Goal: Information Seeking & Learning: Understand process/instructions

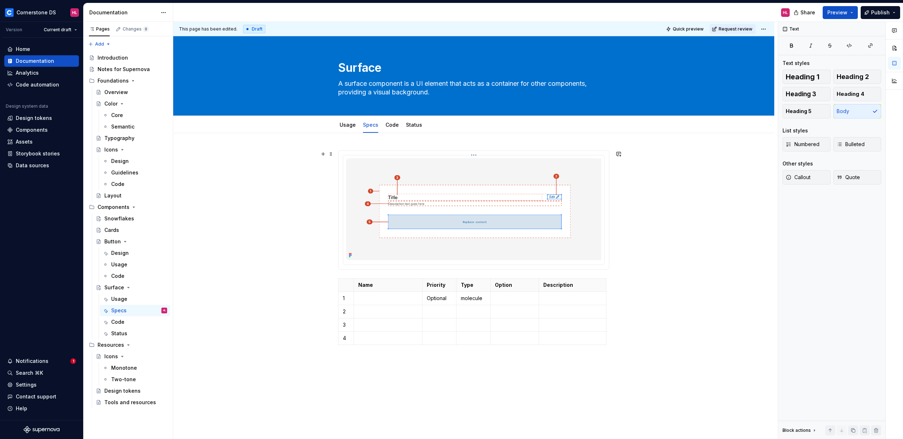
type textarea "*"
click at [473, 298] on p "molecule" at bounding box center [473, 297] width 25 height 7
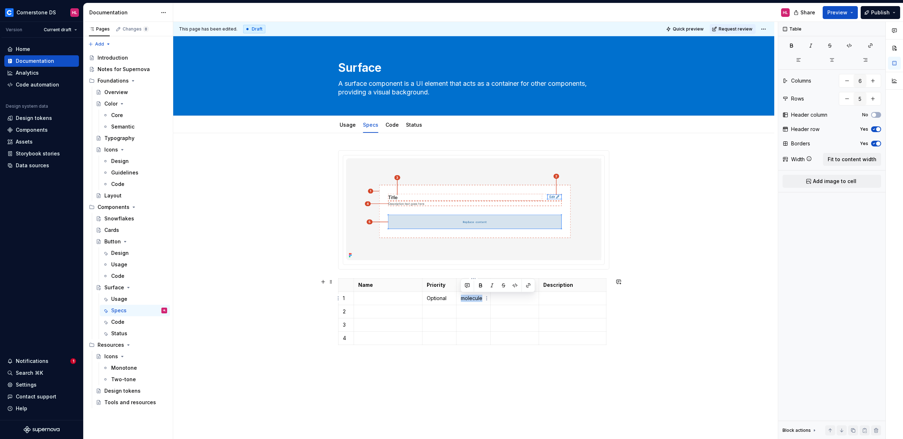
click at [473, 298] on p "molecule" at bounding box center [473, 297] width 25 height 7
click at [435, 300] on p "Optional" at bounding box center [439, 297] width 25 height 7
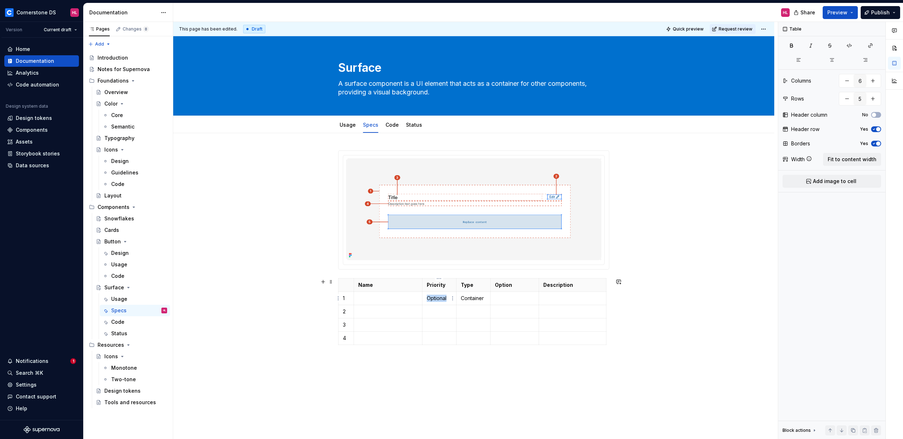
click at [435, 300] on p "Optional" at bounding box center [439, 297] width 25 height 7
click at [429, 298] on p "Rquired" at bounding box center [439, 297] width 25 height 7
click at [444, 297] on p "Required" at bounding box center [439, 297] width 25 height 7
click at [482, 285] on button "button" at bounding box center [481, 285] width 10 height 10
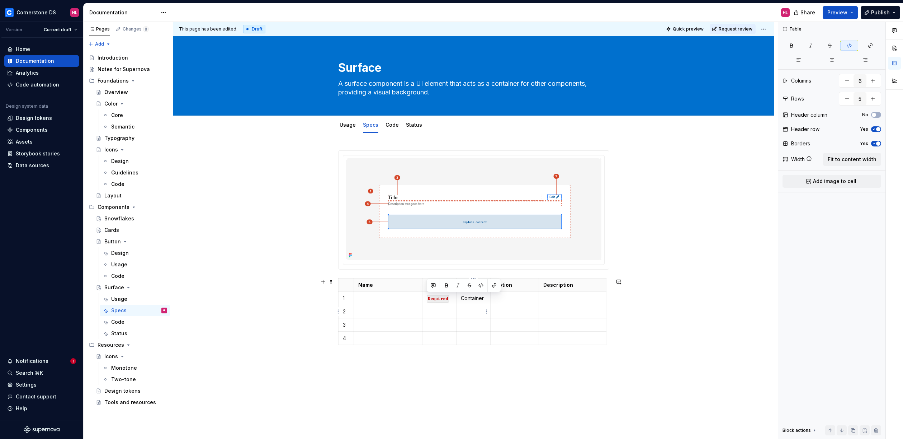
click at [480, 323] on p at bounding box center [473, 324] width 25 height 7
click at [442, 300] on code "Required" at bounding box center [438, 299] width 22 height 8
click at [452, 298] on html "Cornerstone DS HL Version Current draft Home Documentation Analytics Code autom…" at bounding box center [451, 219] width 903 height 439
click at [435, 298] on html "Cornerstone DS HL Version Current draft Home Documentation Analytics Code autom…" at bounding box center [451, 219] width 903 height 439
click at [518, 301] on p at bounding box center [514, 297] width 39 height 7
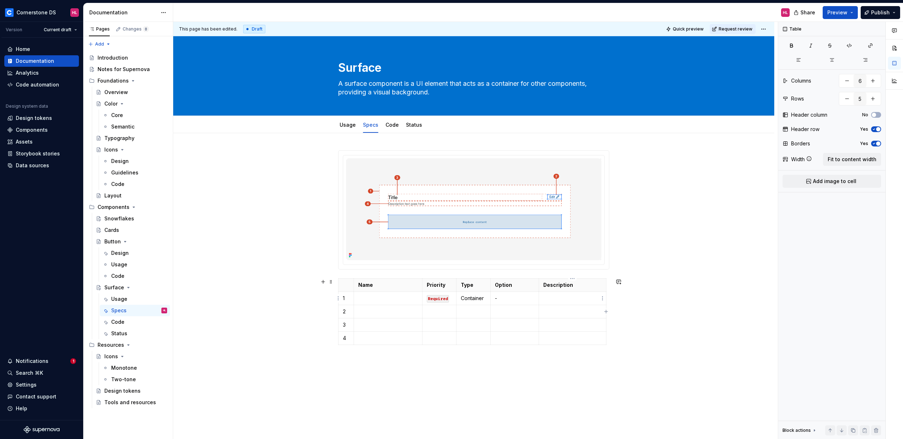
click at [564, 298] on p at bounding box center [572, 297] width 58 height 7
click at [642, 293] on div "This page has been edited. Draft Quick preview Request review Surface A surface…" at bounding box center [475, 230] width 605 height 417
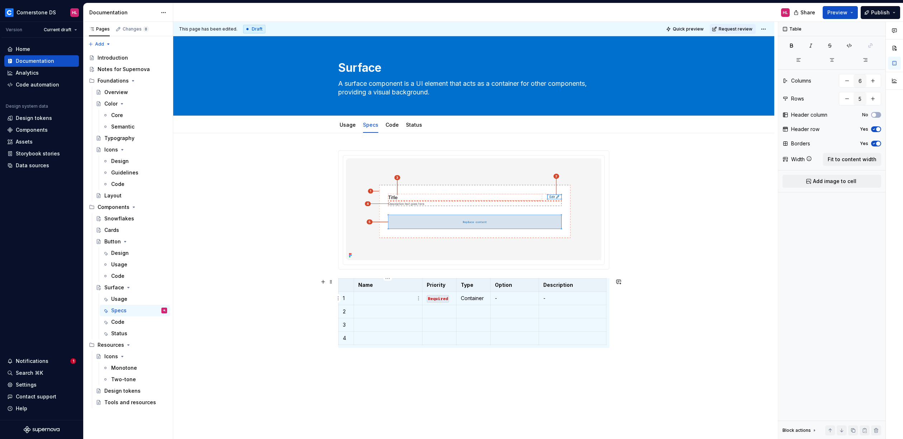
click at [393, 295] on p at bounding box center [388, 297] width 60 height 7
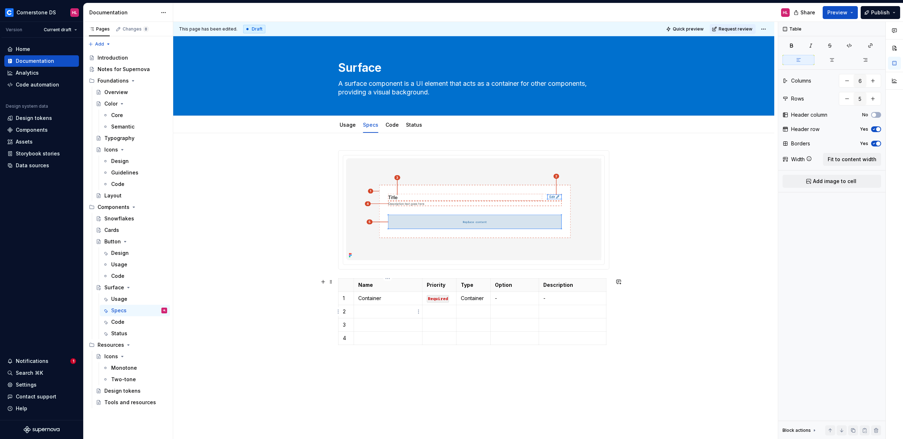
click at [391, 312] on p at bounding box center [388, 311] width 60 height 7
click at [629, 310] on div "Name Priority Type Option Description 1 Container Required Container - - 2 3 4" at bounding box center [473, 319] width 601 height 372
type textarea "*"
click at [381, 311] on p at bounding box center [388, 311] width 60 height 7
click at [435, 308] on p at bounding box center [439, 311] width 25 height 7
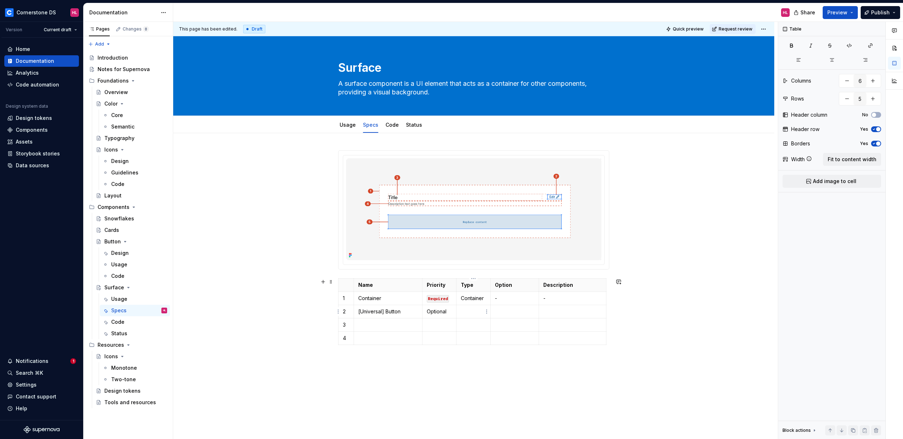
click at [470, 310] on p at bounding box center [473, 311] width 25 height 7
click at [476, 308] on p "Atom" at bounding box center [473, 311] width 25 height 7
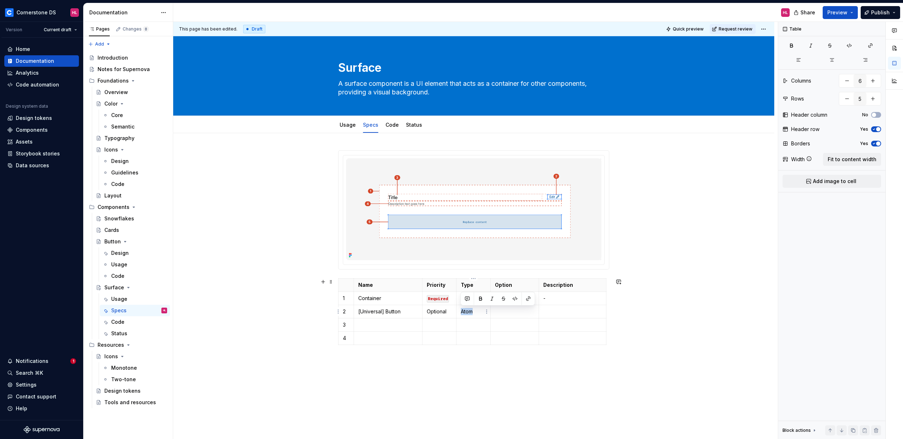
drag, startPoint x: 474, startPoint y: 310, endPoint x: 459, endPoint y: 311, distance: 15.5
click at [459, 311] on td "Atom" at bounding box center [473, 311] width 34 height 13
click at [510, 313] on p at bounding box center [514, 311] width 39 height 7
click at [546, 309] on p at bounding box center [572, 311] width 58 height 7
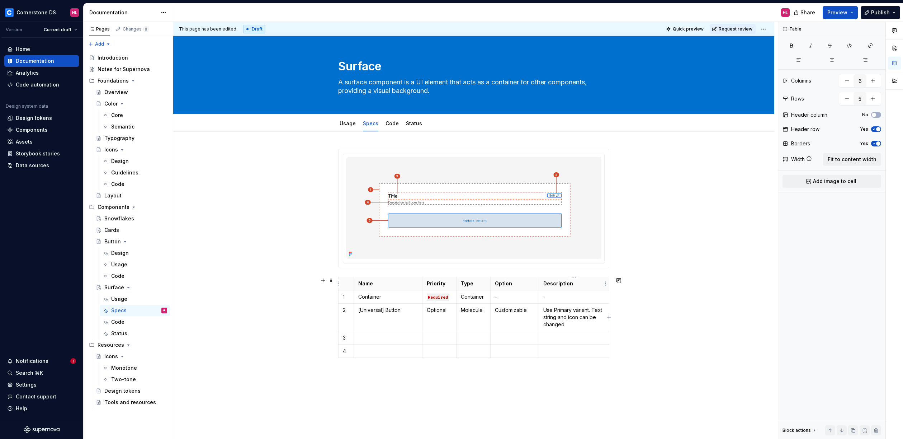
scroll to position [3, 0]
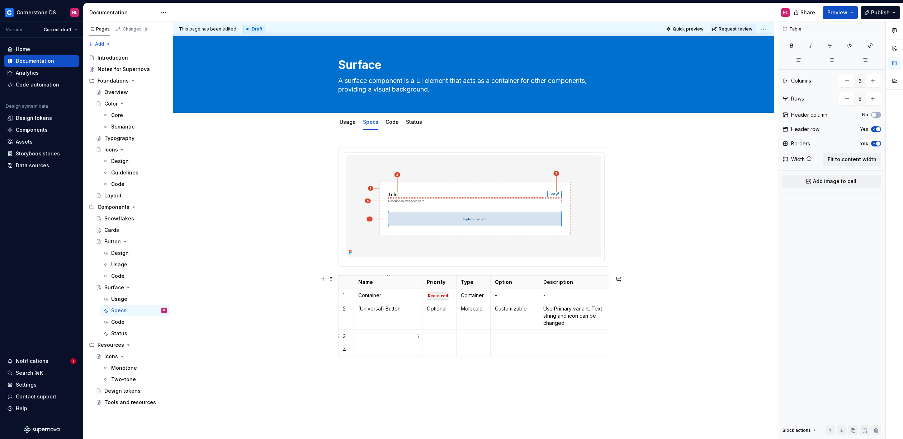
click at [376, 331] on td at bounding box center [388, 336] width 69 height 13
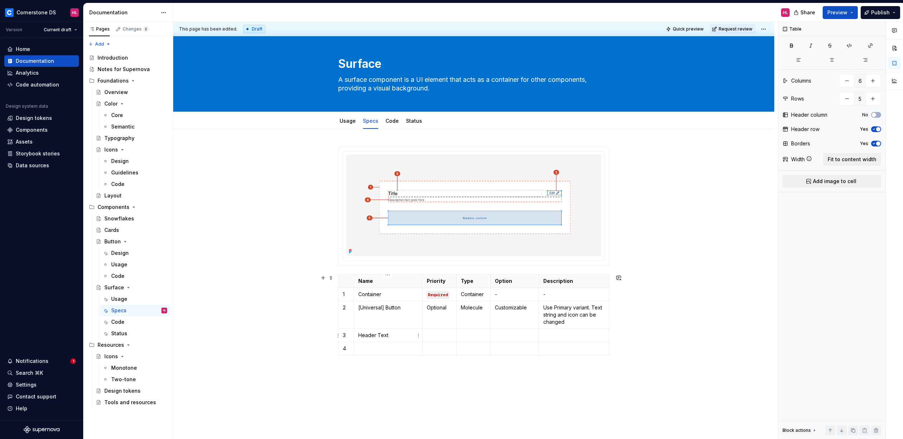
scroll to position [4, 0]
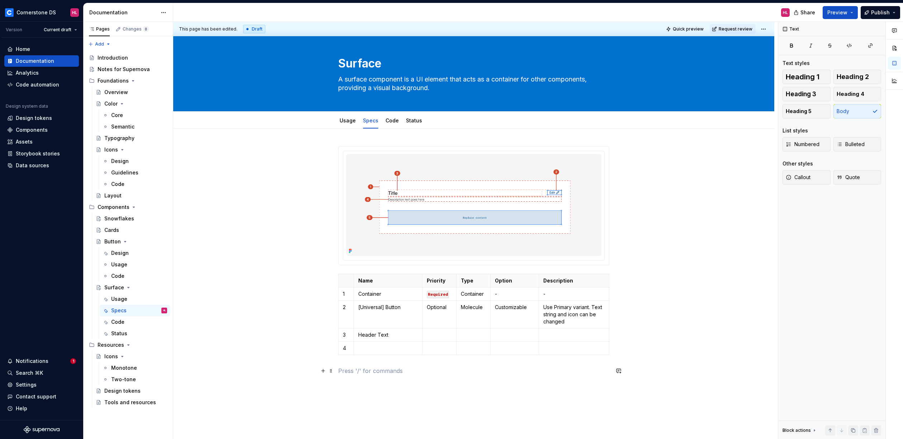
click at [432, 368] on p at bounding box center [473, 370] width 271 height 9
click at [413, 349] on p at bounding box center [388, 347] width 60 height 7
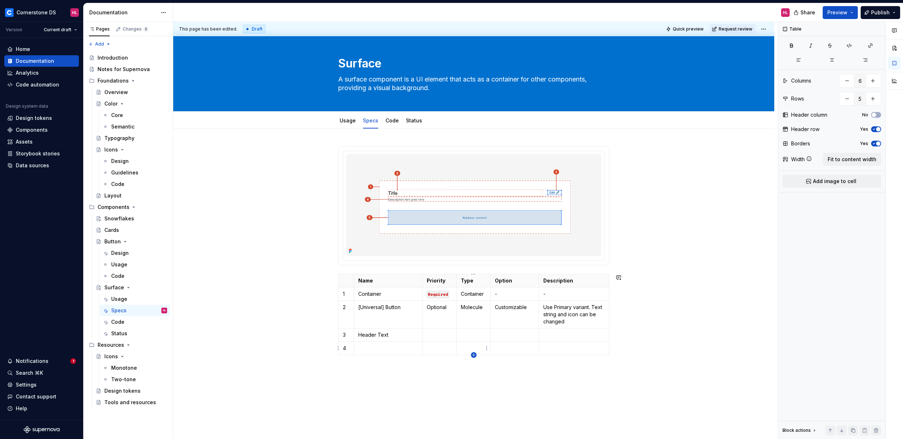
click at [474, 353] on icon "button" at bounding box center [473, 354] width 3 height 3
type input "6"
click at [346, 359] on p at bounding box center [346, 361] width 6 height 7
click at [374, 345] on p at bounding box center [388, 347] width 60 height 7
click at [435, 334] on p at bounding box center [439, 334] width 25 height 7
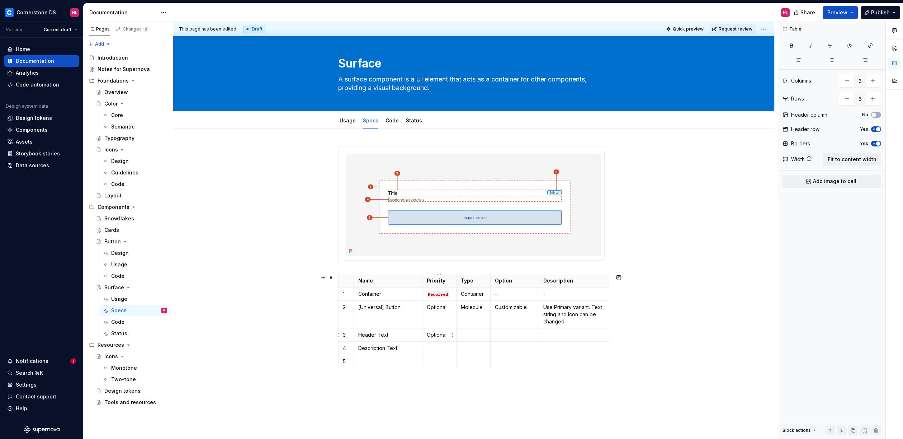
click at [444, 334] on p "Optional" at bounding box center [439, 334] width 25 height 7
copy p "Optional"
click at [438, 347] on p at bounding box center [439, 347] width 25 height 7
click at [472, 330] on td at bounding box center [473, 334] width 34 height 13
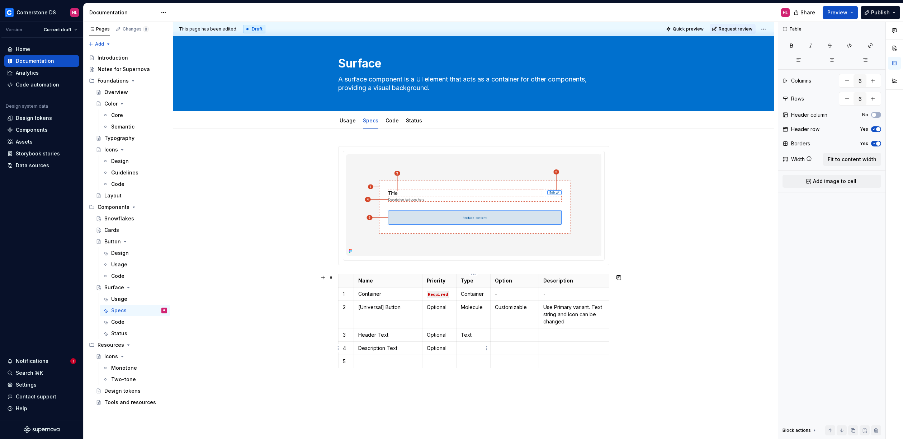
click at [470, 344] on td at bounding box center [473, 347] width 34 height 13
click at [517, 309] on p "Customizable" at bounding box center [514, 306] width 39 height 7
copy p "Customizable"
click at [505, 332] on p at bounding box center [514, 334] width 39 height 7
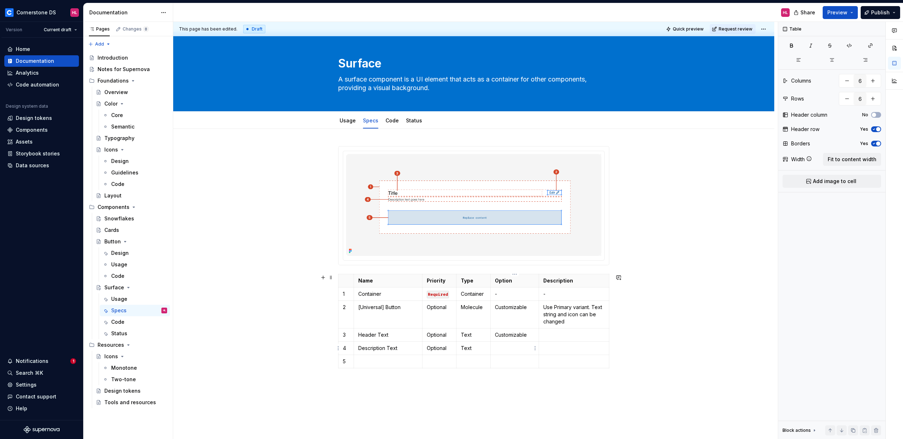
click at [506, 348] on p at bounding box center [514, 347] width 39 height 7
click at [561, 333] on p at bounding box center [573, 334] width 61 height 7
click at [549, 351] on td at bounding box center [574, 355] width 70 height 13
click at [573, 345] on td "Text string can be changed." at bounding box center [574, 338] width 70 height 20
click at [382, 373] on p at bounding box center [388, 375] width 60 height 7
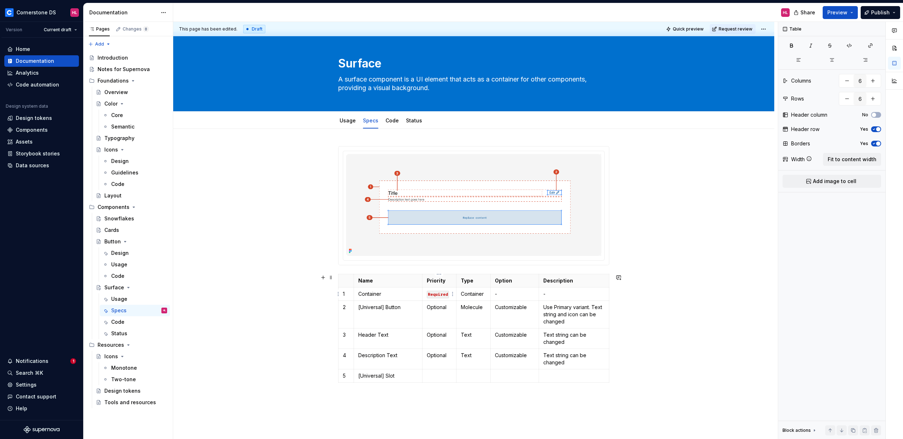
click at [442, 296] on code "Required" at bounding box center [438, 295] width 22 height 8
copy code "Required"
click at [430, 372] on p at bounding box center [439, 375] width 25 height 7
click at [461, 373] on p at bounding box center [473, 375] width 25 height 7
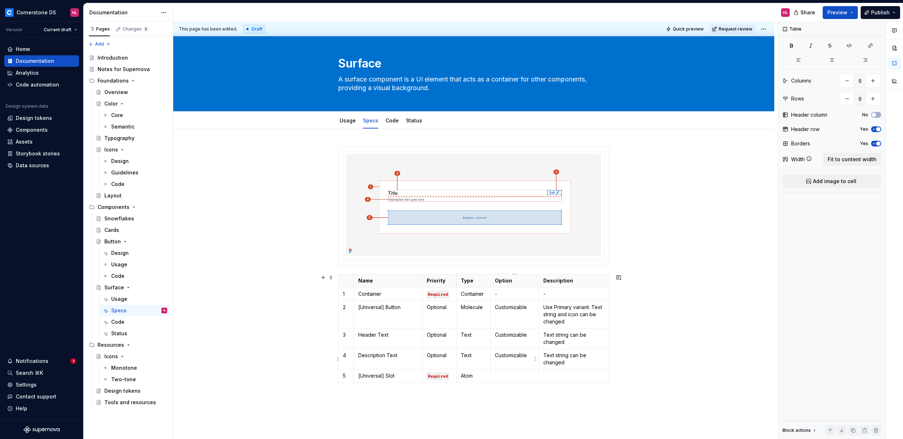
click at [522, 356] on p "Customizable" at bounding box center [514, 355] width 39 height 7
copy p "Customizable"
click at [514, 373] on p at bounding box center [514, 375] width 39 height 7
click at [562, 375] on p at bounding box center [573, 375] width 61 height 7
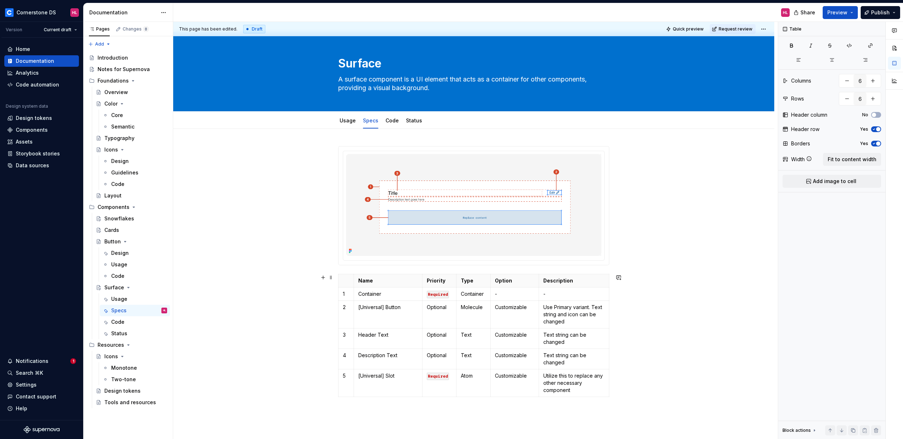
click at [651, 358] on div "Name Priority Type Option Description 1 Container Required Container - - 2 [Uni…" at bounding box center [473, 343] width 601 height 428
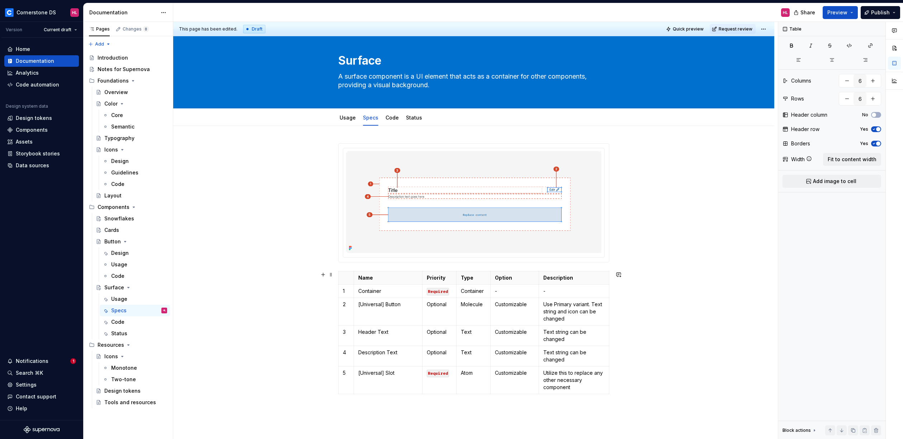
scroll to position [9, 0]
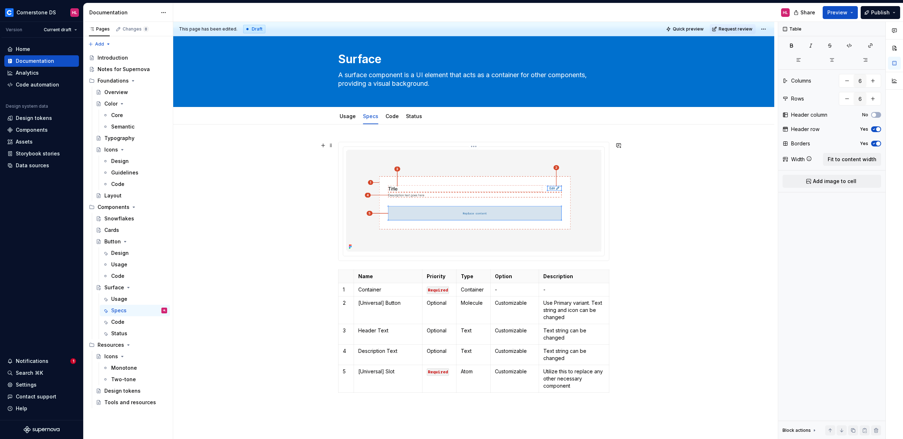
click at [594, 162] on img at bounding box center [473, 201] width 255 height 102
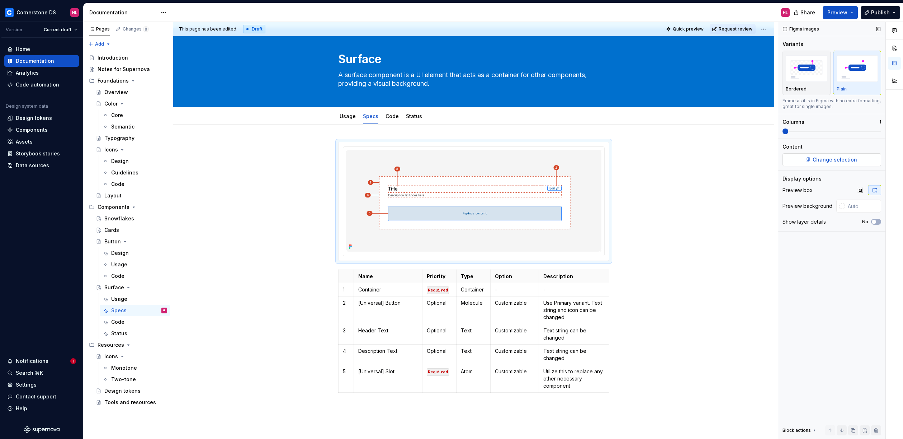
click at [827, 162] on span "Change selection" at bounding box center [835, 159] width 44 height 7
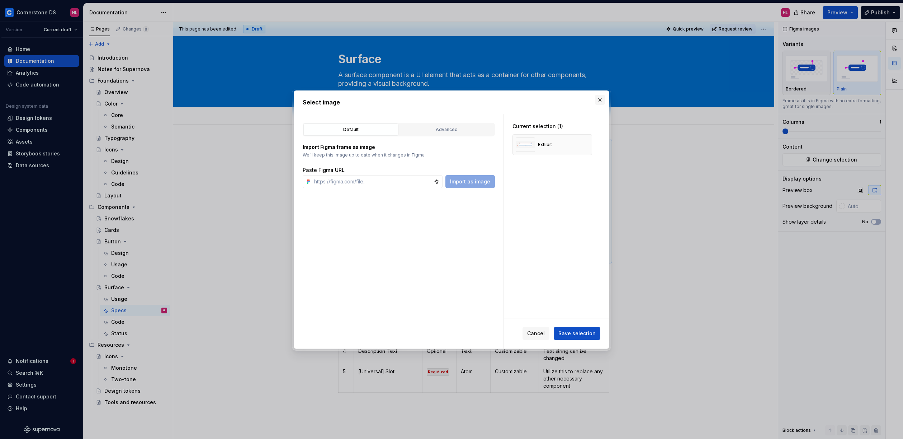
click at [601, 100] on button "button" at bounding box center [600, 100] width 10 height 10
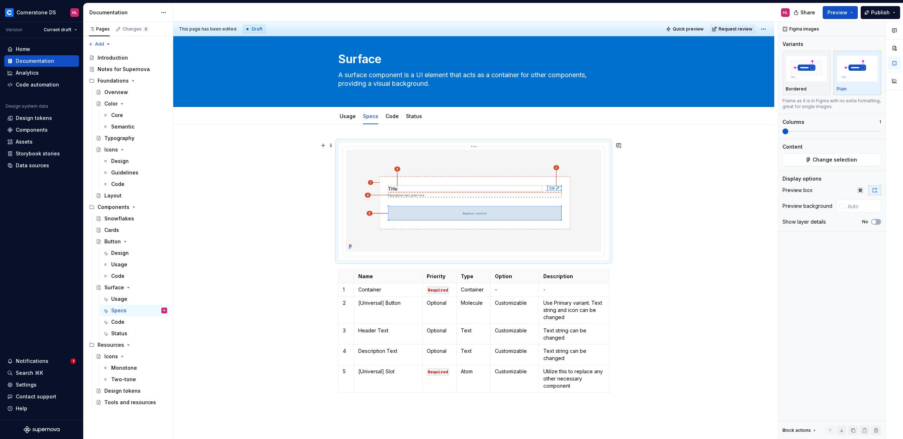
click at [481, 221] on img at bounding box center [473, 201] width 255 height 102
click at [646, 180] on div "Name Priority Type Option Description 1 Container Required Container - - 2 [Uni…" at bounding box center [473, 338] width 601 height 428
click at [541, 228] on img at bounding box center [473, 201] width 255 height 102
click at [119, 256] on div "Design" at bounding box center [120, 252] width 18 height 7
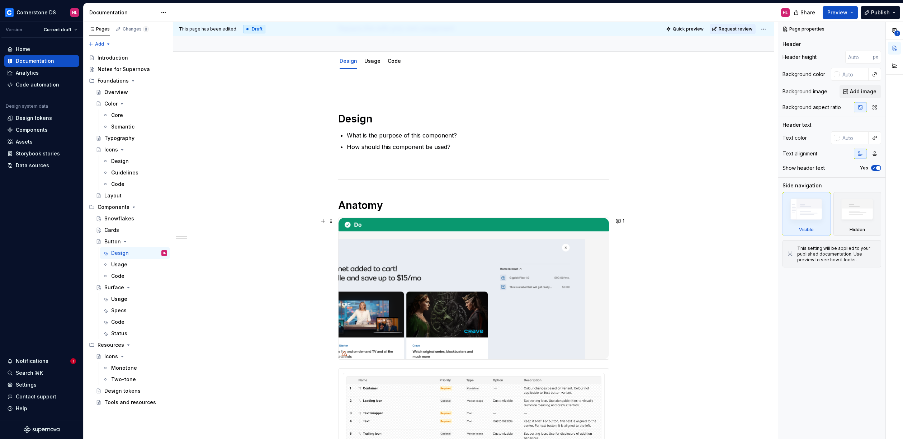
scroll to position [56, 0]
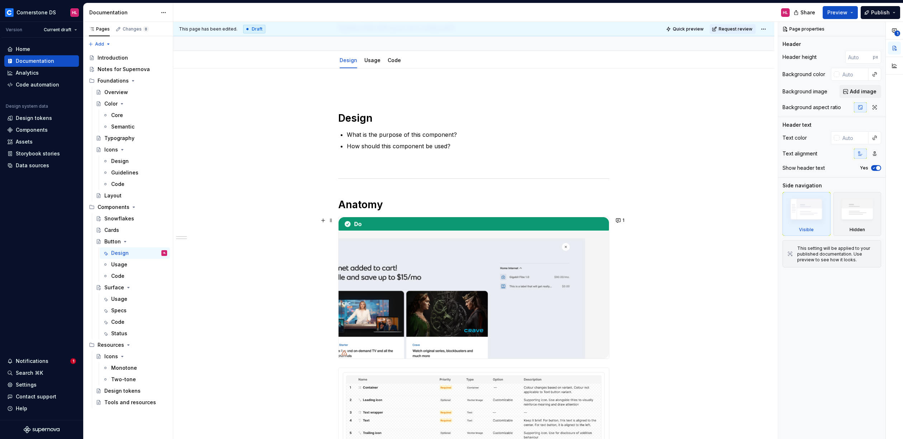
click at [502, 285] on img at bounding box center [474, 287] width 270 height 141
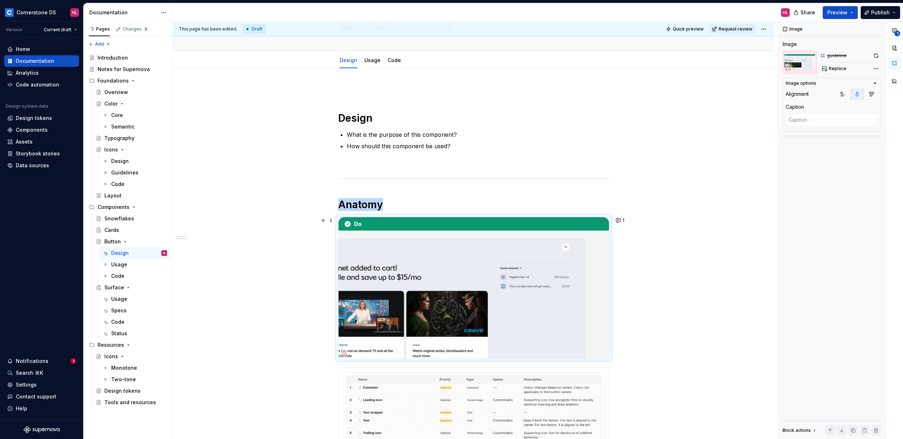
scroll to position [203, 0]
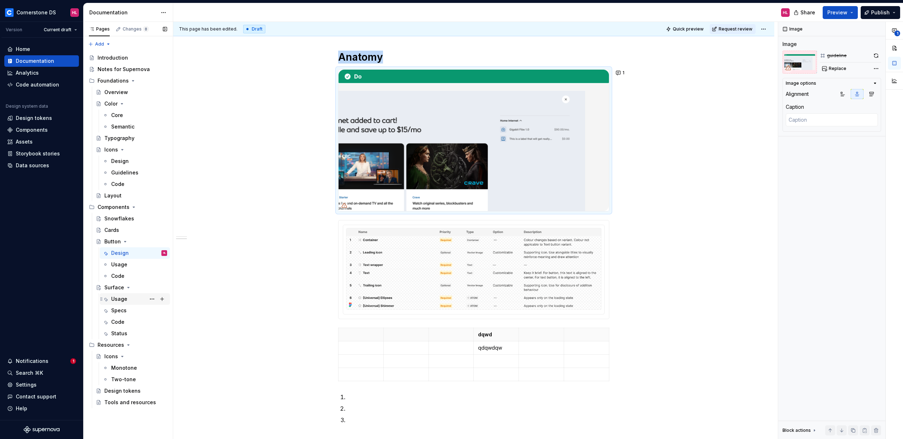
click at [122, 299] on div "Usage" at bounding box center [119, 298] width 16 height 7
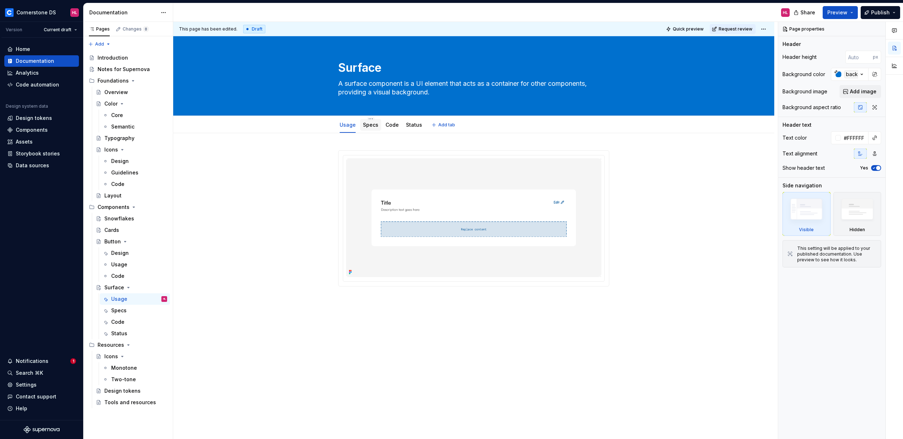
click at [367, 122] on link "Specs" at bounding box center [370, 125] width 15 height 6
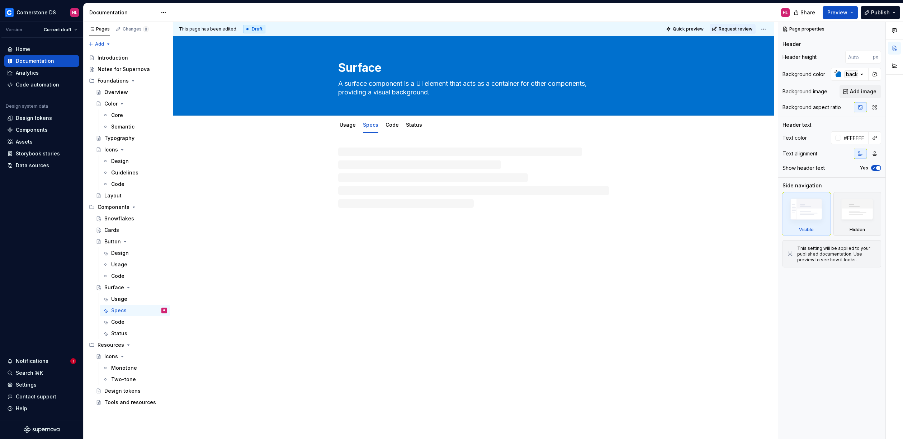
type textarea "*"
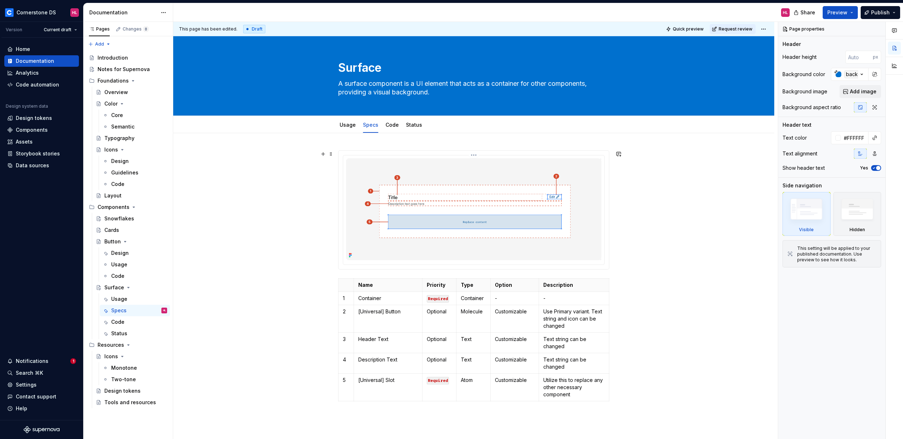
click at [555, 211] on img at bounding box center [473, 209] width 255 height 102
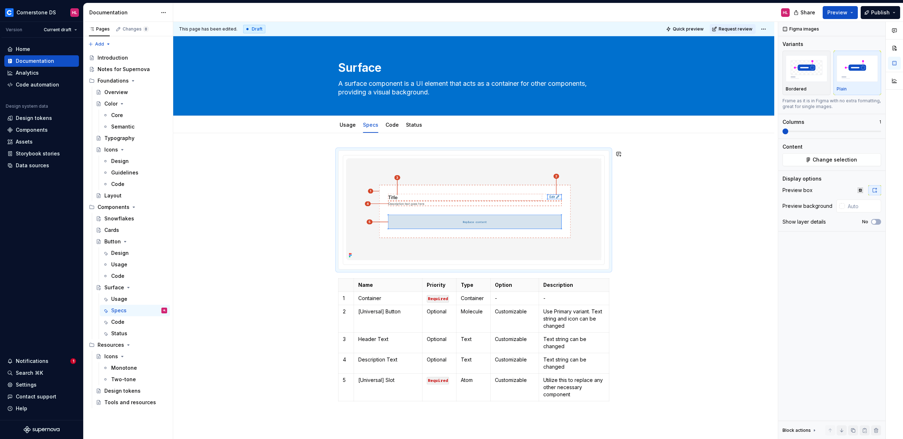
click at [610, 143] on div "Name Priority Type Option Description 1 Container Required Container - - 2 [Uni…" at bounding box center [473, 347] width 601 height 428
click at [604, 144] on div "Name Priority Type Option Description 1 Container Required Container - - 2 [Uni…" at bounding box center [473, 347] width 601 height 428
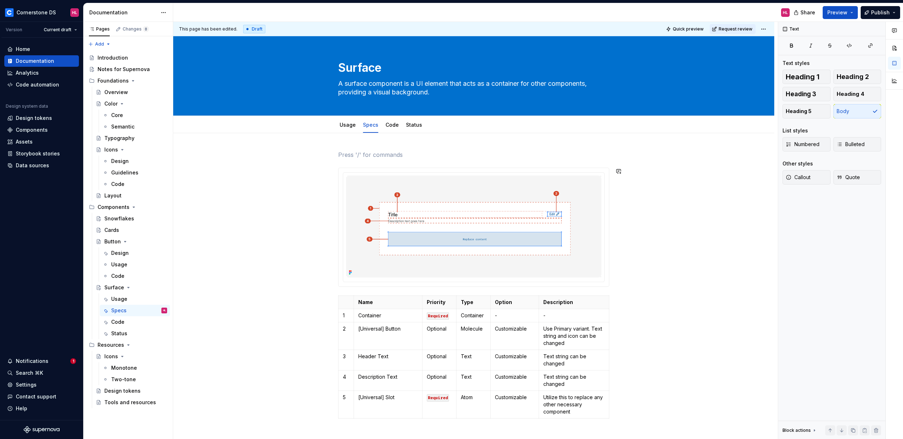
click at [597, 137] on div "Name Priority Type Option Description 1 Container Required Container - - 2 [Uni…" at bounding box center [473, 355] width 601 height 445
click at [395, 180] on div "Image" at bounding box center [395, 179] width 70 height 7
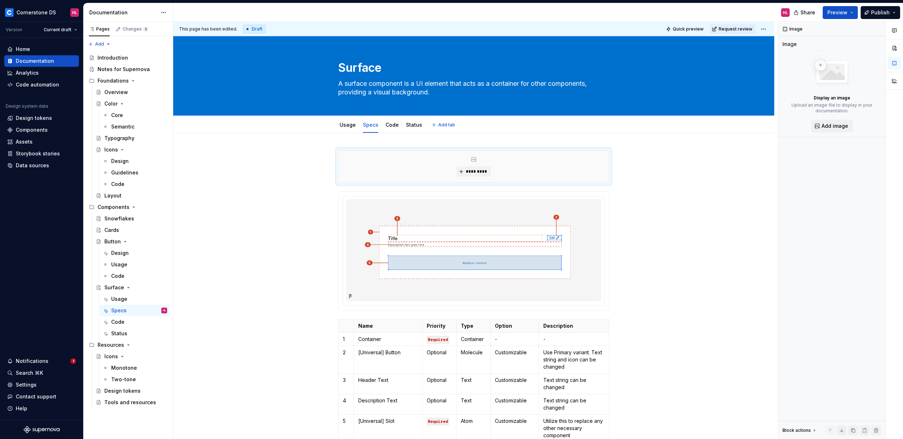
type textarea "*"
click at [475, 171] on span "*********" at bounding box center [477, 172] width 22 height 6
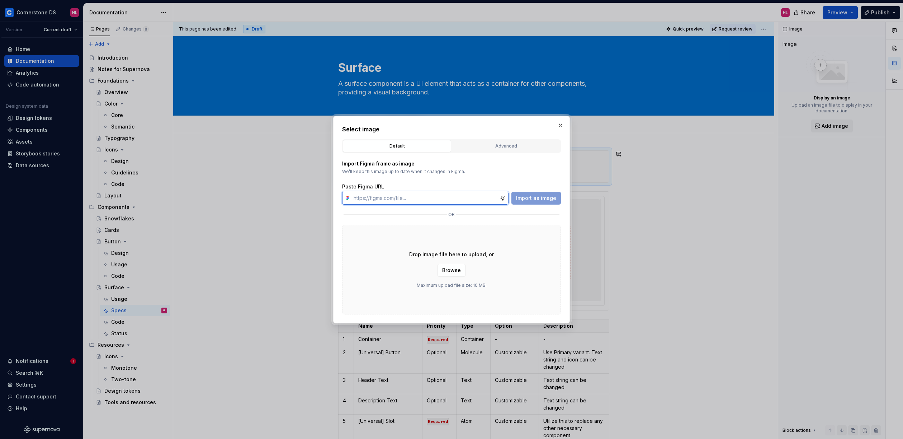
paste input "[URL][DOMAIN_NAME]"
type input "[URL][DOMAIN_NAME]"
click at [549, 198] on span "Import as image" at bounding box center [536, 197] width 40 height 7
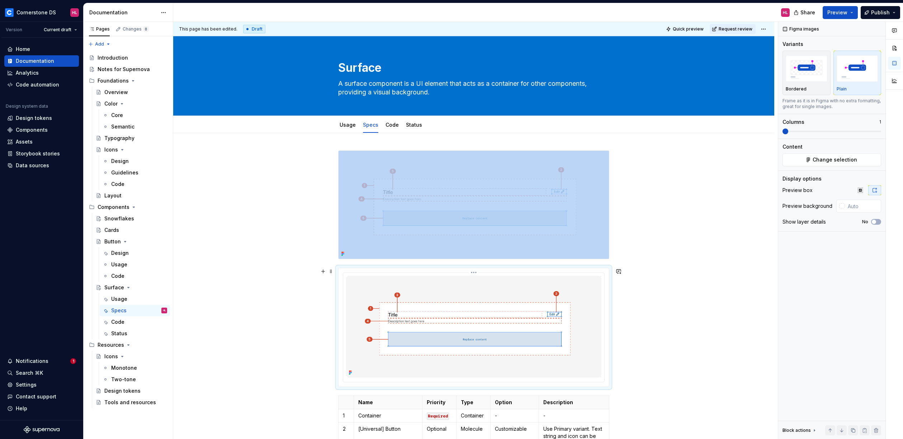
click at [603, 325] on div at bounding box center [473, 327] width 261 height 109
click at [330, 272] on span at bounding box center [331, 271] width 6 height 10
click at [363, 335] on div "Delete" at bounding box center [364, 334] width 47 height 7
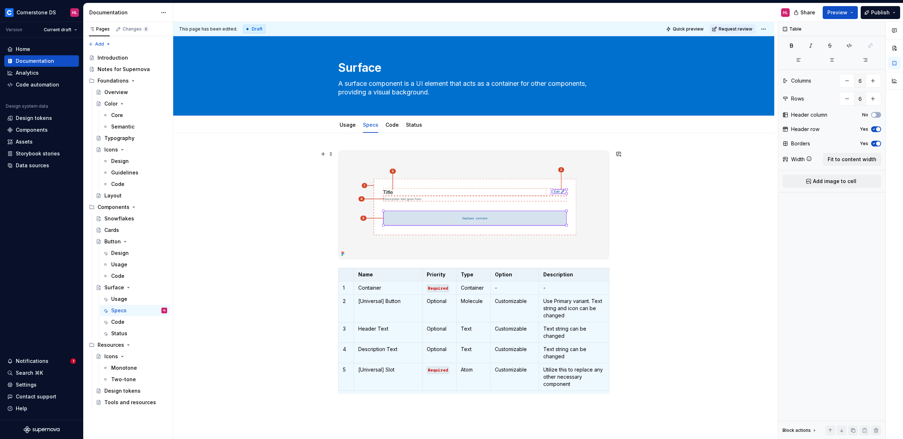
click at [596, 224] on img at bounding box center [474, 205] width 270 height 108
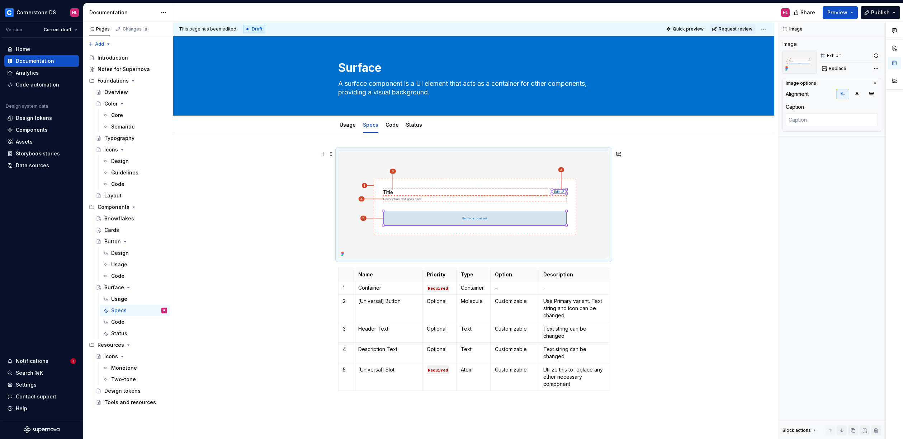
click at [638, 257] on div "Name Priority Type Option Description 1 Container Required Container - - 2 [Uni…" at bounding box center [473, 342] width 601 height 418
click at [642, 257] on div "Name Priority Type Option Description 1 Container Required Container - - 2 [Uni…" at bounding box center [473, 342] width 601 height 418
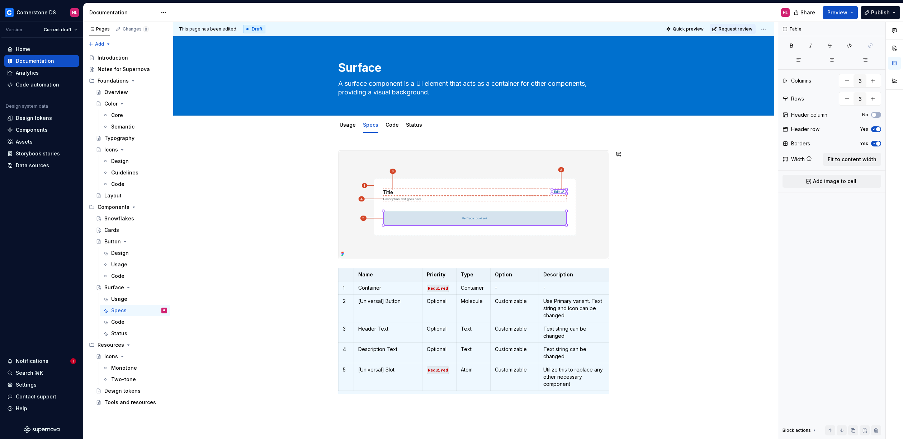
click at [405, 141] on div "Name Priority Type Option Description 1 Container Required Container - - 2 [Uni…" at bounding box center [473, 342] width 601 height 418
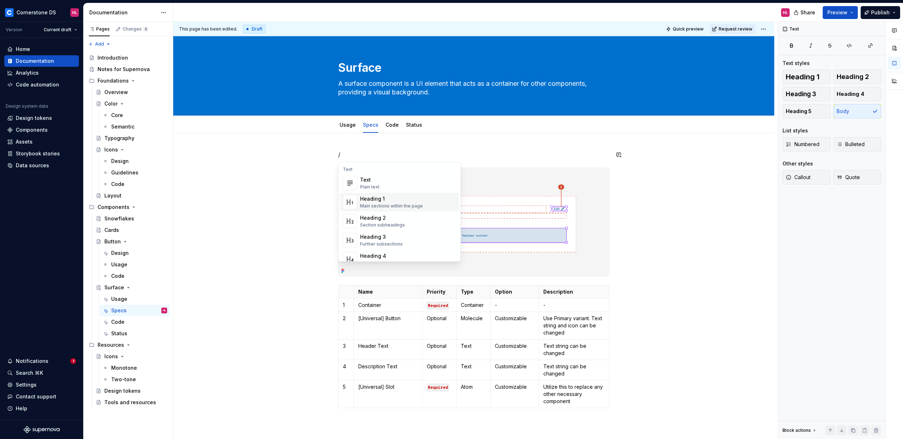
click at [391, 204] on div "Main sections within the page" at bounding box center [391, 206] width 63 height 6
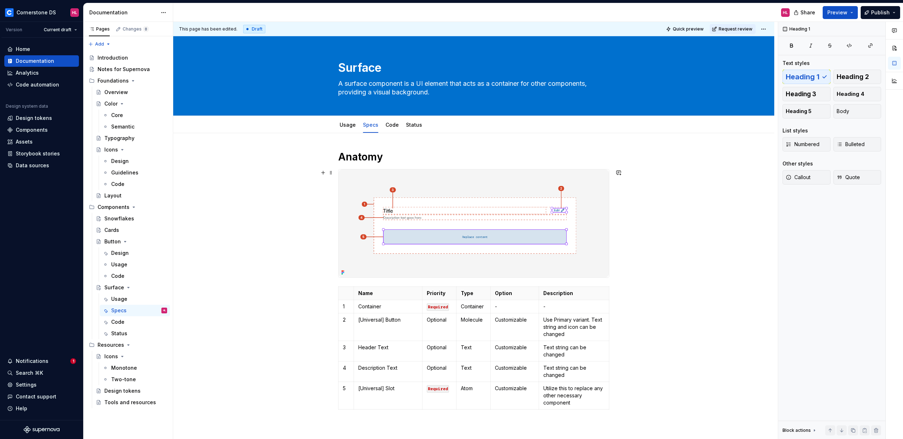
click at [699, 217] on div "Anatomy Name Priority Type Option Description 1 Container Required Container - …" at bounding box center [473, 351] width 601 height 437
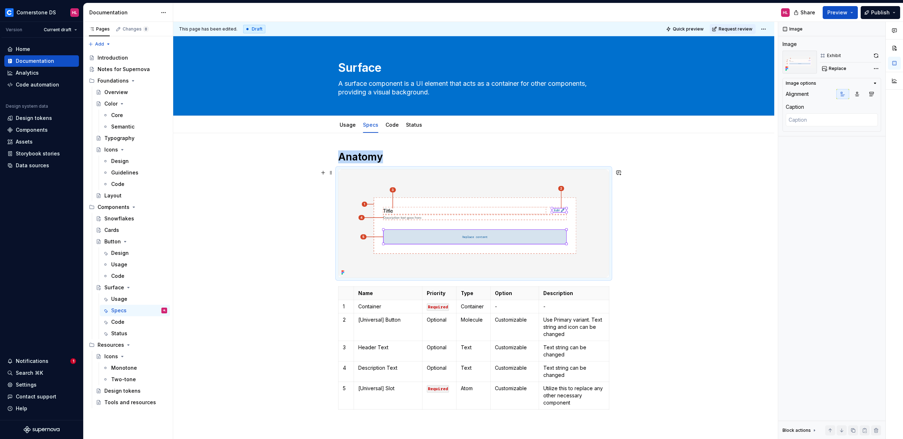
scroll to position [65, 0]
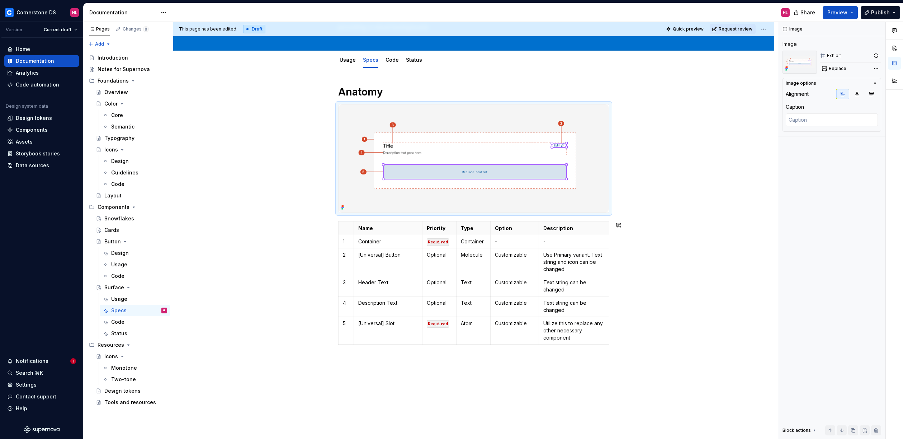
click at [552, 364] on p at bounding box center [473, 360] width 271 height 9
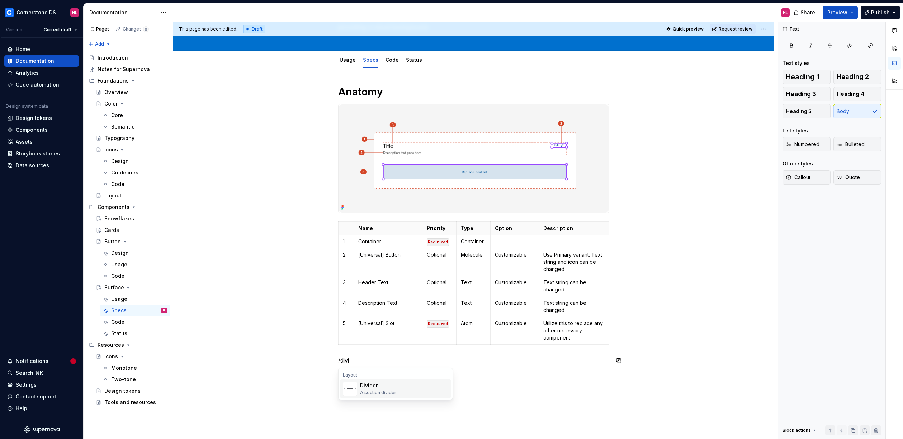
click at [387, 388] on div "Divider" at bounding box center [378, 385] width 36 height 7
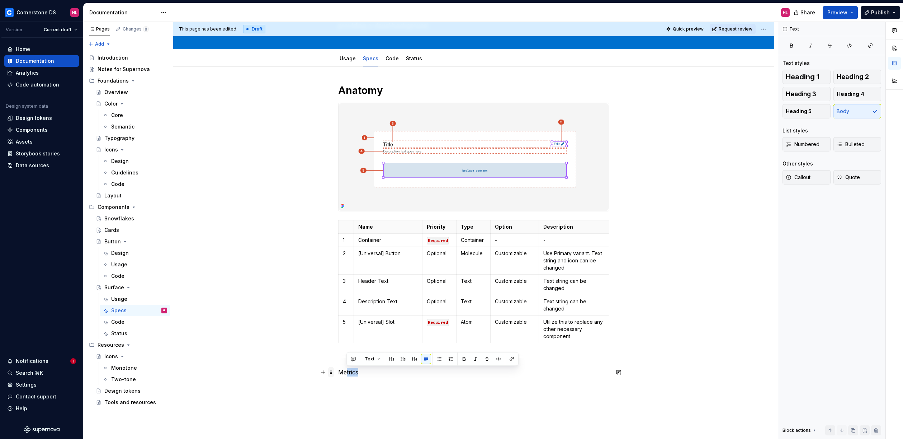
drag, startPoint x: 368, startPoint y: 374, endPoint x: 330, endPoint y: 374, distance: 38.0
click at [338, 374] on div "Anatomy Name Priority Type Option Description 1 Container Required Container - …" at bounding box center [473, 234] width 271 height 301
click at [364, 373] on p "Metrics" at bounding box center [473, 372] width 271 height 9
drag, startPoint x: 362, startPoint y: 373, endPoint x: 339, endPoint y: 372, distance: 23.0
click at [339, 372] on p "Metrics" at bounding box center [473, 372] width 271 height 9
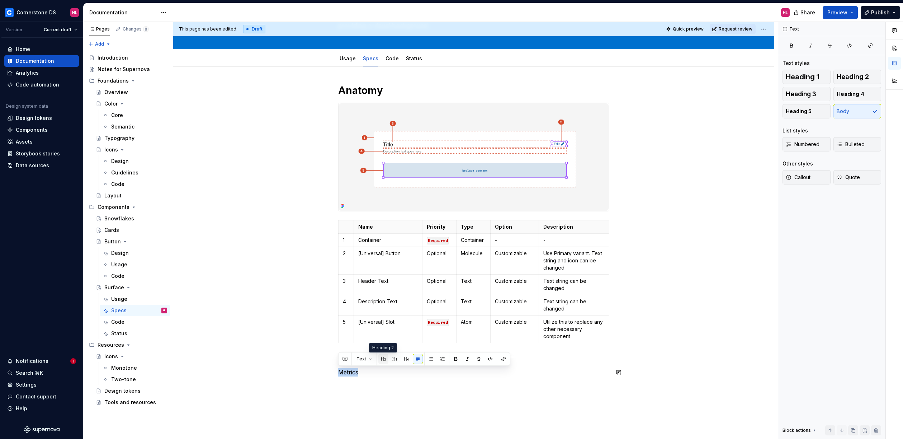
click at [383, 360] on button "button" at bounding box center [383, 359] width 10 height 10
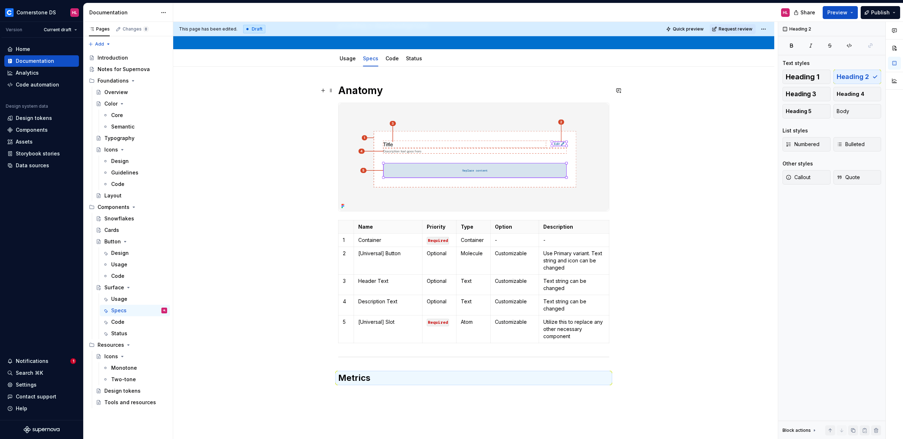
click at [402, 93] on h1 "Anatomy" at bounding box center [473, 90] width 271 height 13
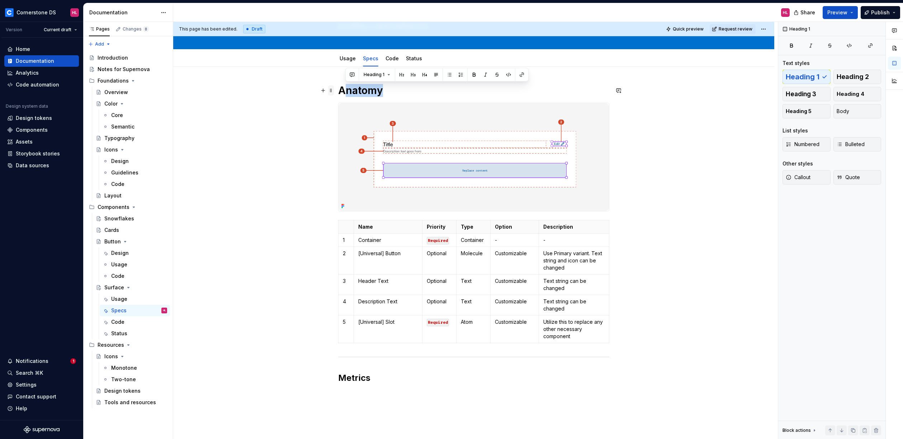
drag, startPoint x: 396, startPoint y: 92, endPoint x: 332, endPoint y: 86, distance: 63.8
click at [338, 86] on div "Anatomy Name Priority Type Option Description 1 Container Required Container - …" at bounding box center [473, 238] width 271 height 308
click at [403, 77] on button "button" at bounding box center [402, 75] width 10 height 10
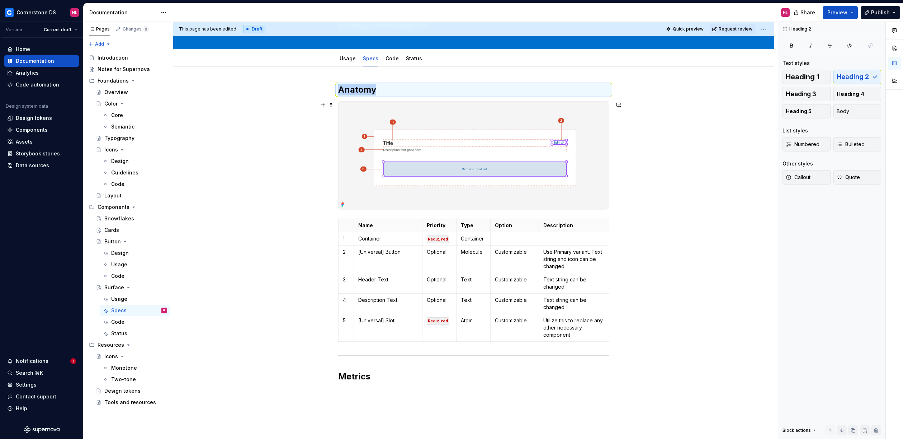
click at [607, 140] on img at bounding box center [474, 156] width 270 height 108
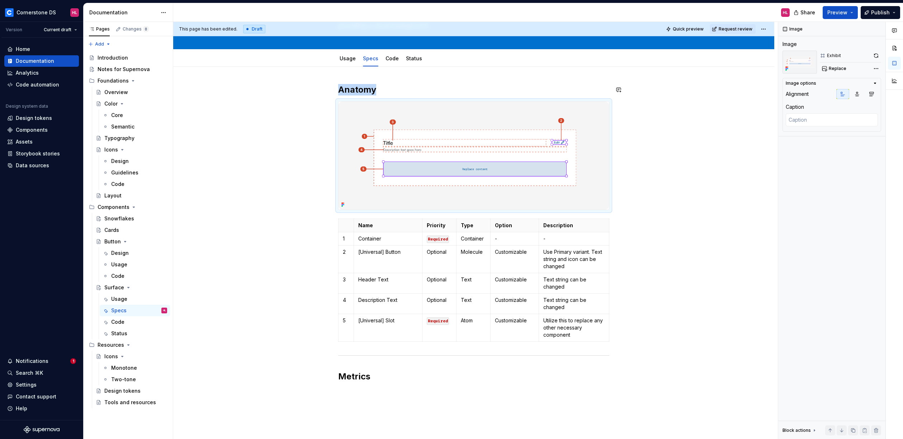
click at [371, 80] on div "Anatomy Name Priority Type Option Description 1 Container Required Container - …" at bounding box center [473, 295] width 601 height 456
drag, startPoint x: 379, startPoint y: 80, endPoint x: 375, endPoint y: 81, distance: 4.5
click at [380, 80] on div "This page has been edited. Draft Quick preview Request review Surface A surface…" at bounding box center [475, 230] width 605 height 417
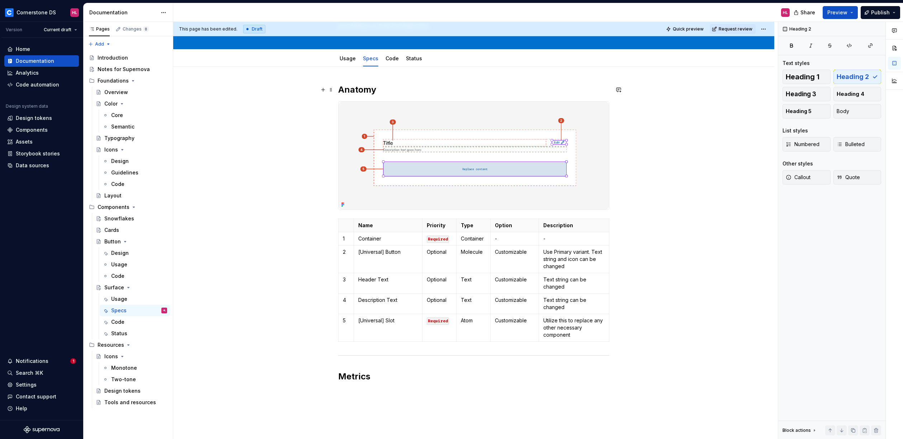
click at [339, 88] on h2 "Anatomy" at bounding box center [473, 89] width 271 height 11
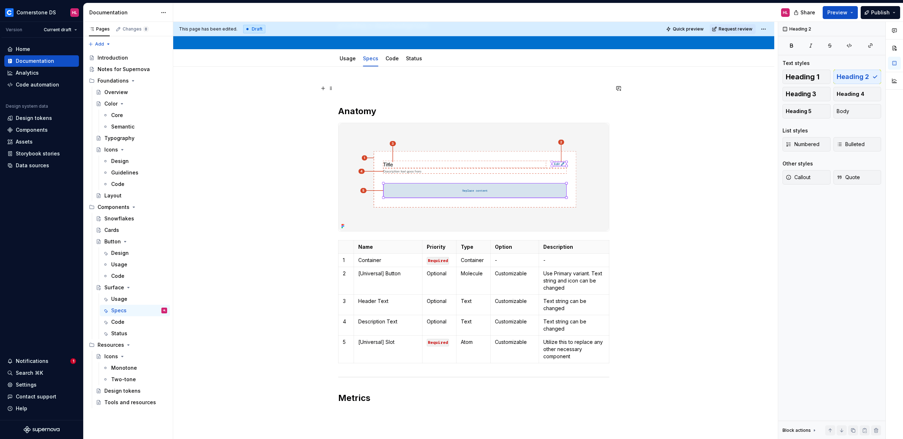
click at [357, 88] on p at bounding box center [473, 88] width 271 height 9
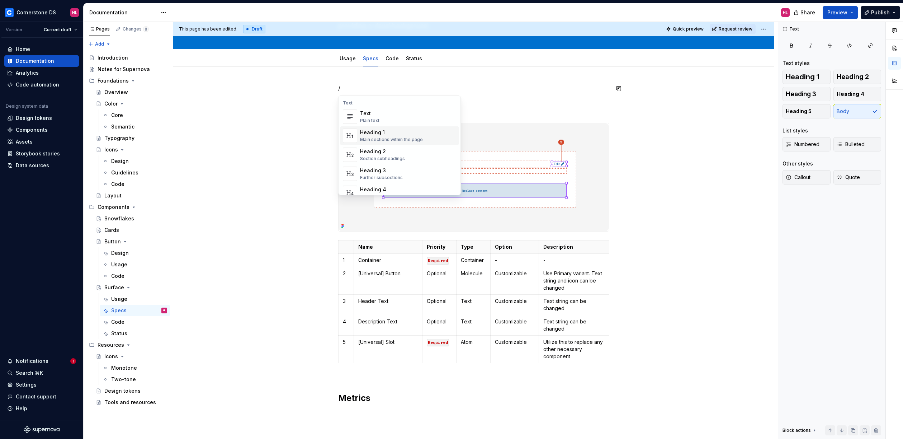
click at [384, 133] on div "Heading 1" at bounding box center [391, 132] width 63 height 7
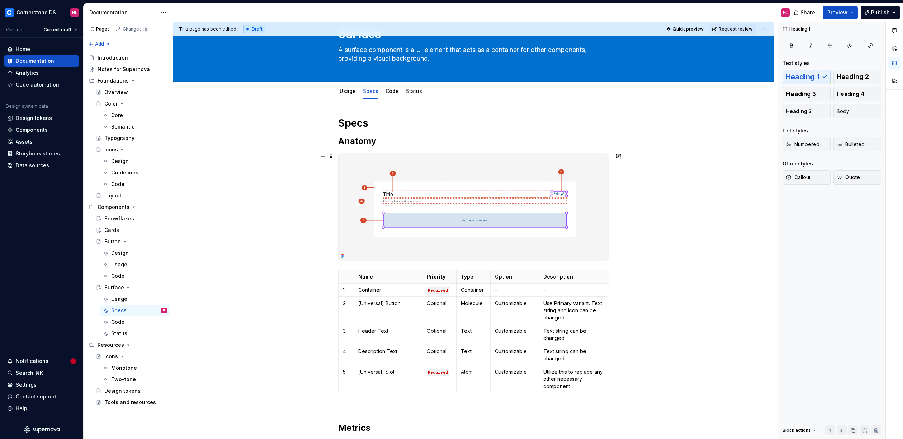
scroll to position [0, 0]
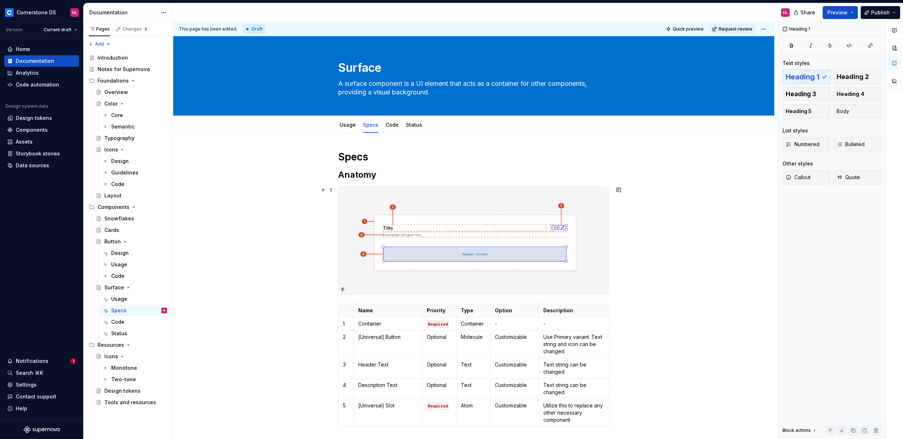
click at [673, 209] on div "Specs Anatomy Name Priority Type Option Description 1 Container Required Contai…" at bounding box center [473, 370] width 601 height 474
click at [383, 158] on h1 "Specs" at bounding box center [473, 156] width 271 height 13
drag, startPoint x: 384, startPoint y: 157, endPoint x: 329, endPoint y: 157, distance: 54.9
click at [338, 157] on div "Specs Anatomy Name Priority Type Option Description 1 Container Required Contai…" at bounding box center [473, 312] width 271 height 325
click at [331, 157] on span at bounding box center [331, 157] width 6 height 10
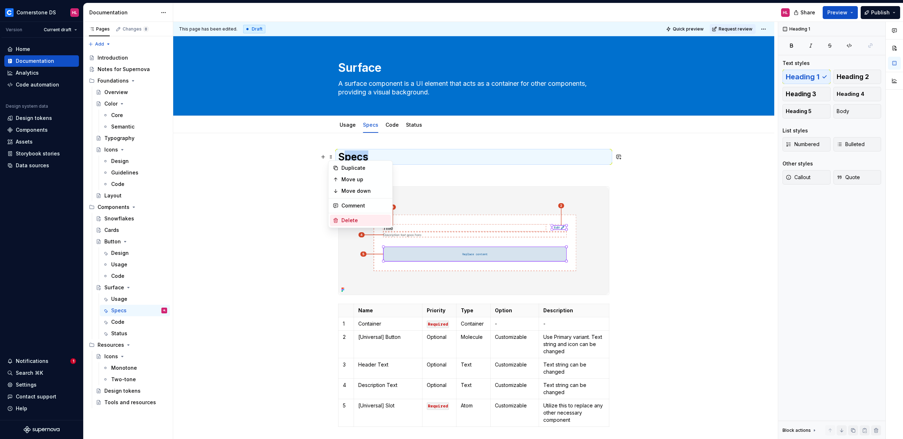
click at [351, 220] on div "Delete" at bounding box center [364, 220] width 47 height 7
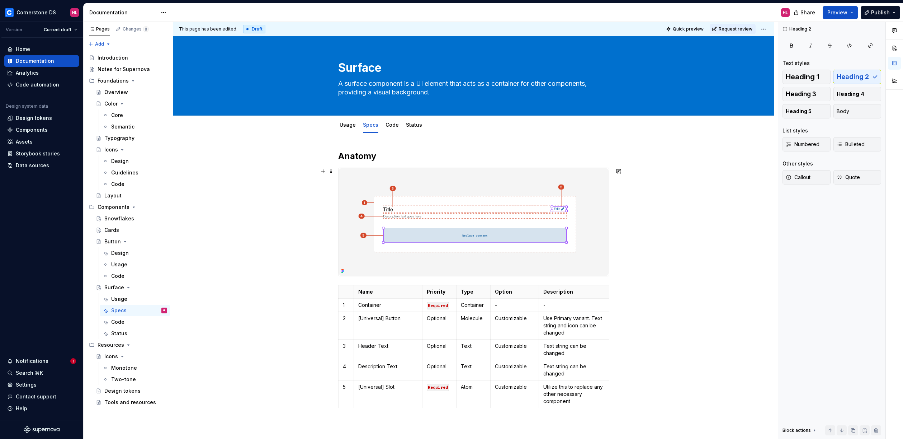
click at [656, 256] on div "Anatomy Name Priority Type Option Description 1 Container Required Container - …" at bounding box center [473, 361] width 601 height 456
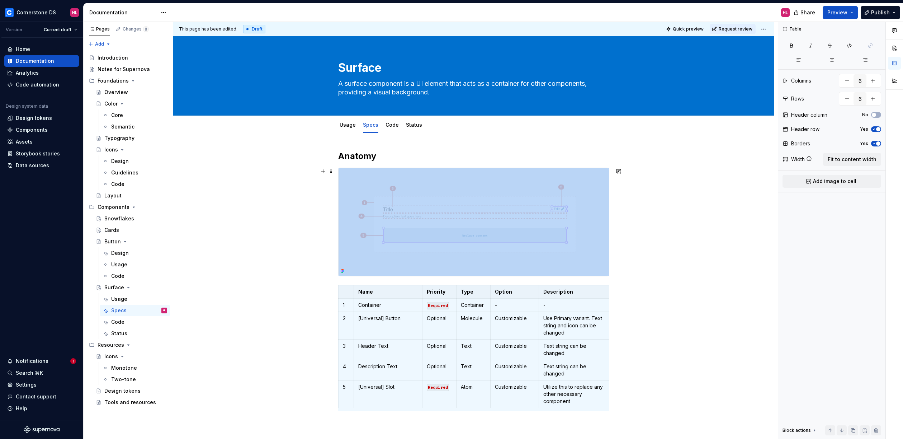
scroll to position [126, 0]
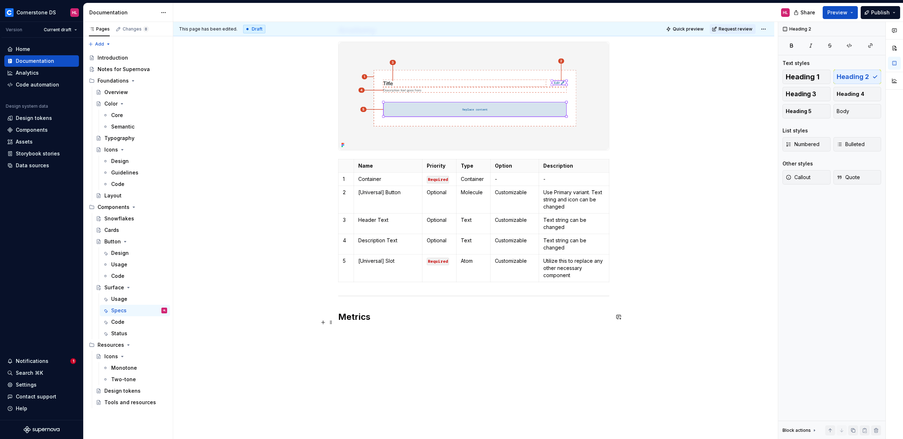
click at [441, 326] on div "Anatomy Name Priority Type Option Description 1 Container Required Container - …" at bounding box center [473, 177] width 271 height 307
click at [401, 342] on div "Anatomy Name Priority Type Option Description 1 Container Required Container - …" at bounding box center [473, 235] width 601 height 456
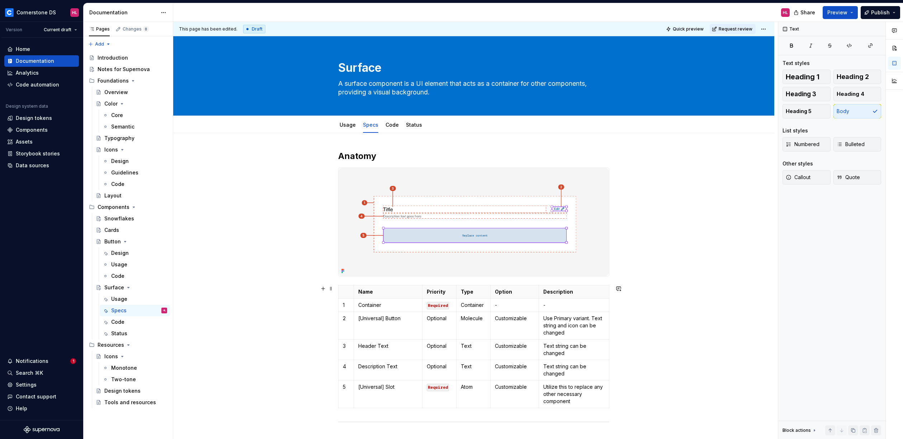
scroll to position [141, 0]
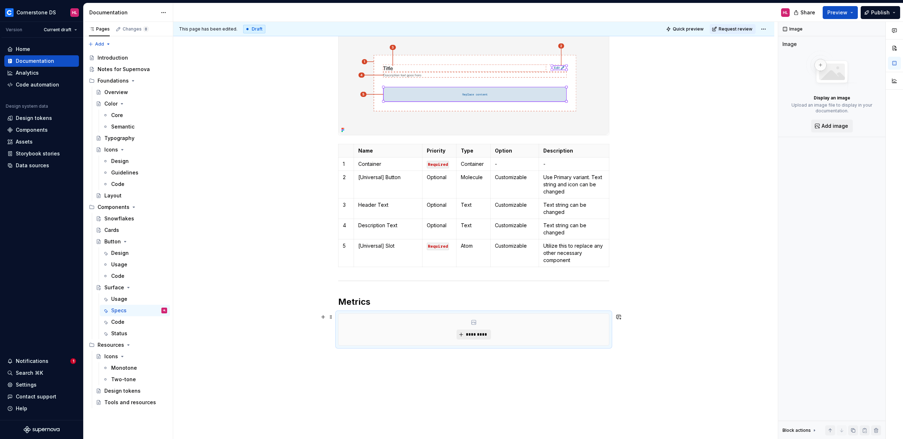
click at [478, 332] on span "*********" at bounding box center [477, 334] width 22 height 6
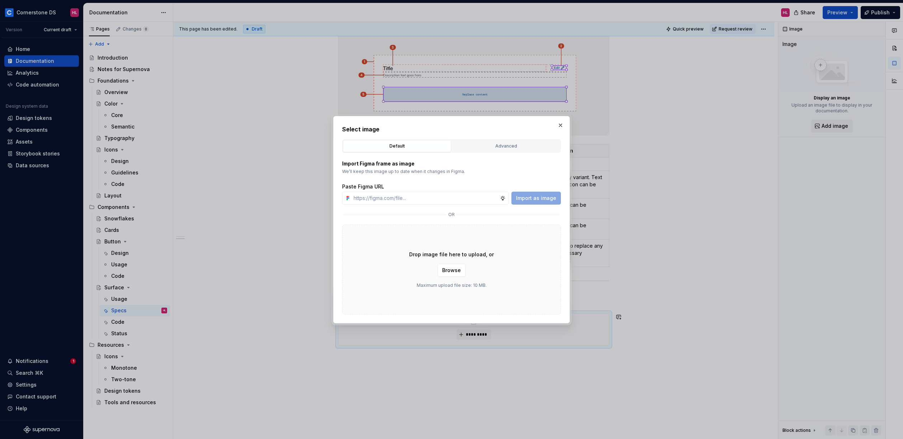
type textarea "*"
paste input "[URL][DOMAIN_NAME]"
type input "[URL][DOMAIN_NAME]"
click at [538, 198] on span "Import as image" at bounding box center [536, 197] width 40 height 7
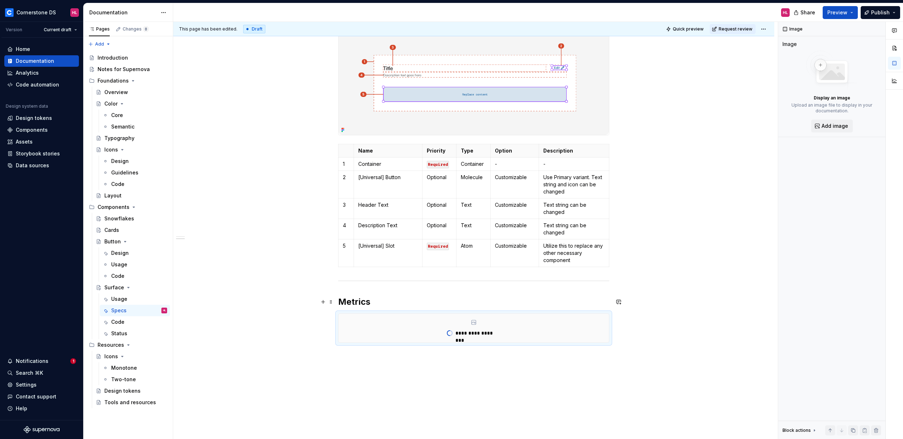
click at [377, 302] on h2 "Metrics" at bounding box center [473, 301] width 271 height 11
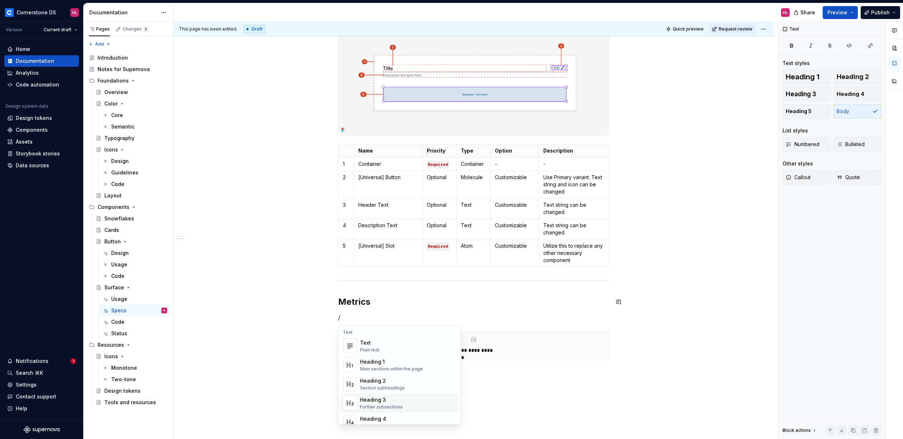
click at [385, 404] on div "Further subsections" at bounding box center [381, 407] width 43 height 6
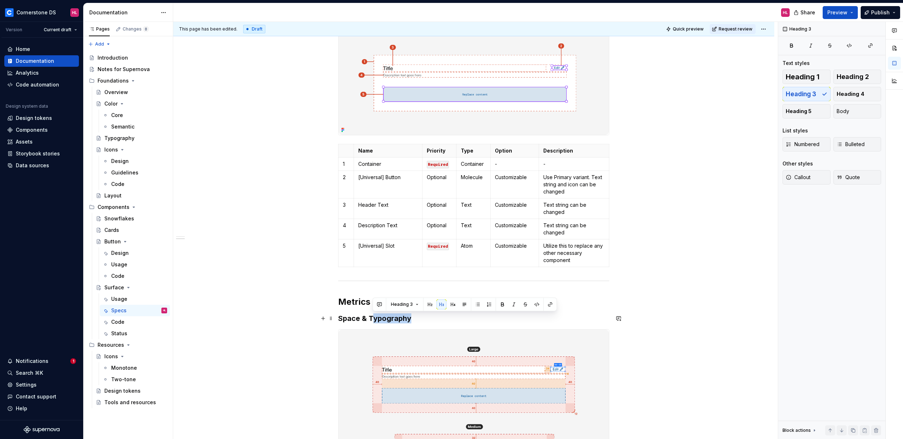
drag, startPoint x: 412, startPoint y: 319, endPoint x: 371, endPoint y: 319, distance: 41.6
click at [371, 319] on h3 "Space & Typography" at bounding box center [473, 318] width 271 height 10
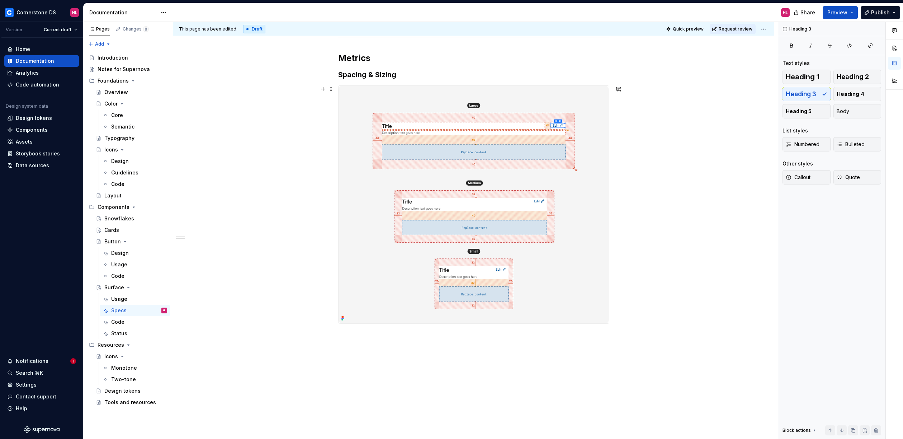
click at [633, 207] on div "Anatomy Name Priority Type Option Description 1 Container Required Container - …" at bounding box center [473, 106] width 601 height 715
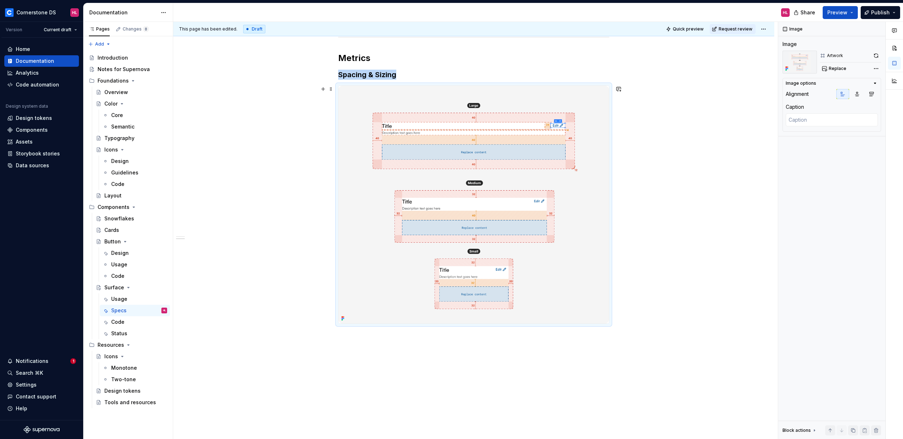
click at [651, 207] on div "Anatomy Name Priority Type Option Description 1 Container Required Container - …" at bounding box center [473, 106] width 601 height 715
click at [542, 361] on div "Anatomy Name Priority Type Option Description 1 Container Required Container - …" at bounding box center [473, 106] width 601 height 715
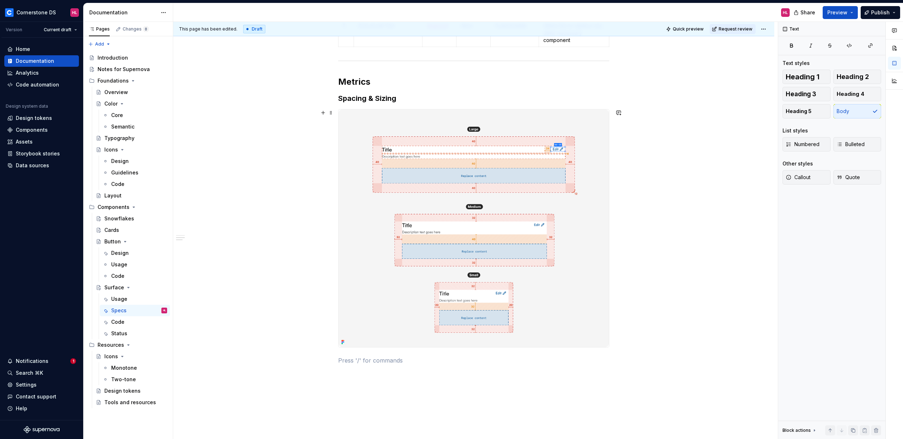
scroll to position [381, 0]
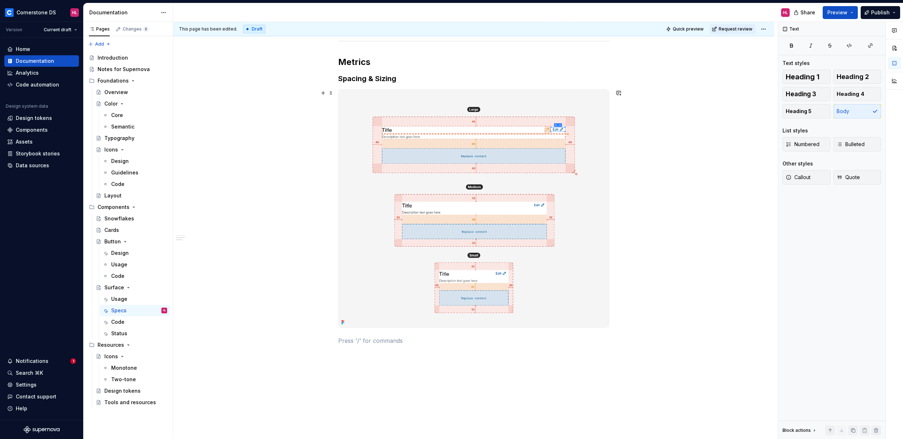
type textarea "*"
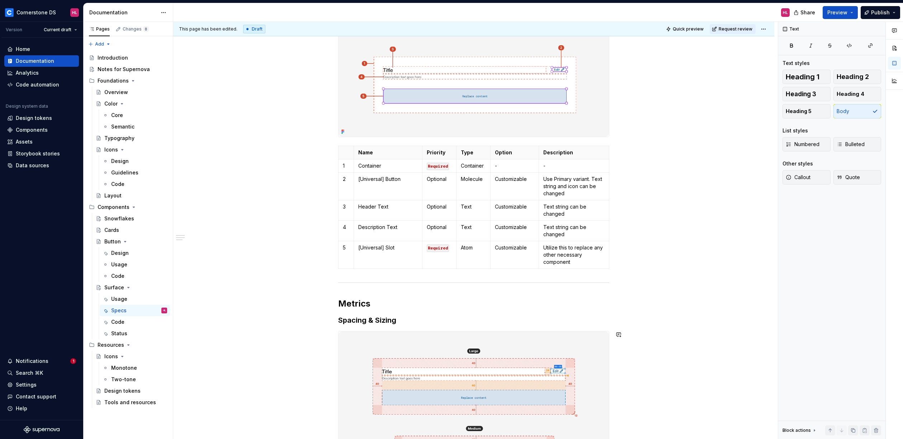
scroll to position [69, 0]
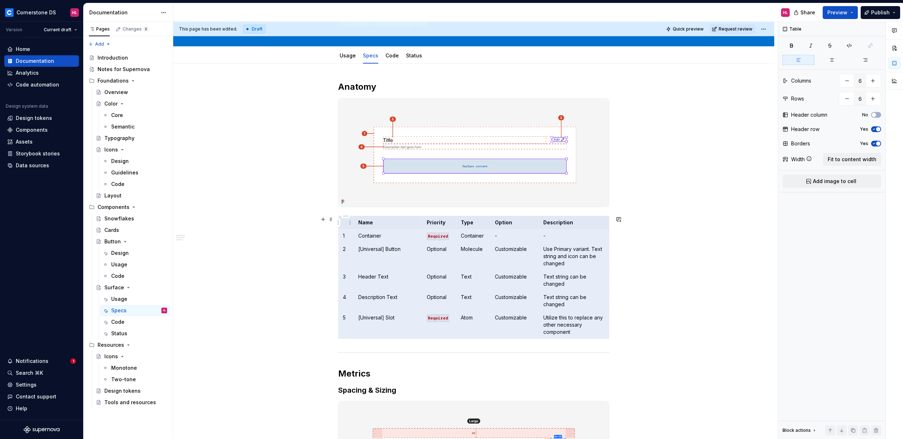
drag, startPoint x: 600, startPoint y: 335, endPoint x: 346, endPoint y: 226, distance: 276.0
click at [346, 226] on tbody "Name Priority Type Option Description 1 Container Required Container - - 2 [Uni…" at bounding box center [474, 277] width 271 height 123
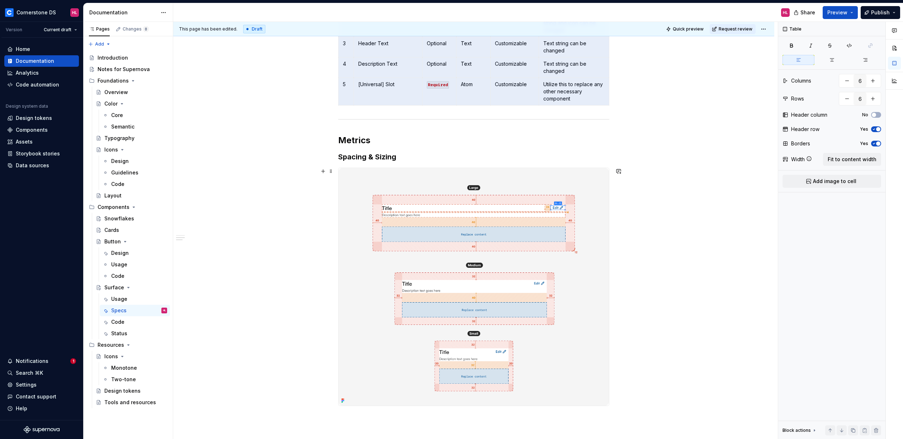
scroll to position [316, 0]
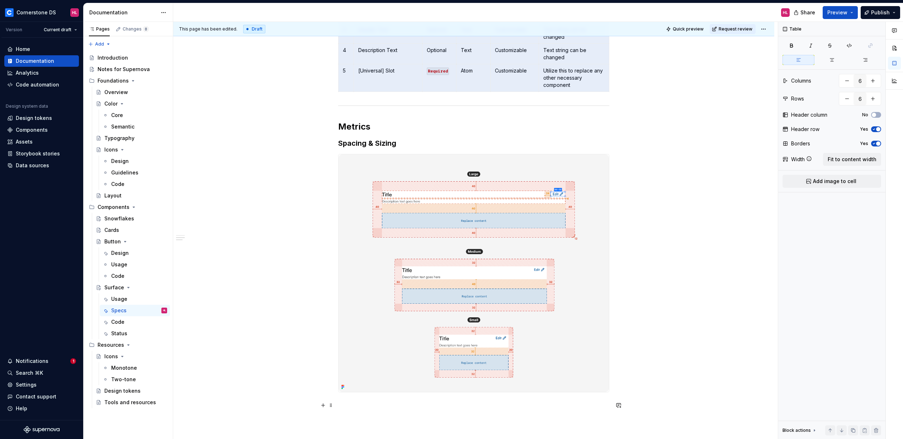
click at [349, 403] on p at bounding box center [473, 405] width 271 height 9
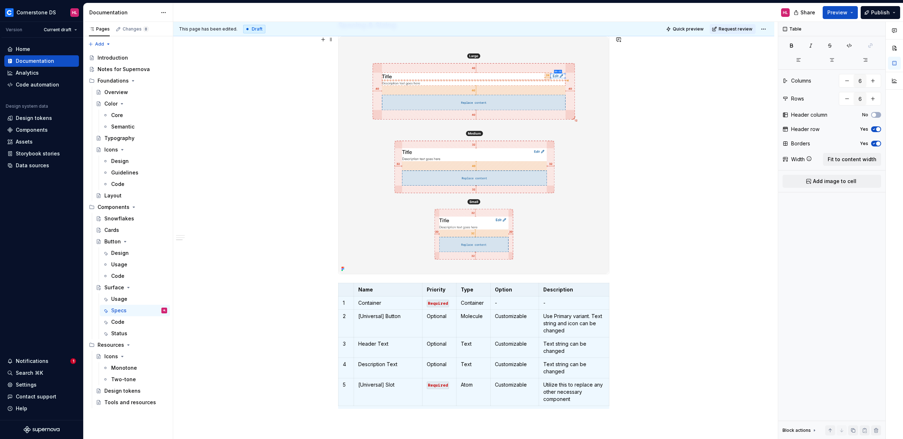
scroll to position [433, 0]
click at [345, 286] on html "Cornerstone DS HL Version Current draft Home Documentation Analytics Code autom…" at bounding box center [451, 219] width 903 height 439
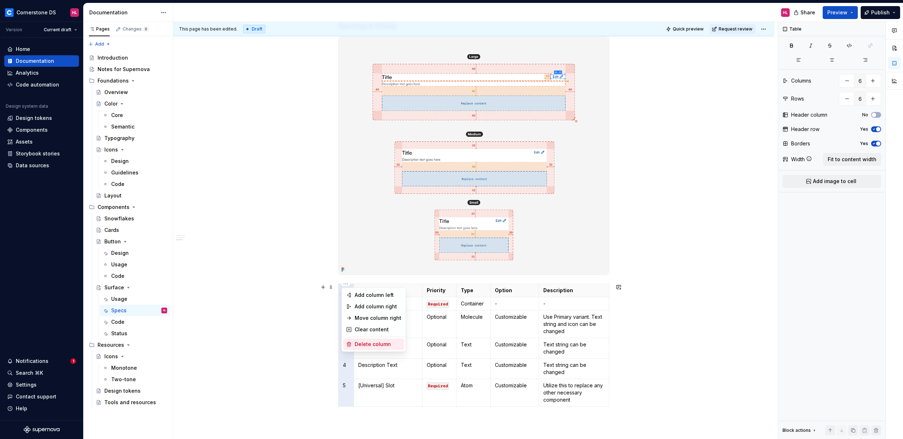
click at [369, 345] on div "Delete column" at bounding box center [378, 343] width 47 height 7
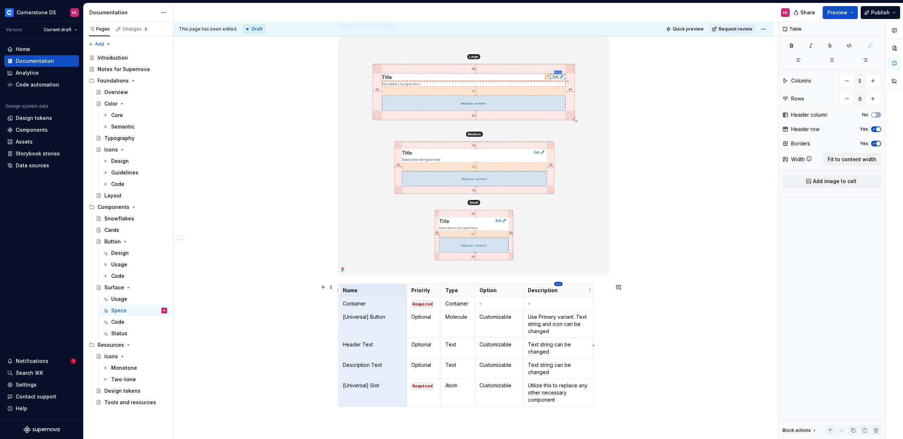
click at [557, 283] on html "Cornerstone DS HL Version Current draft Home Documentation Analytics Code autom…" at bounding box center [451, 219] width 903 height 439
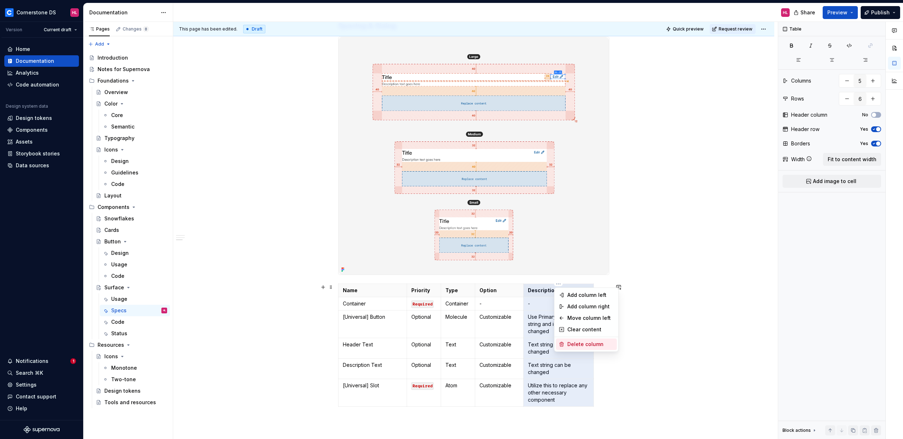
click at [583, 344] on div "Delete column" at bounding box center [590, 343] width 47 height 7
type input "4"
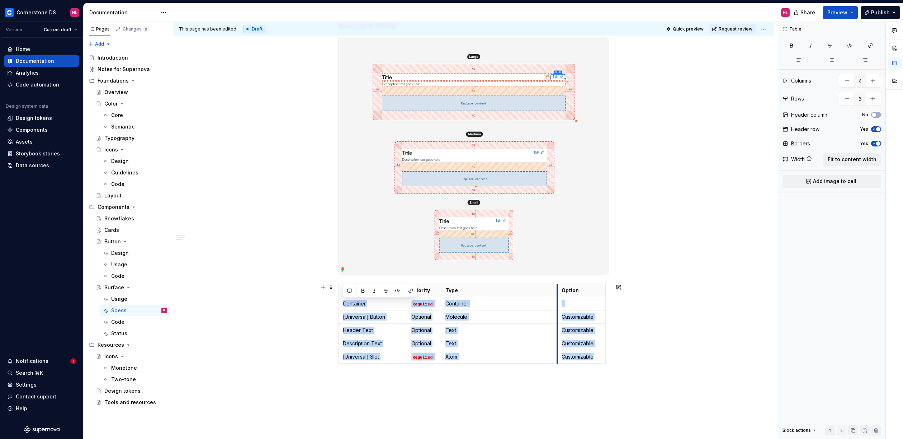
drag, startPoint x: 475, startPoint y: 289, endPoint x: 557, endPoint y: 293, distance: 82.2
click at [557, 293] on th "Option" at bounding box center [581, 290] width 48 height 13
drag, startPoint x: 558, startPoint y: 290, endPoint x: 561, endPoint y: 290, distance: 3.6
click at [561, 290] on th "Option" at bounding box center [585, 290] width 48 height 13
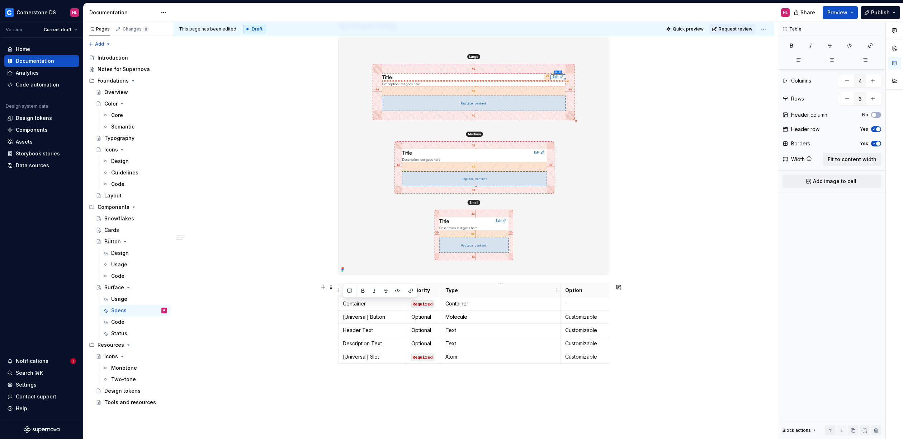
click at [453, 294] on th "Type" at bounding box center [501, 290] width 120 height 13
click at [456, 290] on p "Type" at bounding box center [500, 290] width 111 height 7
click at [352, 290] on p "Name" at bounding box center [373, 290] width 60 height 7
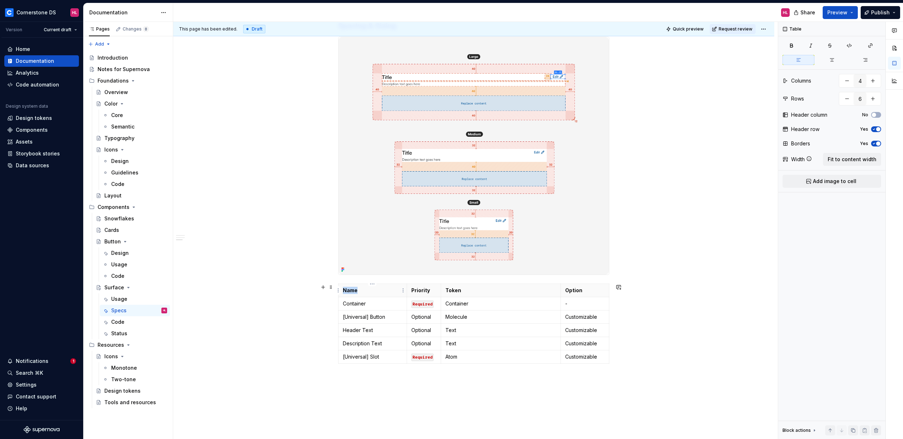
click at [352, 290] on p "Name" at bounding box center [373, 290] width 60 height 7
click at [425, 288] on p "Priority" at bounding box center [423, 290] width 25 height 7
click at [420, 293] on p "Proerpty" at bounding box center [423, 290] width 25 height 7
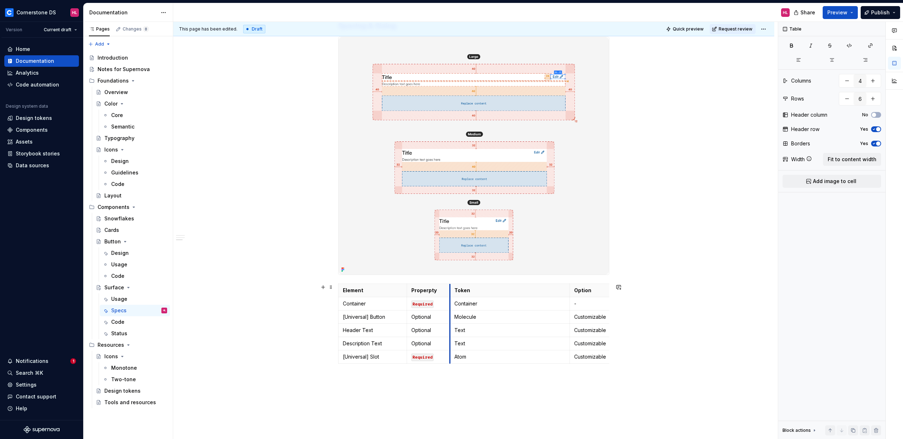
drag, startPoint x: 440, startPoint y: 289, endPoint x: 449, endPoint y: 289, distance: 9.0
drag, startPoint x: 406, startPoint y: 289, endPoint x: 402, endPoint y: 290, distance: 3.7
click at [404, 290] on th "Properpty" at bounding box center [425, 290] width 43 height 13
drag, startPoint x: 446, startPoint y: 288, endPoint x: 460, endPoint y: 289, distance: 14.0
click at [455, 289] on th "Token" at bounding box center [514, 290] width 120 height 13
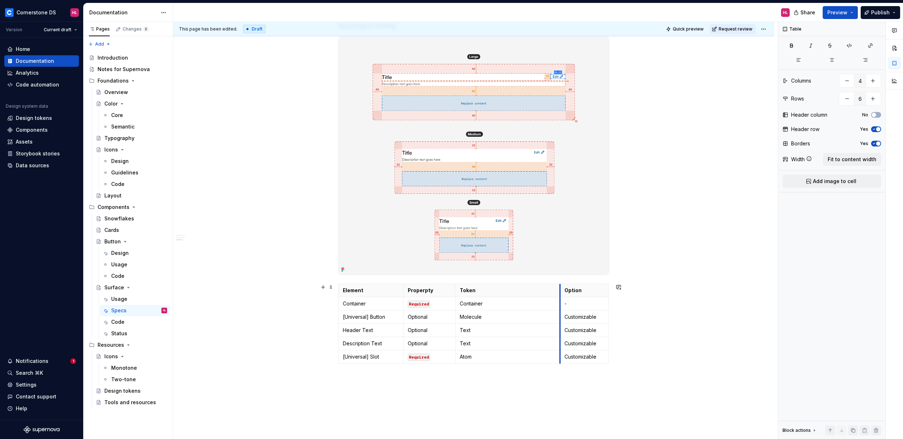
drag, startPoint x: 575, startPoint y: 289, endPoint x: 560, endPoint y: 294, distance: 15.7
click at [560, 294] on th "Option" at bounding box center [584, 290] width 48 height 13
click at [418, 359] on code "Required" at bounding box center [419, 357] width 22 height 8
click at [419, 358] on code "Required" at bounding box center [419, 357] width 22 height 8
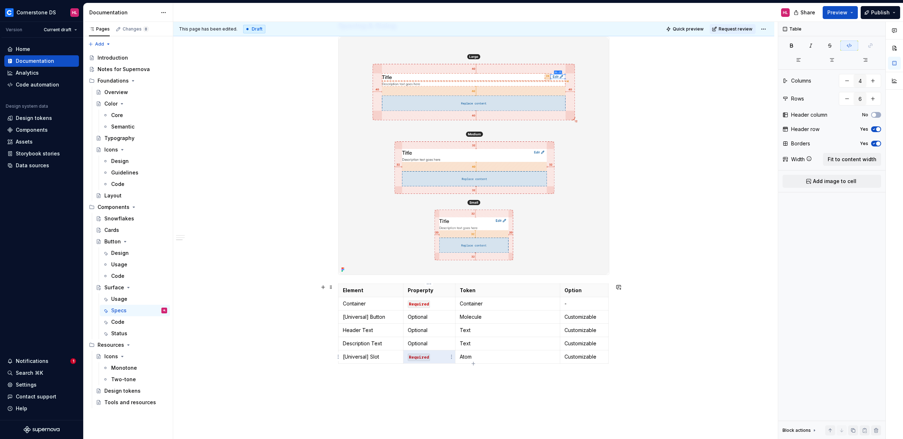
drag, startPoint x: 433, startPoint y: 355, endPoint x: 408, endPoint y: 358, distance: 25.0
click at [408, 358] on p "Required" at bounding box center [429, 356] width 43 height 7
click at [411, 357] on code "Required" at bounding box center [419, 357] width 22 height 8
click at [516, 352] on td "Atom" at bounding box center [507, 356] width 105 height 13
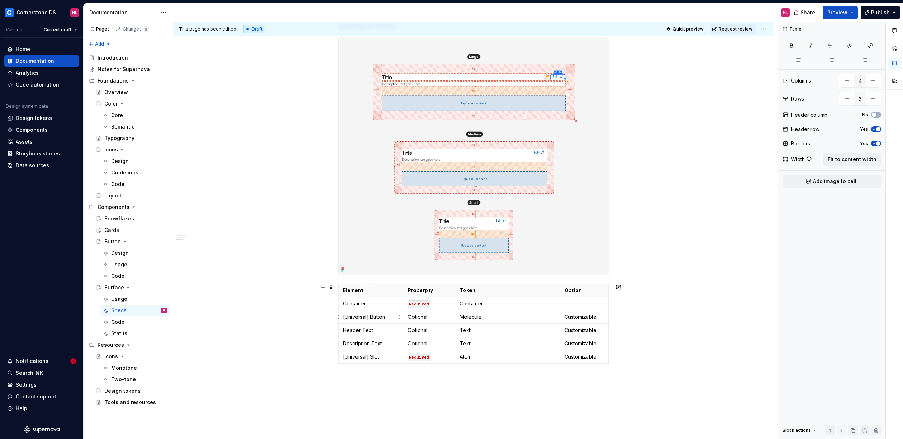
click at [382, 317] on p "[Universal] Button" at bounding box center [371, 316] width 56 height 7
click at [387, 315] on p "[Universal] Button" at bounding box center [371, 316] width 56 height 7
drag, startPoint x: 390, startPoint y: 317, endPoint x: 343, endPoint y: 316, distance: 47.0
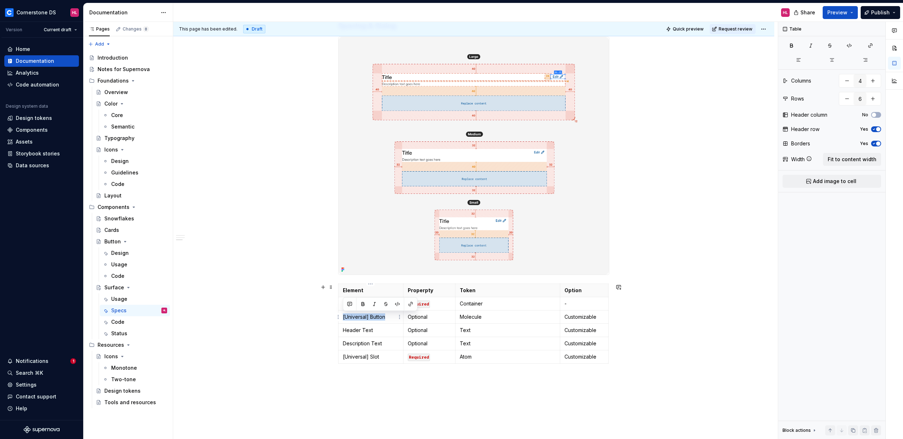
click at [343, 316] on p "[Universal] Button" at bounding box center [371, 316] width 56 height 7
click at [151, 242] on button "Page tree" at bounding box center [152, 241] width 10 height 10
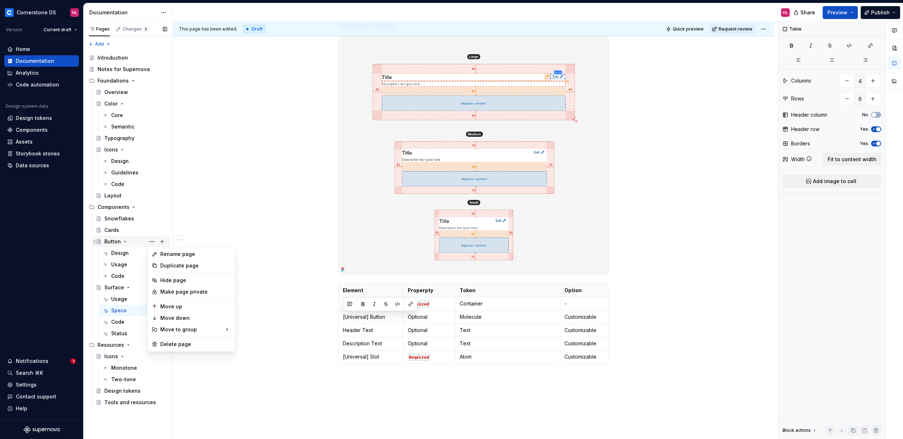
click at [119, 239] on div "Pages Changes 8 Add Accessibility guide for tree Page tree. Navigate the tree w…" at bounding box center [128, 230] width 90 height 417
click at [112, 242] on div "Button" at bounding box center [112, 241] width 16 height 7
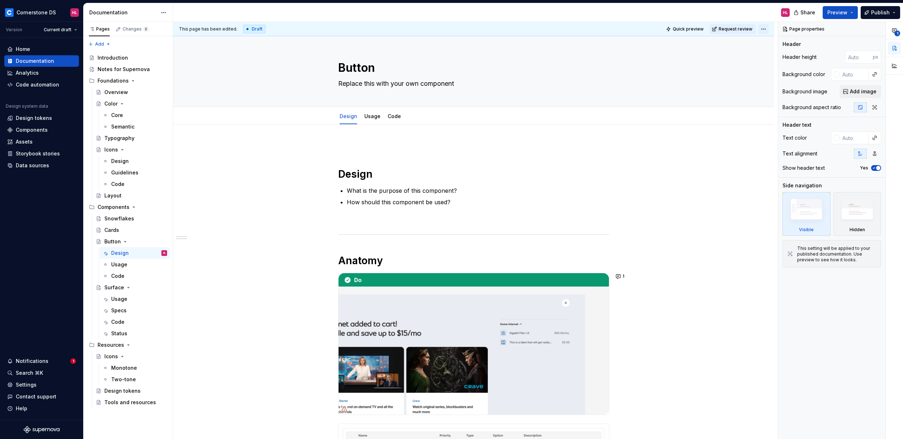
click at [765, 28] on html "Cornerstone DS HL Version Current draft Home Documentation Analytics Code autom…" at bounding box center [451, 219] width 903 height 439
click at [763, 28] on html "Cornerstone DS HL Version Current draft Home Documentation Analytics Code autom…" at bounding box center [451, 219] width 903 height 439
click at [112, 241] on div "Button" at bounding box center [112, 241] width 16 height 7
click at [116, 298] on div "Usage" at bounding box center [119, 298] width 16 height 7
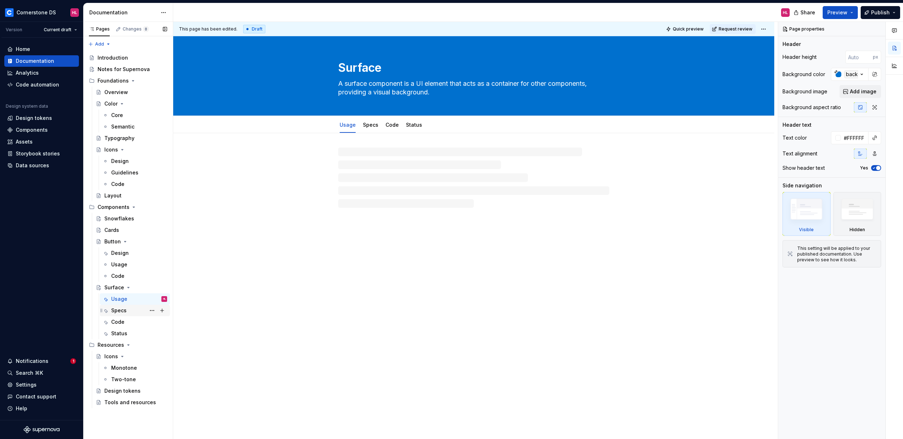
click at [117, 311] on div "Specs" at bounding box center [118, 310] width 15 height 7
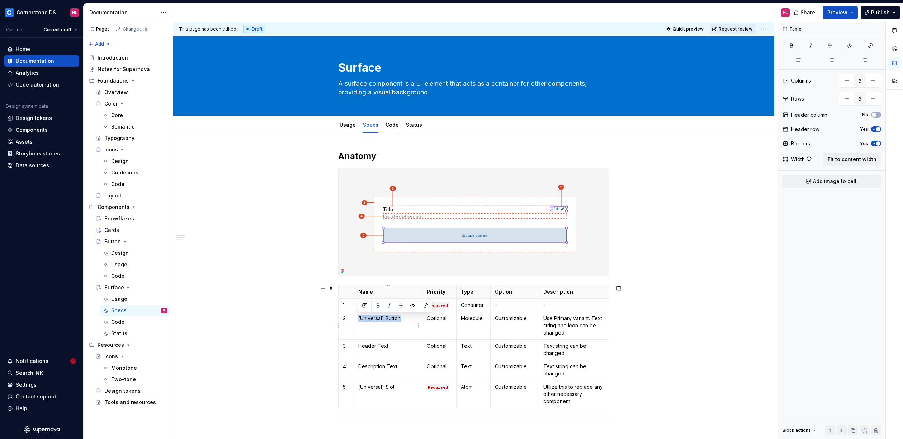
drag, startPoint x: 404, startPoint y: 318, endPoint x: 356, endPoint y: 319, distance: 47.7
click at [356, 319] on td "[Universal] Button" at bounding box center [388, 326] width 69 height 28
click at [428, 305] on button "button" at bounding box center [426, 305] width 10 height 10
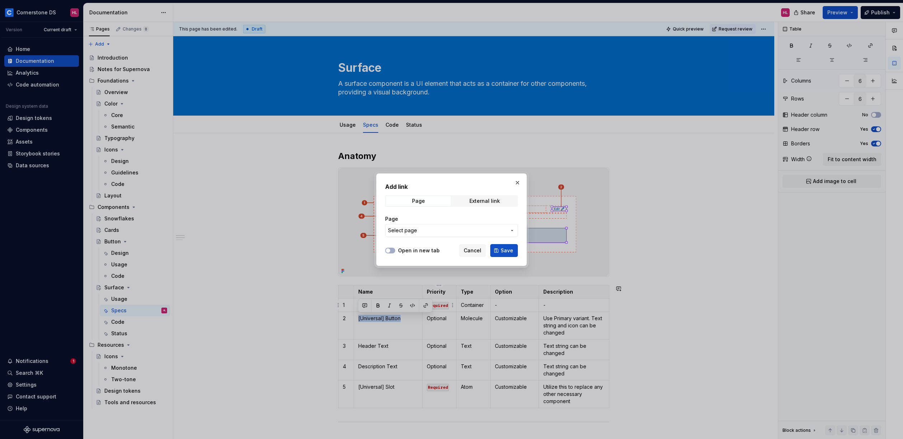
click at [439, 232] on span "Select page" at bounding box center [447, 230] width 118 height 7
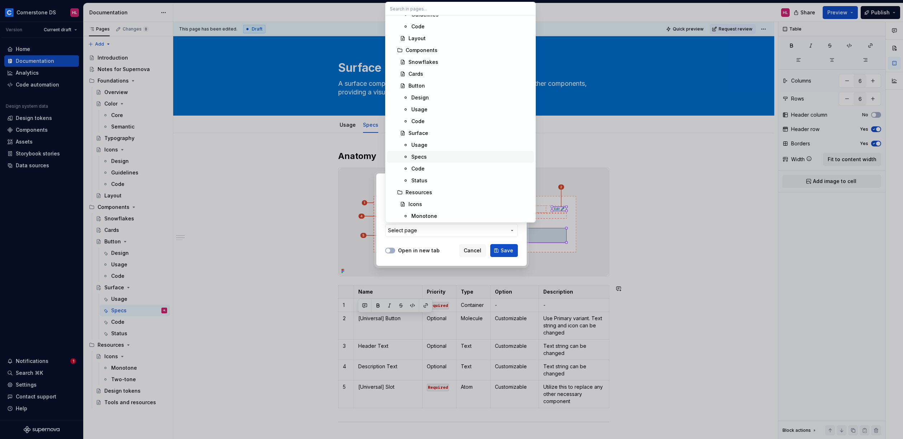
scroll to position [138, 0]
click at [424, 96] on div "Design" at bounding box center [420, 97] width 18 height 7
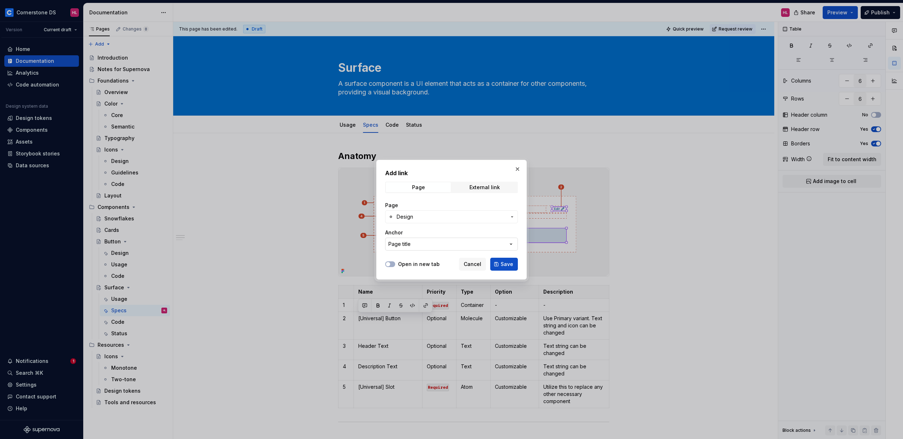
click at [429, 248] on button "Page title" at bounding box center [451, 243] width 133 height 13
click at [434, 229] on div "Add link Page External link Page Design Anchor Page title Open in new tab Cance…" at bounding box center [451, 219] width 903 height 439
click at [423, 240] on button "Page title" at bounding box center [451, 243] width 133 height 13
click at [431, 232] on div "Add link Page External link Page Design Anchor Page title Open in new tab Cance…" at bounding box center [451, 219] width 903 height 439
click at [509, 263] on span "Save" at bounding box center [507, 263] width 13 height 7
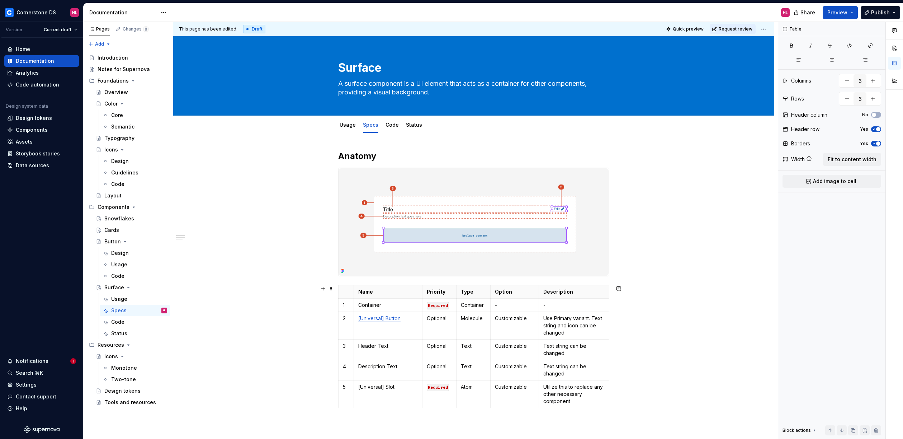
type textarea "*"
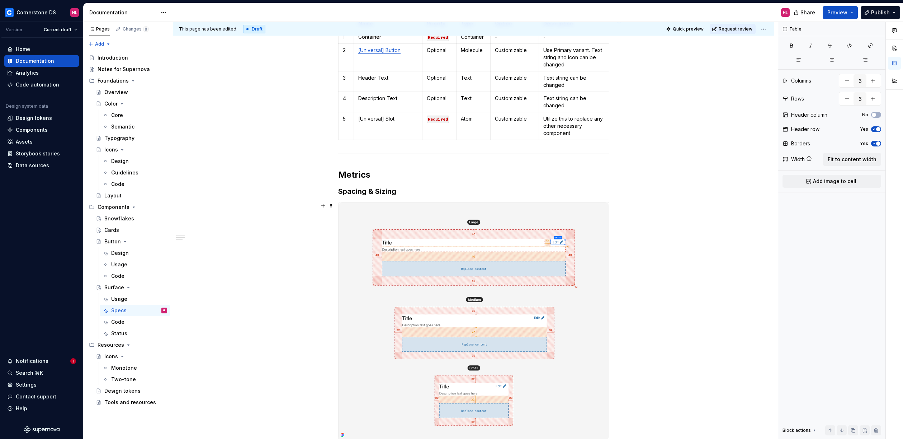
scroll to position [405, 0]
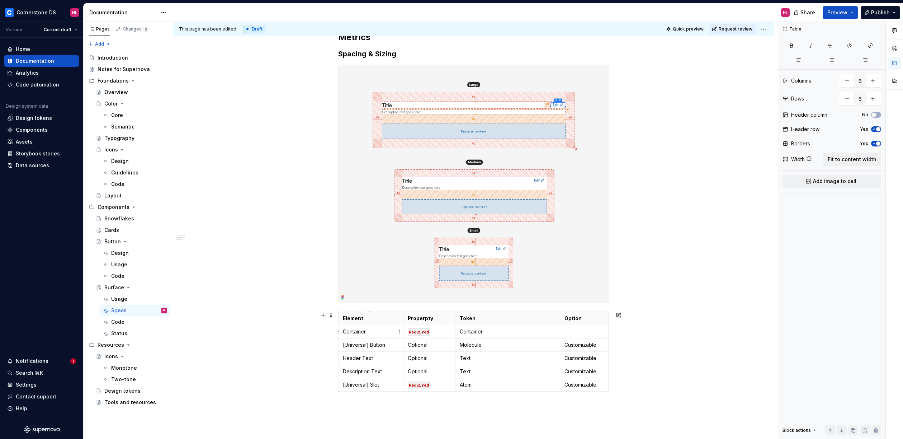
type input "4"
click at [359, 331] on p "Container" at bounding box center [371, 331] width 56 height 7
click at [419, 332] on code "Required" at bounding box center [419, 332] width 22 height 8
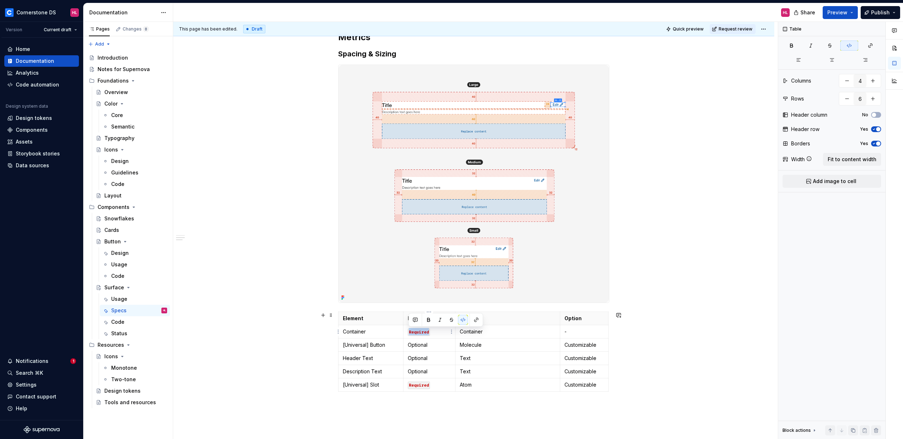
click at [419, 332] on code "Required" at bounding box center [419, 332] width 22 height 8
click at [423, 332] on code "Required" at bounding box center [419, 332] width 22 height 8
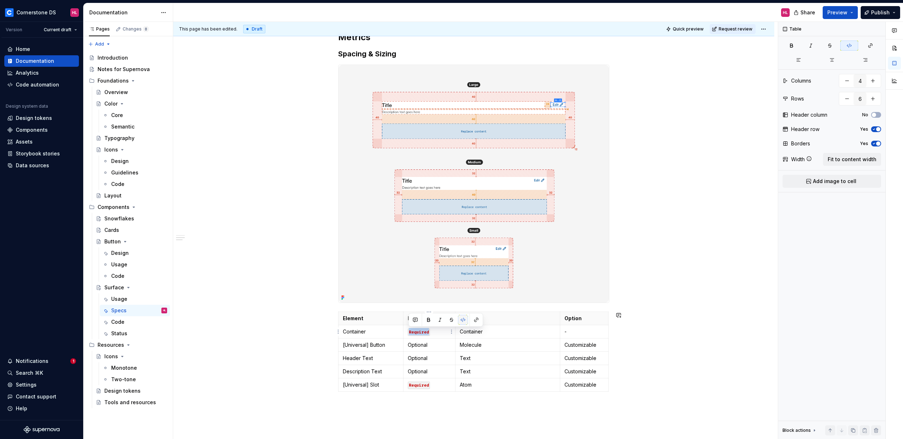
click at [462, 319] on button "button" at bounding box center [463, 320] width 10 height 10
click at [468, 330] on p "Container" at bounding box center [508, 331] width 96 height 7
click at [571, 330] on p "-" at bounding box center [584, 331] width 39 height 7
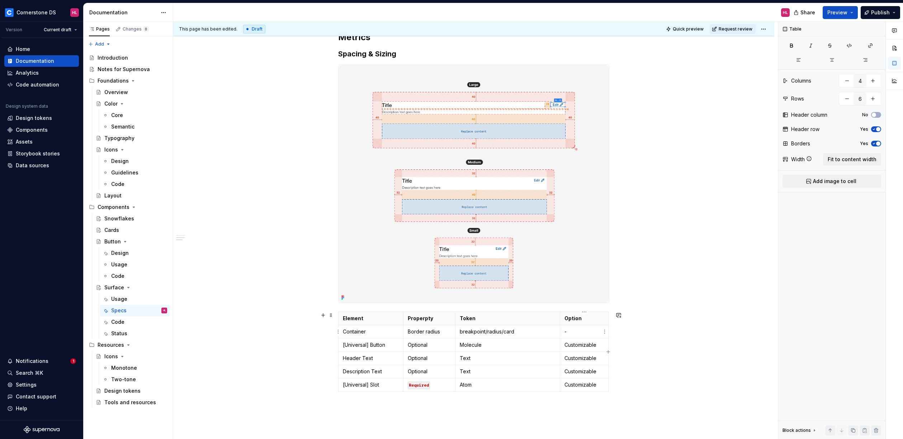
click at [569, 330] on p "-" at bounding box center [584, 331] width 39 height 7
drag, startPoint x: 570, startPoint y: 330, endPoint x: 559, endPoint y: 331, distance: 10.8
click at [559, 331] on tr "Container Border radius breakpoint/radius/card -" at bounding box center [474, 331] width 270 height 13
click at [569, 333] on p "-" at bounding box center [584, 331] width 39 height 7
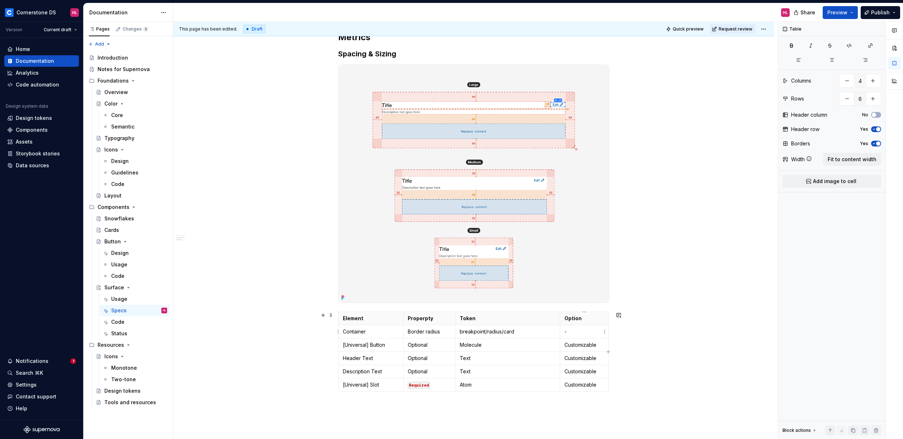
click at [569, 333] on p "-" at bounding box center [584, 331] width 39 height 7
drag, startPoint x: 569, startPoint y: 333, endPoint x: 563, endPoint y: 332, distance: 5.8
click at [563, 332] on td "-" at bounding box center [584, 331] width 48 height 13
click at [567, 332] on p "-" at bounding box center [584, 331] width 39 height 7
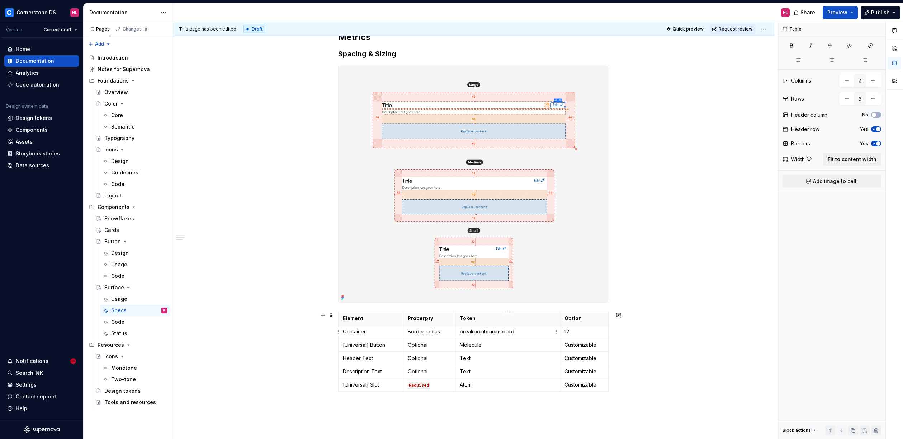
click at [522, 331] on p "breakpoint/radius/card" at bounding box center [508, 331] width 96 height 7
click at [559, 331] on td "breakpoint/radius/card" at bounding box center [507, 331] width 105 height 13
click at [557, 331] on html "Cornerstone DS HL Version Current draft Home Documentation Analytics Code autom…" at bounding box center [451, 219] width 903 height 439
click at [514, 333] on html "Cornerstone DS HL Version Current draft Home Documentation Analytics Code autom…" at bounding box center [451, 219] width 903 height 439
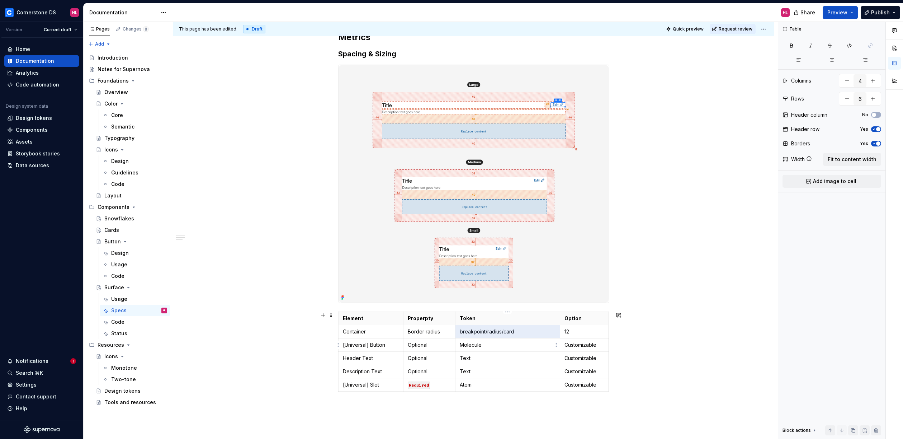
click at [519, 344] on p "Molecule" at bounding box center [508, 344] width 96 height 7
click at [361, 345] on p "[Universal] Button" at bounding box center [371, 344] width 56 height 7
click at [364, 358] on p "Header Text" at bounding box center [371, 357] width 56 height 7
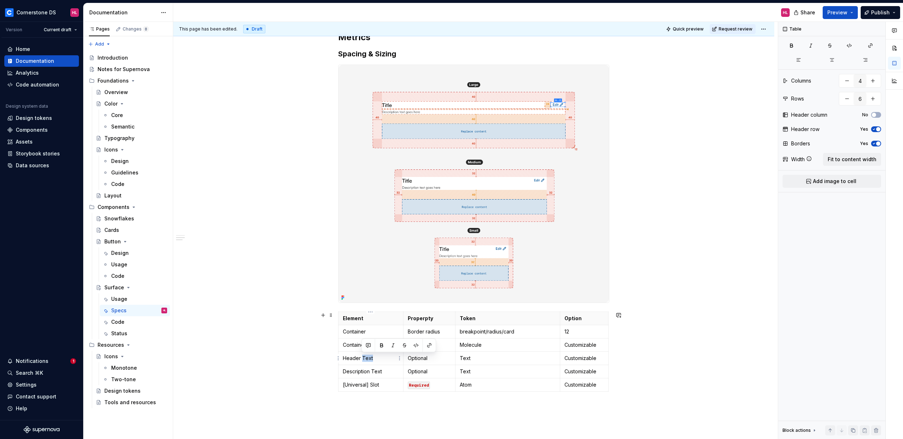
click at [364, 358] on p "Header Text" at bounding box center [371, 357] width 56 height 7
click at [415, 343] on p "Optional" at bounding box center [429, 344] width 43 height 7
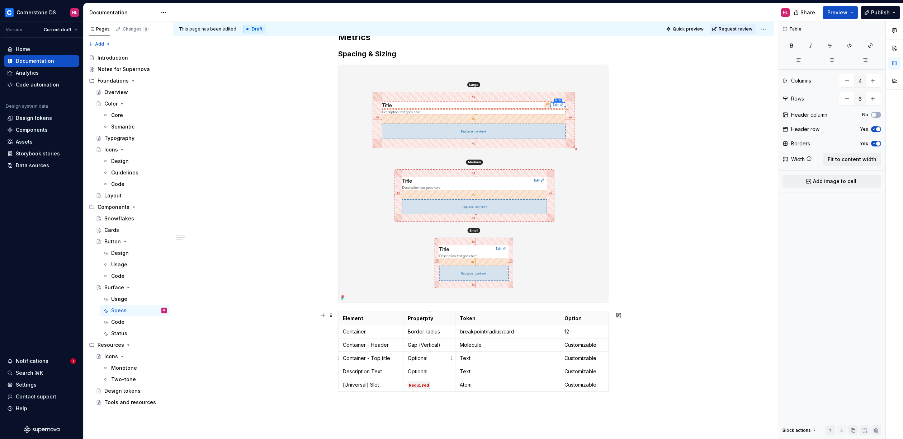
click at [420, 357] on p "Optional" at bounding box center [429, 357] width 43 height 7
click at [485, 345] on p "Molecule" at bounding box center [508, 344] width 96 height 7
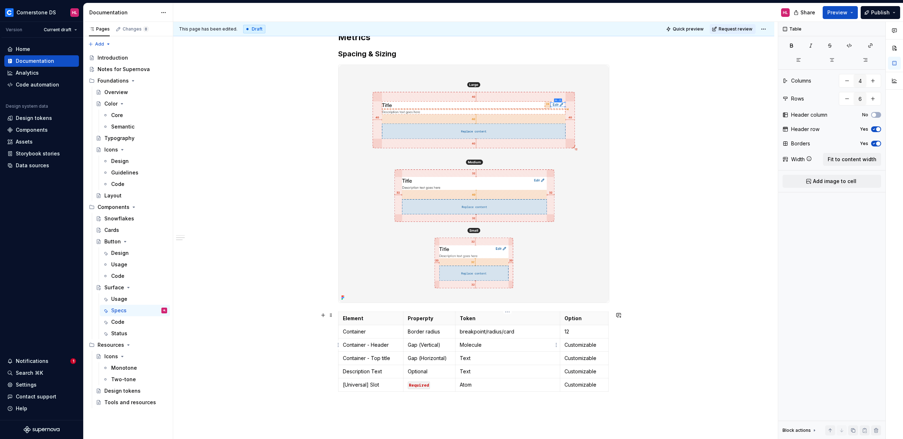
click at [484, 345] on p "Molecule" at bounding box center [508, 344] width 96 height 7
click at [480, 345] on p "Molecule" at bounding box center [508, 344] width 96 height 7
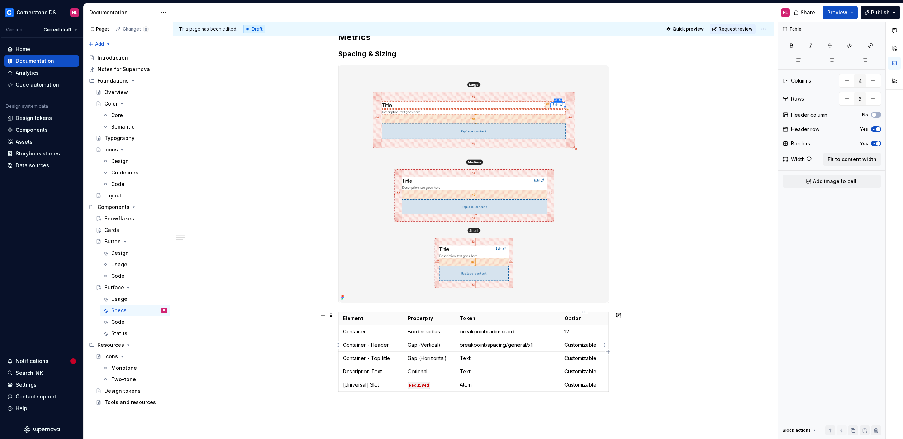
click at [573, 343] on p "Customizable" at bounding box center [584, 344] width 39 height 7
click at [490, 361] on p "Text" at bounding box center [508, 357] width 96 height 7
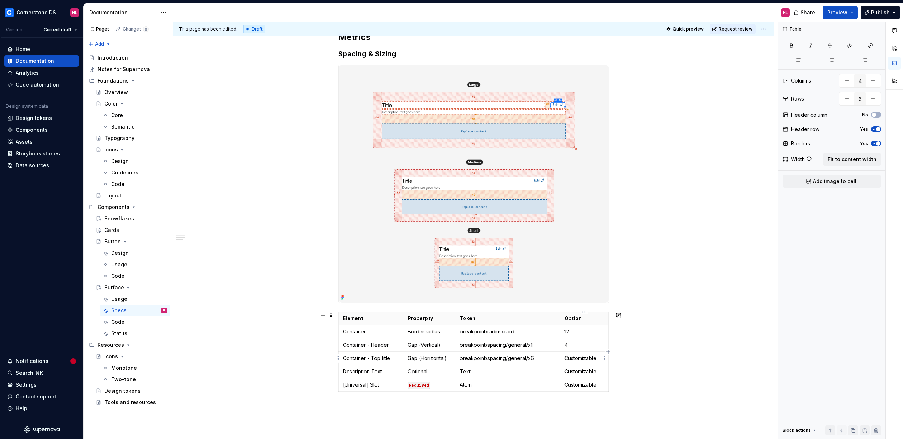
click at [576, 355] on p "Customizable" at bounding box center [584, 357] width 39 height 7
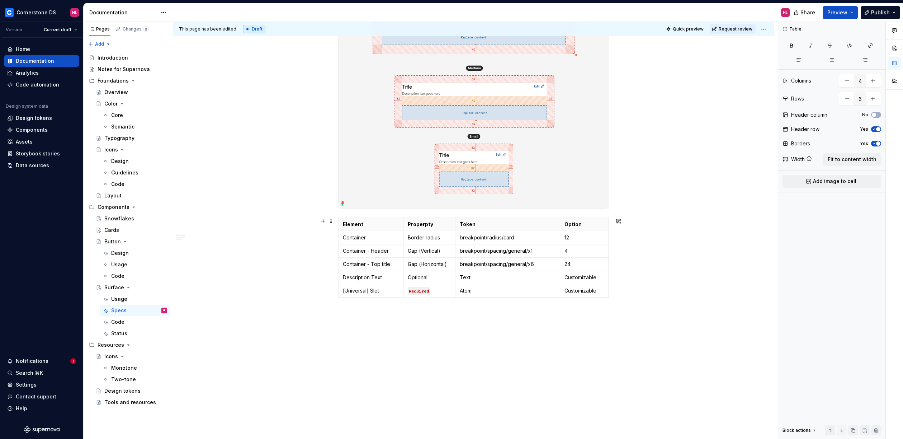
scroll to position [498, 0]
click at [855, 13] on button "Preview" at bounding box center [840, 12] width 35 height 13
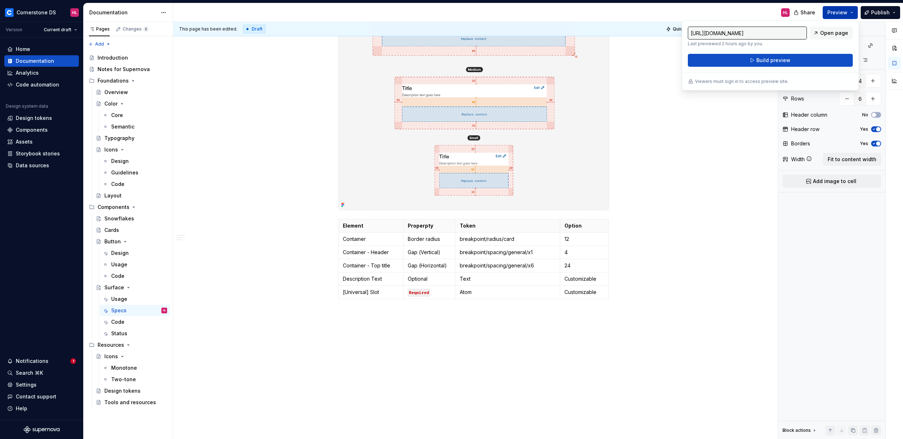
click at [855, 13] on button "Preview" at bounding box center [840, 12] width 35 height 13
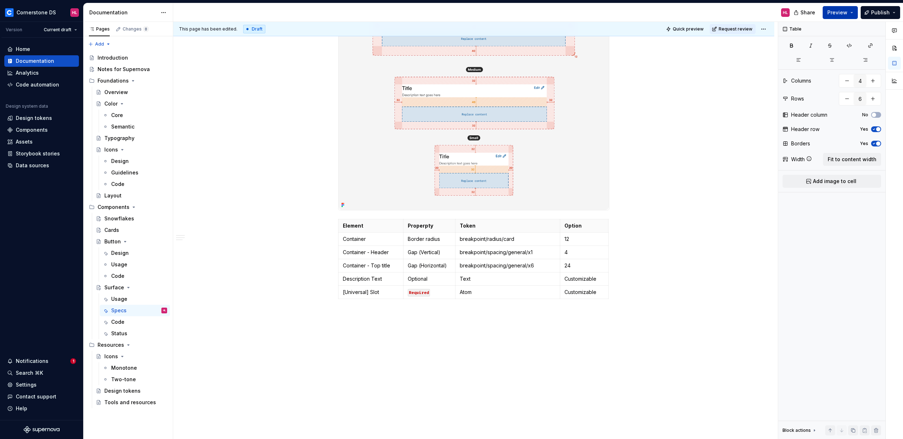
click at [855, 13] on button "Preview" at bounding box center [840, 12] width 35 height 13
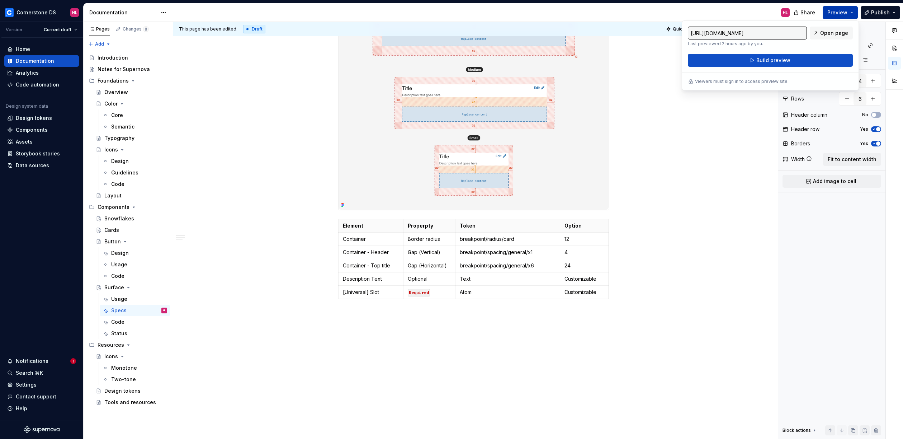
click at [858, 15] on button "Preview" at bounding box center [840, 12] width 35 height 13
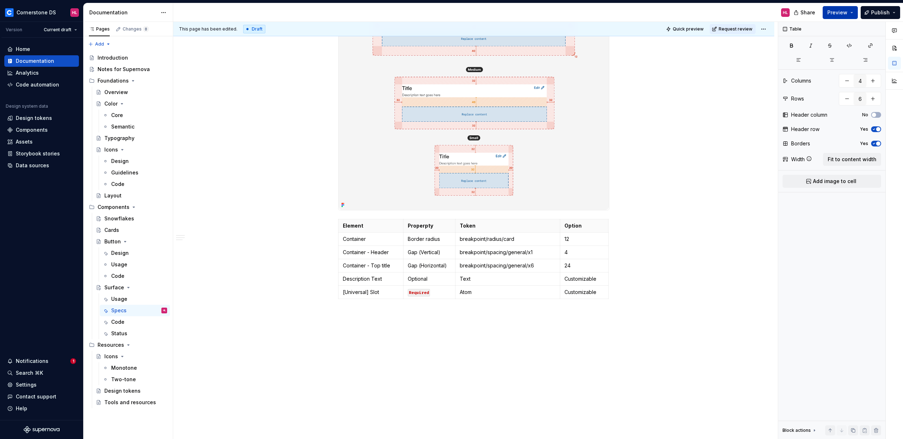
click at [854, 14] on button "Preview" at bounding box center [840, 12] width 35 height 13
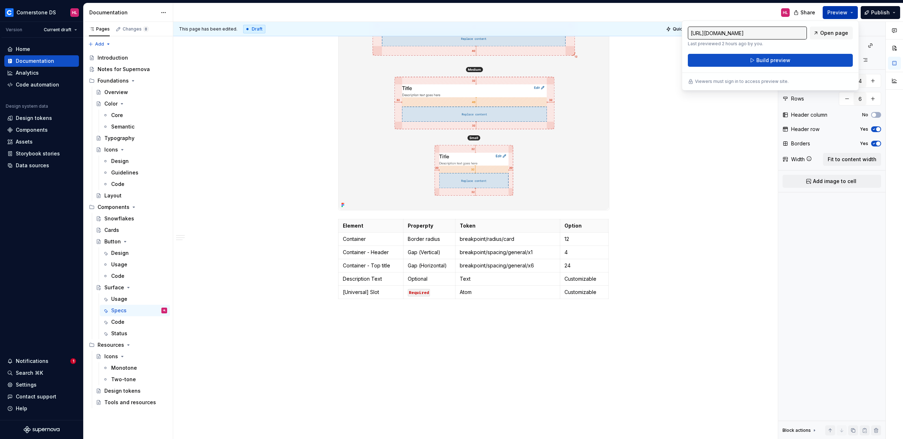
click at [852, 15] on button "Preview" at bounding box center [840, 12] width 35 height 13
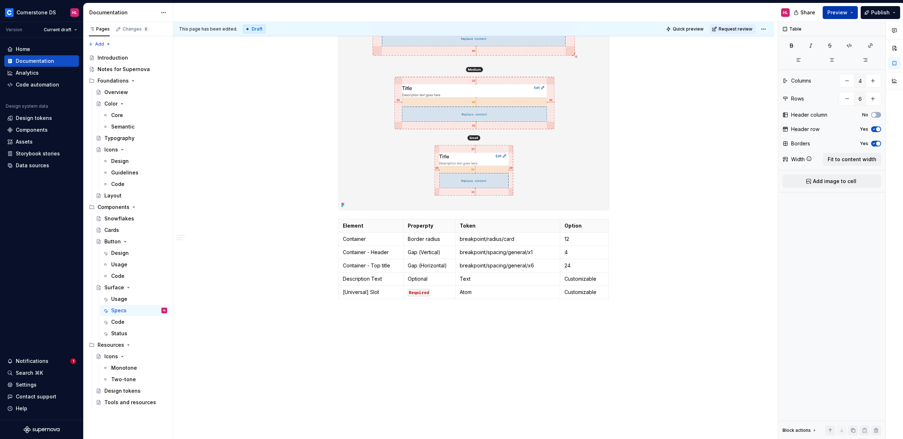
click at [854, 15] on button "Preview" at bounding box center [840, 12] width 35 height 13
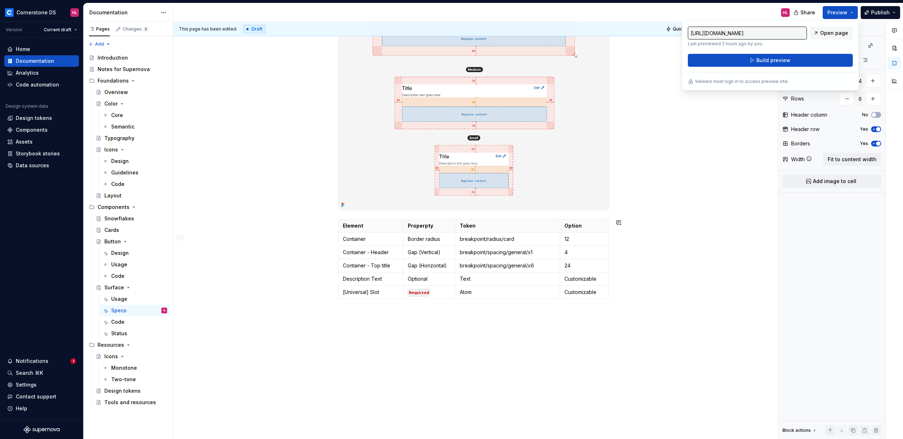
click at [484, 311] on div "Anatomy Name Priority Type Option Description 1 Container Required Container - …" at bounding box center [473, 38] width 601 height 807
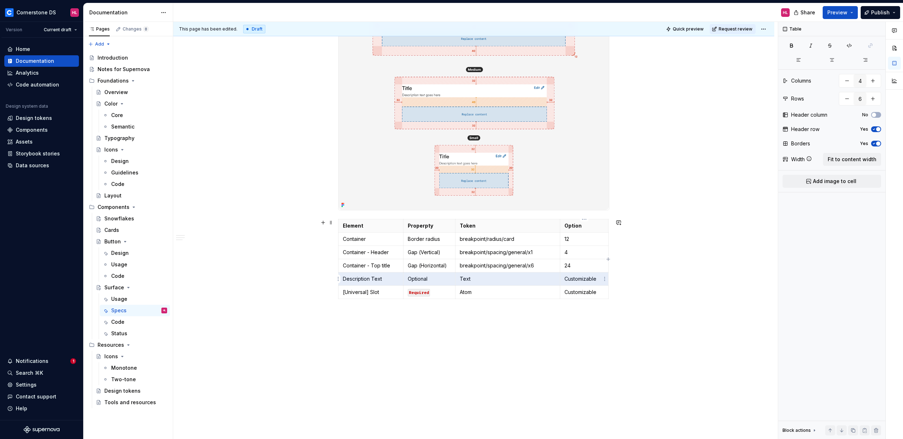
drag, startPoint x: 341, startPoint y: 279, endPoint x: 571, endPoint y: 279, distance: 229.9
click at [571, 279] on tr "Description Text Optional Text Customizable" at bounding box center [474, 278] width 270 height 13
click at [876, 129] on span "button" at bounding box center [878, 129] width 4 height 4
click at [876, 129] on span "button" at bounding box center [874, 129] width 4 height 4
click at [550, 283] on td "Text" at bounding box center [507, 278] width 105 height 13
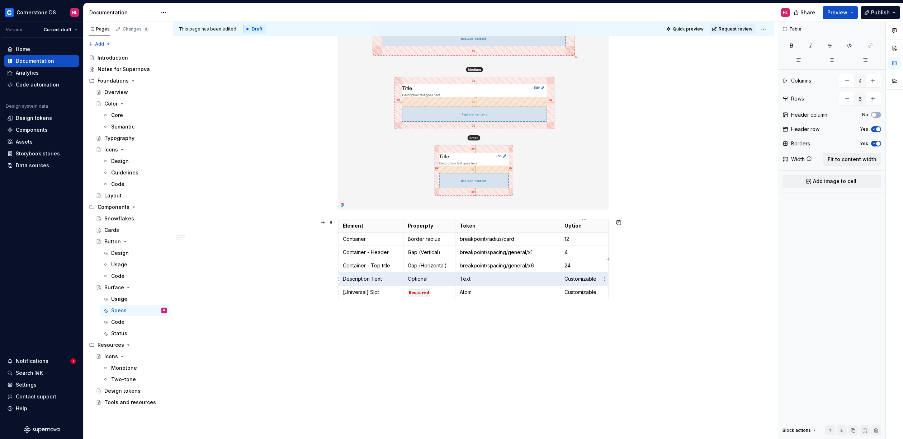
drag, startPoint x: 342, startPoint y: 278, endPoint x: 591, endPoint y: 276, distance: 249.7
click at [591, 276] on tr "Description Text Optional Text Customizable" at bounding box center [474, 278] width 270 height 13
click at [846, 157] on span "Fit to content width" at bounding box center [852, 159] width 49 height 7
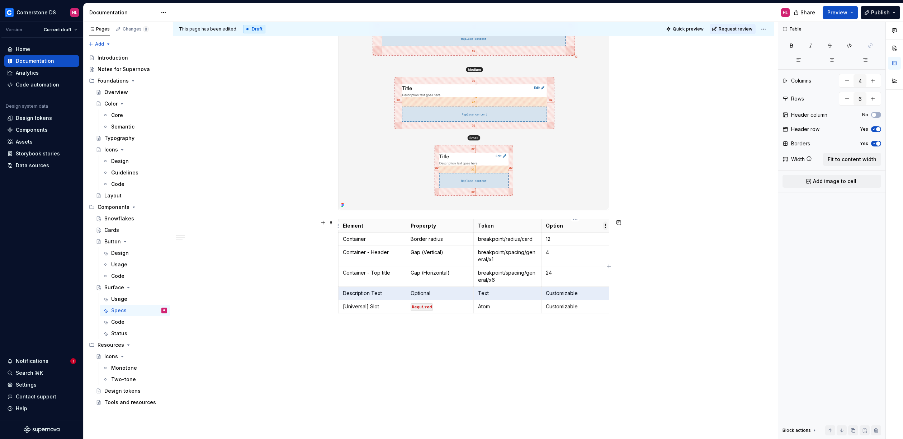
type textarea "*"
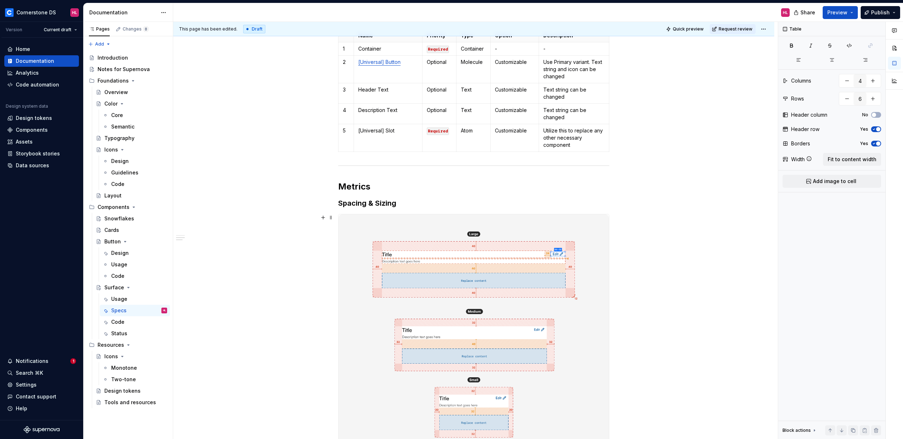
scroll to position [116, 0]
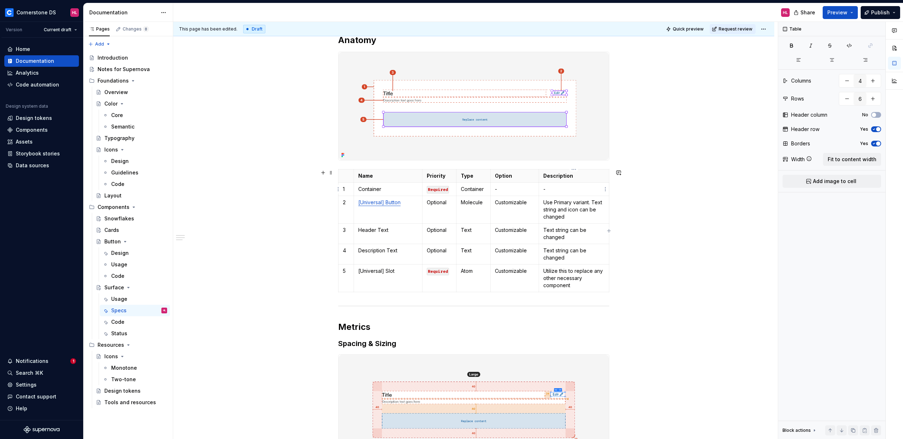
type input "6"
click at [568, 187] on p "-" at bounding box center [573, 188] width 61 height 7
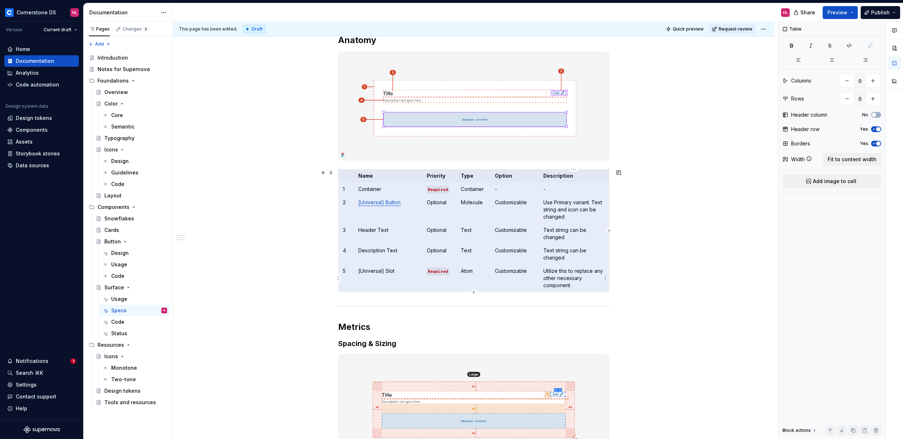
drag, startPoint x: 345, startPoint y: 177, endPoint x: 594, endPoint y: 273, distance: 266.7
click at [592, 273] on tbody "Name Priority Type Option Description 1 Container Required Container - - 2 [Uni…" at bounding box center [474, 230] width 271 height 123
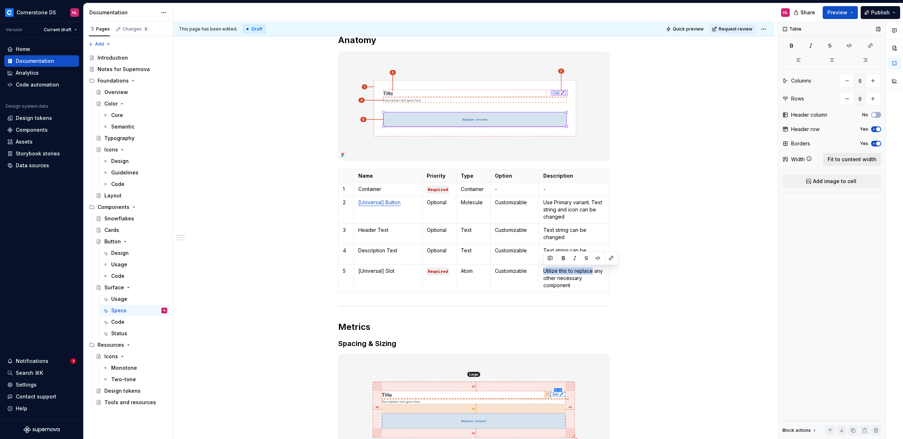
click at [845, 161] on span "Fit to content width" at bounding box center [852, 159] width 49 height 7
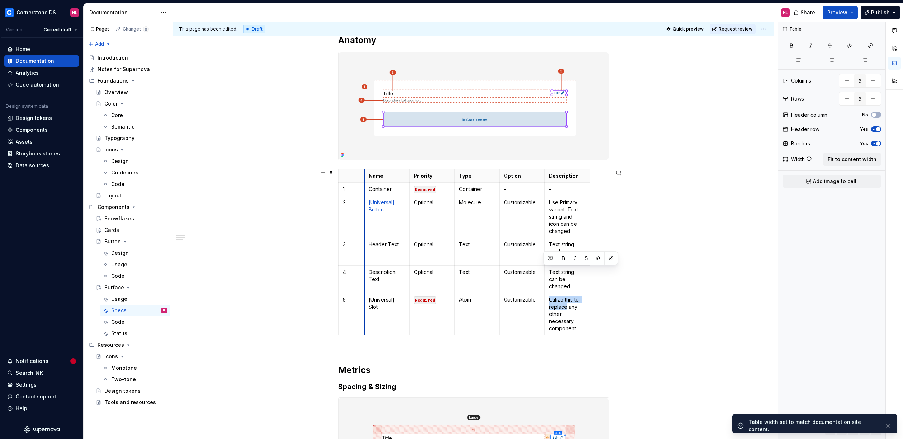
drag, startPoint x: 384, startPoint y: 176, endPoint x: 364, endPoint y: 177, distance: 19.4
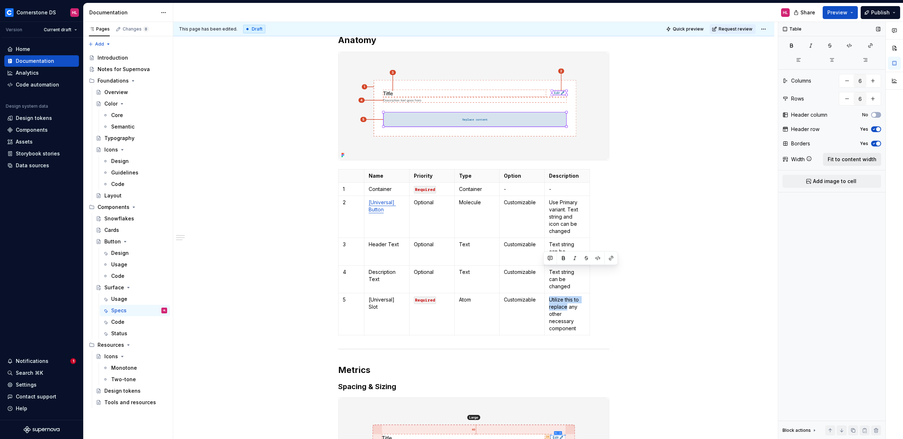
click at [842, 162] on span "Fit to content width" at bounding box center [852, 159] width 49 height 7
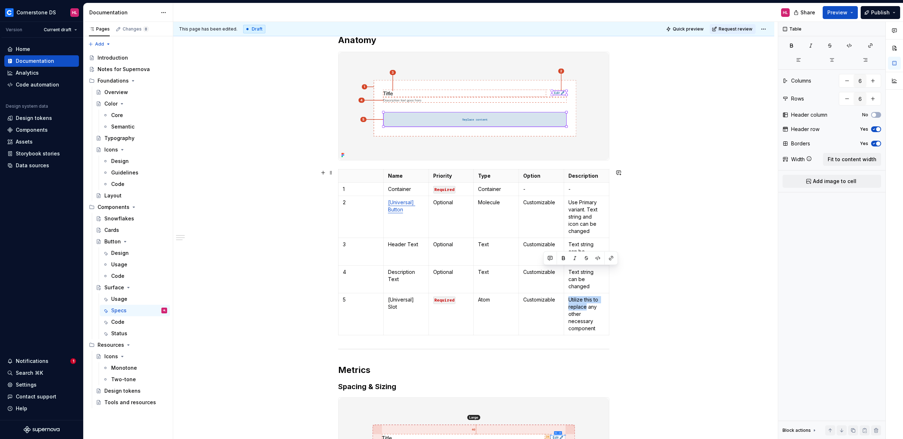
type textarea "*"
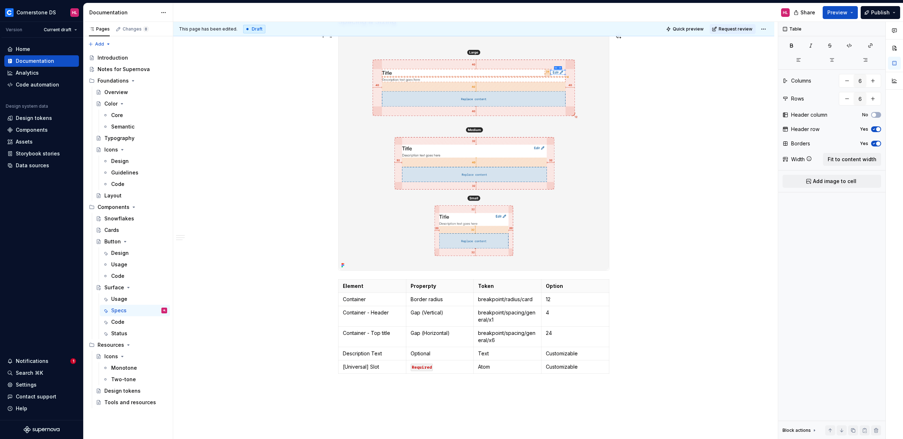
scroll to position [505, 0]
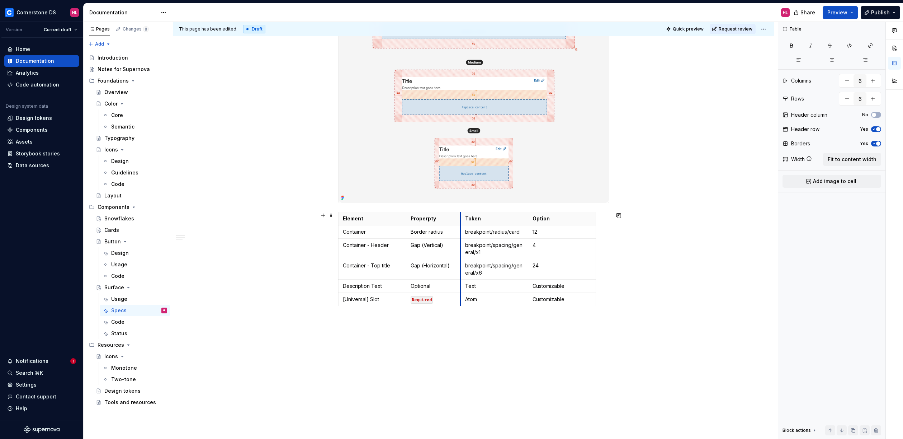
drag, startPoint x: 474, startPoint y: 220, endPoint x: 461, endPoint y: 221, distance: 13.3
click at [461, 221] on th "Token" at bounding box center [495, 218] width 68 height 13
drag, startPoint x: 527, startPoint y: 220, endPoint x: 540, endPoint y: 220, distance: 13.3
type input "4"
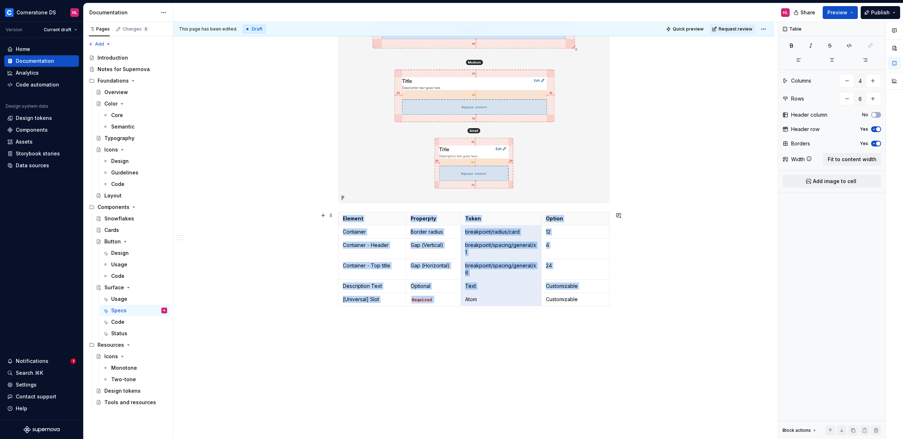
drag, startPoint x: 464, startPoint y: 229, endPoint x: 530, endPoint y: 306, distance: 101.8
click at [530, 306] on div "Element Properpty Token Option Container Border radius breakpoint/radius/card 1…" at bounding box center [473, 260] width 271 height 97
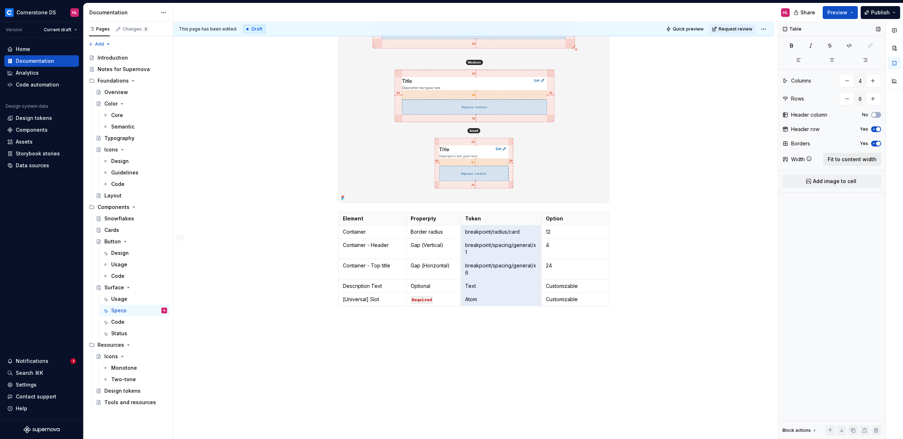
click at [848, 158] on span "Fit to content width" at bounding box center [852, 159] width 49 height 7
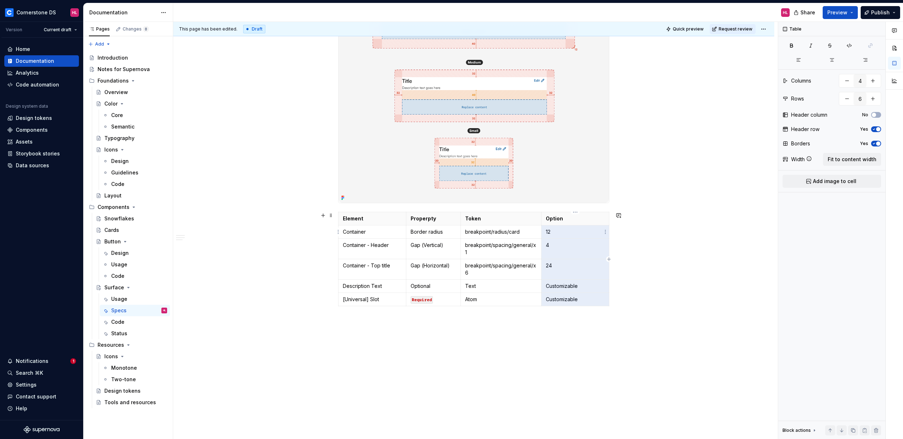
drag, startPoint x: 601, startPoint y: 301, endPoint x: 547, endPoint y: 228, distance: 90.4
click at [547, 228] on tbody "Element Properpty Token Option Container Border radius breakpoint/radius/card 1…" at bounding box center [474, 259] width 271 height 94
click at [862, 159] on span "Fit to content width" at bounding box center [852, 159] width 49 height 7
type textarea "*"
click at [609, 216] on table "Element Properpty Token Option Container Border radius breakpoint/radius/card 1…" at bounding box center [473, 259] width 271 height 94
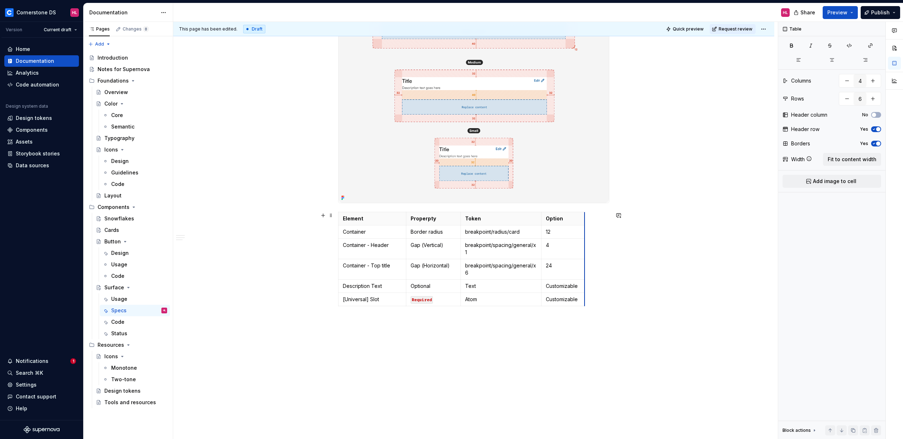
drag, startPoint x: 608, startPoint y: 216, endPoint x: 584, endPoint y: 219, distance: 24.5
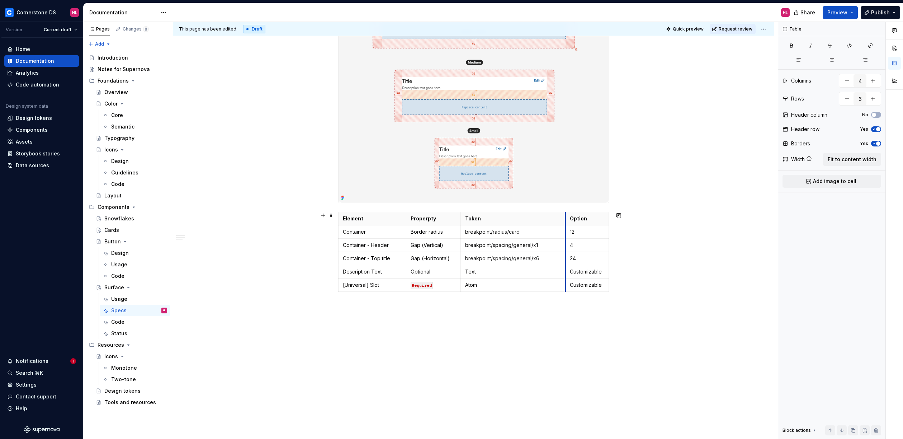
drag, startPoint x: 541, startPoint y: 215, endPoint x: 565, endPoint y: 216, distance: 24.1
click at [810, 159] on icon at bounding box center [809, 159] width 6 height 6
drag, startPoint x: 348, startPoint y: 271, endPoint x: 599, endPoint y: 267, distance: 250.8
click at [599, 267] on tr "Description Text Optional Text Customizable" at bounding box center [474, 271] width 270 height 13
click at [340, 272] on html "Cornerstone DS HL Version Current draft Home Documentation Analytics Code autom…" at bounding box center [451, 219] width 903 height 439
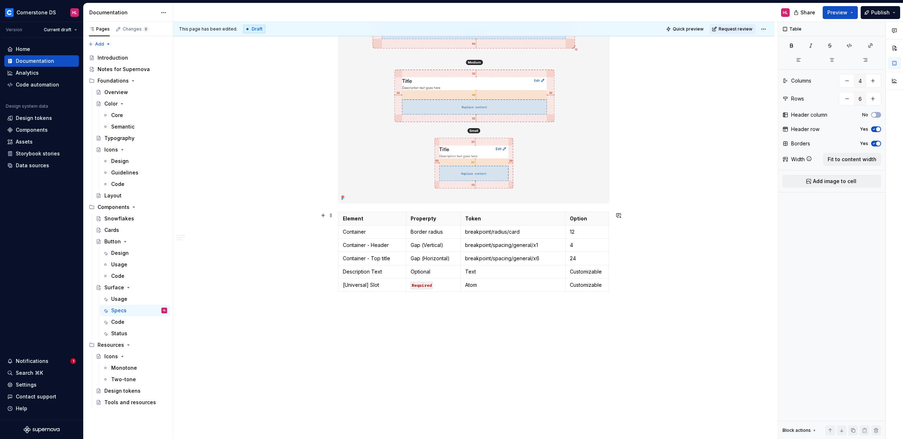
click at [421, 272] on html "Cornerstone DS HL Version Current draft Home Documentation Analytics Code autom…" at bounding box center [451, 219] width 903 height 439
drag, startPoint x: 344, startPoint y: 270, endPoint x: 575, endPoint y: 271, distance: 231.4
click at [575, 271] on tr "Description Text Optional Text Customizable" at bounding box center [474, 271] width 270 height 13
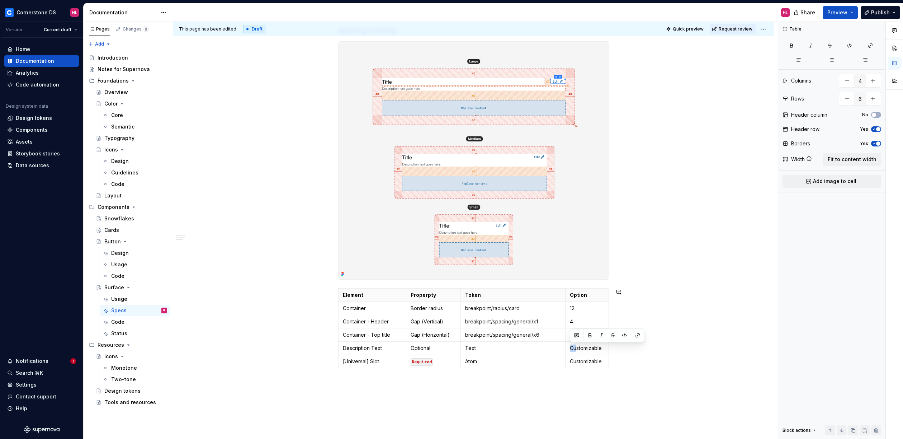
scroll to position [398, 0]
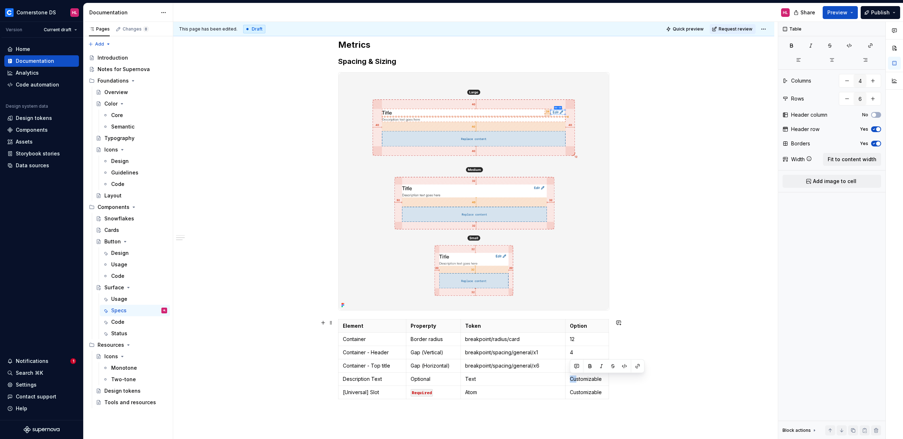
click at [330, 327] on div "Anatomy Name Priority Type Option Description 1 Container Required Container - …" at bounding box center [473, 147] width 601 height 824
click at [348, 316] on div "Anatomy Name Priority Type Option Description 1 Container Required Container - …" at bounding box center [473, 86] width 271 height 666
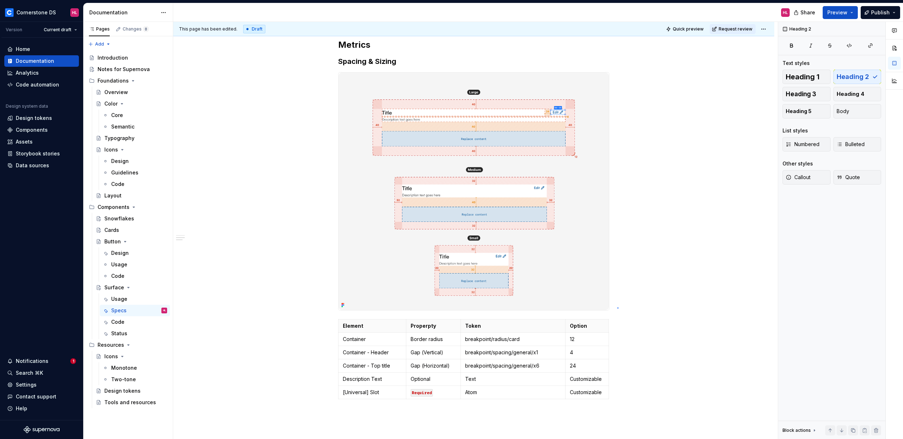
click at [618, 307] on div "This page has been edited. Draft Quick preview Request review Surface A surface…" at bounding box center [475, 230] width 605 height 417
click at [616, 305] on div "This page has been edited. Draft Quick preview Request review Surface A surface…" at bounding box center [475, 230] width 605 height 417
click at [616, 305] on div "Anatomy Name Priority Type Option Description 1 Container Required Container - …" at bounding box center [473, 147] width 601 height 824
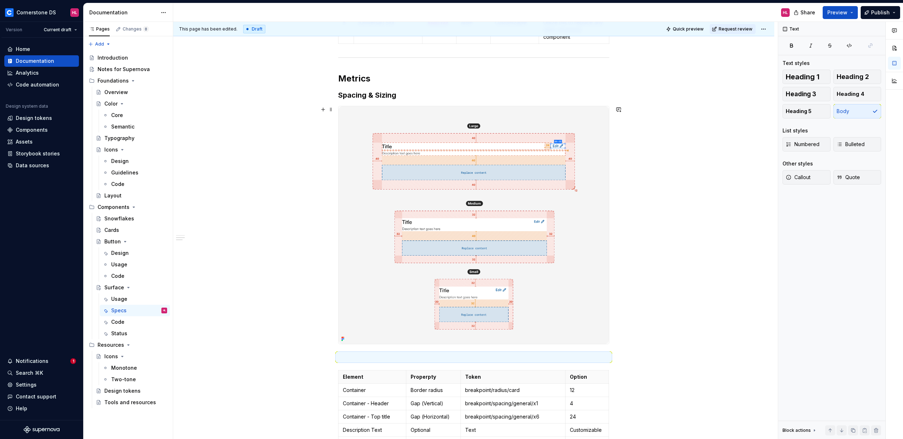
scroll to position [514, 0]
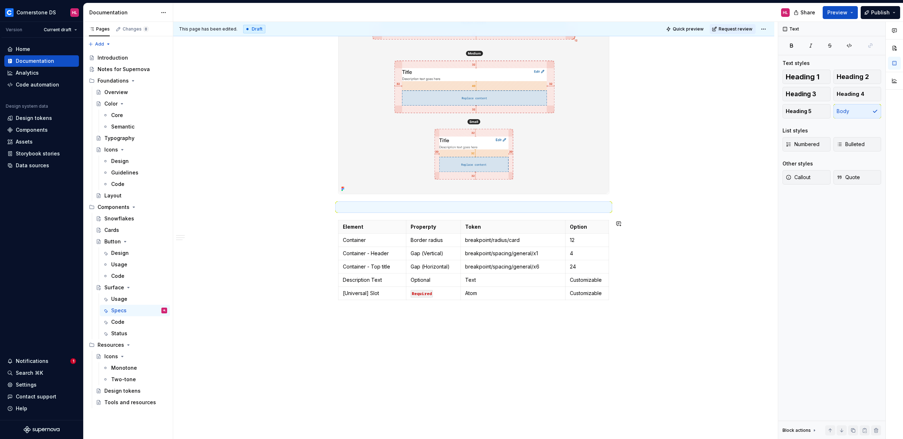
click at [358, 209] on p at bounding box center [473, 207] width 271 height 9
drag, startPoint x: 354, startPoint y: 204, endPoint x: 336, endPoint y: 203, distance: 18.0
click at [357, 206] on p "All" at bounding box center [473, 207] width 271 height 9
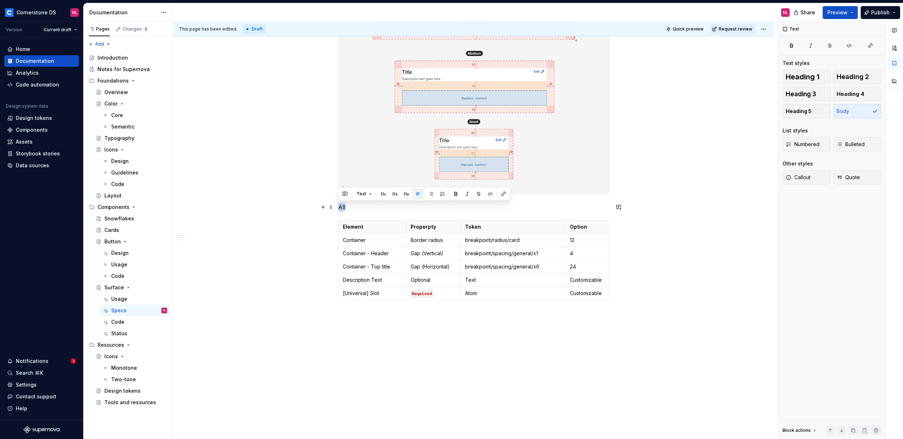
drag, startPoint x: 357, startPoint y: 206, endPoint x: 352, endPoint y: 207, distance: 5.0
click at [352, 207] on p "All" at bounding box center [473, 207] width 271 height 9
click at [396, 196] on button "button" at bounding box center [395, 194] width 10 height 10
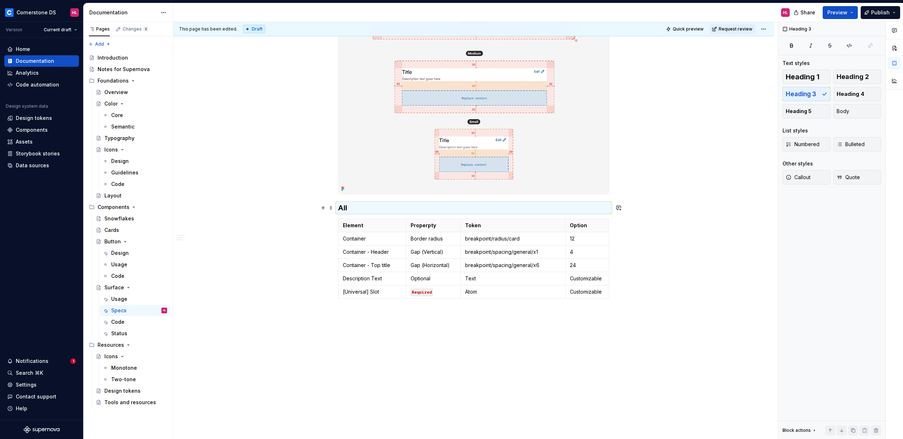
click at [349, 207] on h3 "All" at bounding box center [473, 208] width 271 height 10
click at [420, 196] on button "button" at bounding box center [419, 194] width 10 height 10
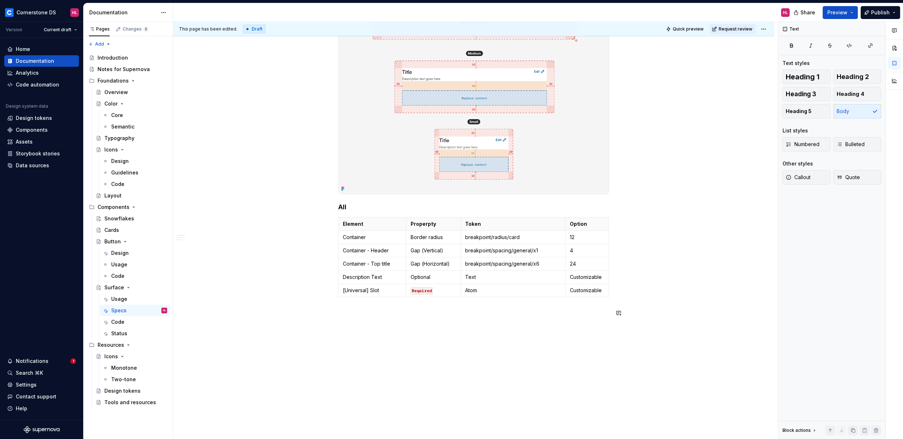
click at [584, 334] on div "Anatomy Name Priority Type Option Description 1 Container Required Container - …" at bounding box center [473, 38] width 601 height 838
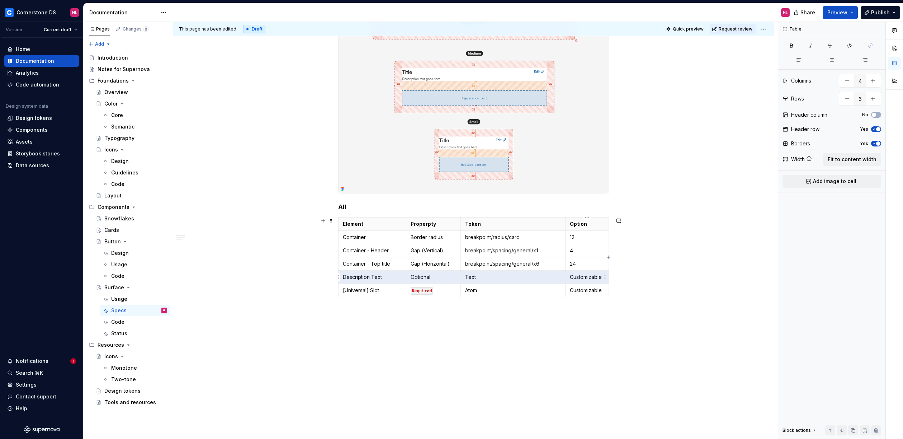
drag, startPoint x: 346, startPoint y: 278, endPoint x: 568, endPoint y: 277, distance: 221.7
click at [568, 277] on tr "Description Text Optional Text Customizable" at bounding box center [474, 276] width 270 height 13
click at [492, 292] on p "Atom" at bounding box center [513, 290] width 96 height 7
drag, startPoint x: 601, startPoint y: 291, endPoint x: 369, endPoint y: 277, distance: 232.1
click at [369, 277] on tbody "Element Properpty Token Option Container Border radius breakpoint/radius/card 1…" at bounding box center [474, 257] width 270 height 80
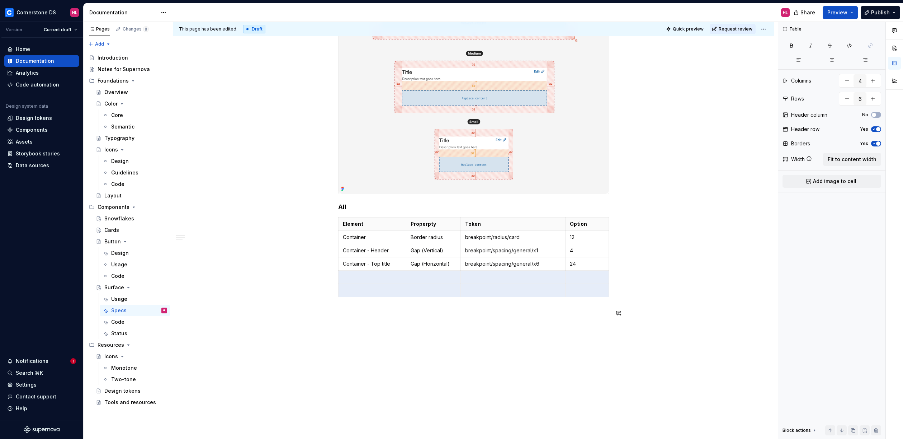
drag, startPoint x: 579, startPoint y: 290, endPoint x: 372, endPoint y: 273, distance: 208.0
click at [372, 273] on tbody "Element Properpty Token Option Container Border radius breakpoint/radius/card 1…" at bounding box center [474, 257] width 270 height 80
click at [338, 277] on html "Cornerstone DS HL Version Current draft Home Documentation Analytics Code autom…" at bounding box center [451, 219] width 903 height 439
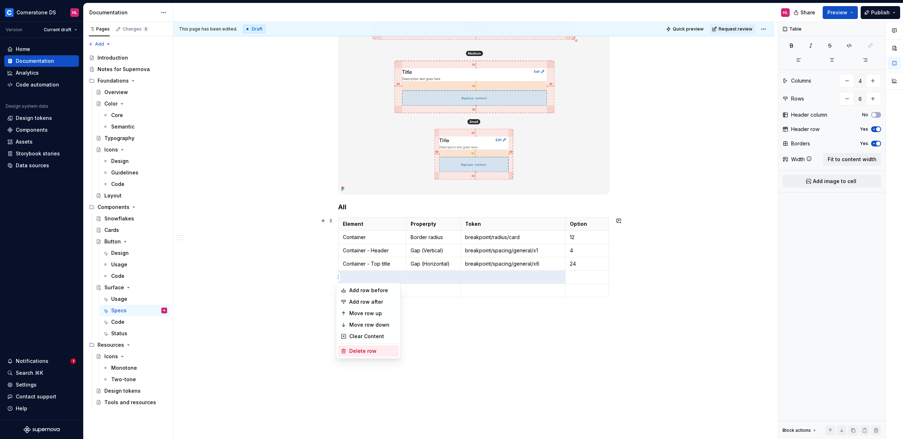
click at [356, 350] on div "Delete row" at bounding box center [372, 350] width 47 height 7
type input "5"
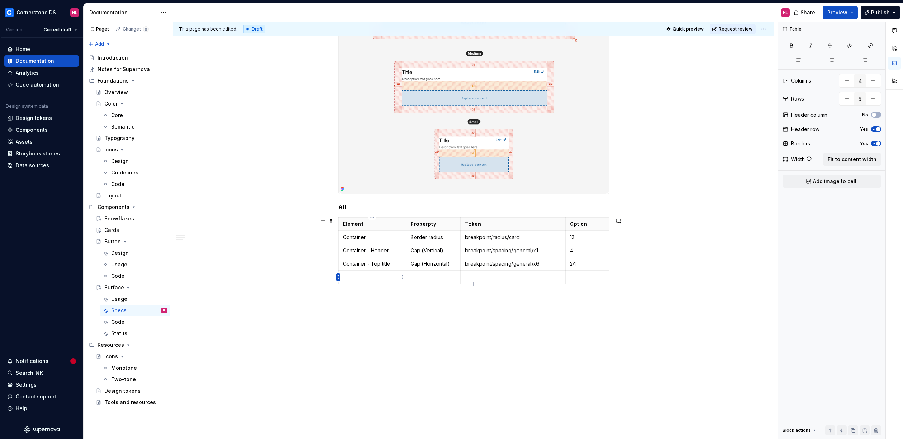
click at [339, 275] on html "Cornerstone DS HL Version Current draft Home Documentation Analytics Code autom…" at bounding box center [451, 219] width 903 height 439
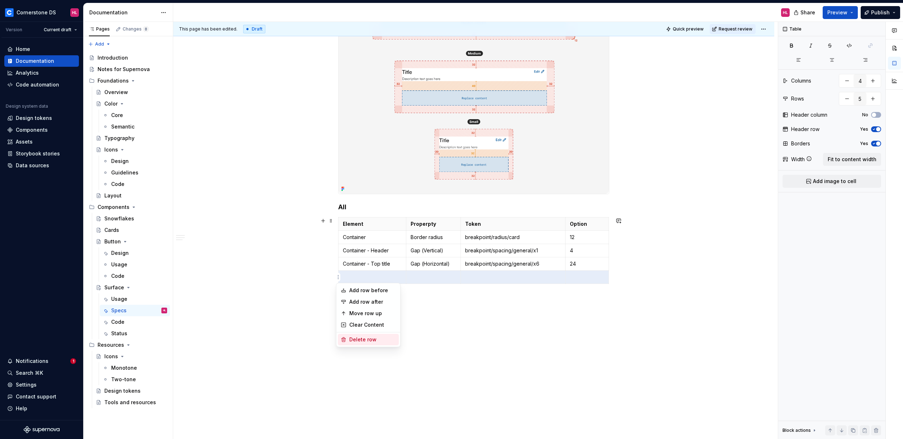
click at [360, 336] on div "Delete row" at bounding box center [372, 339] width 47 height 7
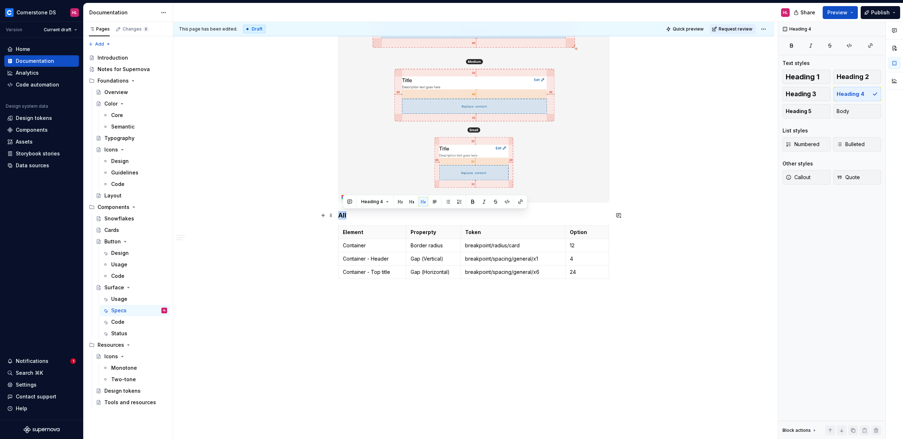
drag, startPoint x: 349, startPoint y: 215, endPoint x: 340, endPoint y: 214, distance: 8.6
click at [340, 214] on h4 "All" at bounding box center [473, 215] width 271 height 9
copy h4 "All"
click at [358, 294] on p at bounding box center [473, 294] width 271 height 9
click at [345, 293] on p "LArge Breakpoint" at bounding box center [473, 294] width 271 height 9
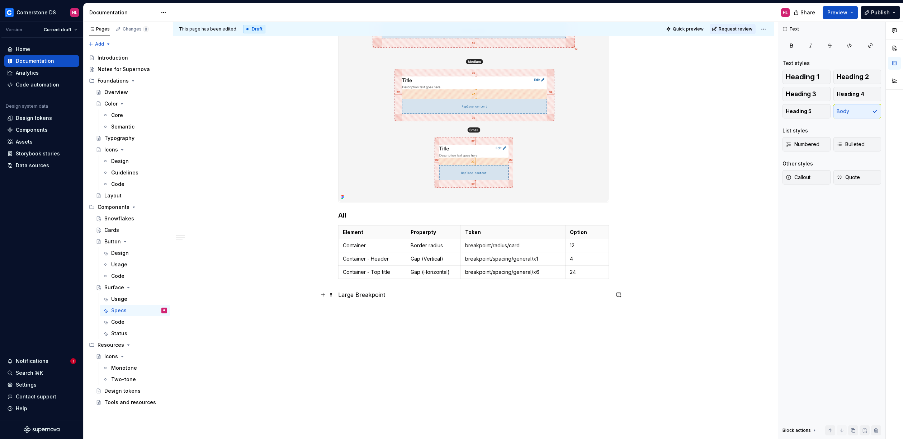
click at [390, 294] on p "Large Breakpoint" at bounding box center [473, 294] width 271 height 9
click at [405, 282] on button "button" at bounding box center [406, 281] width 10 height 10
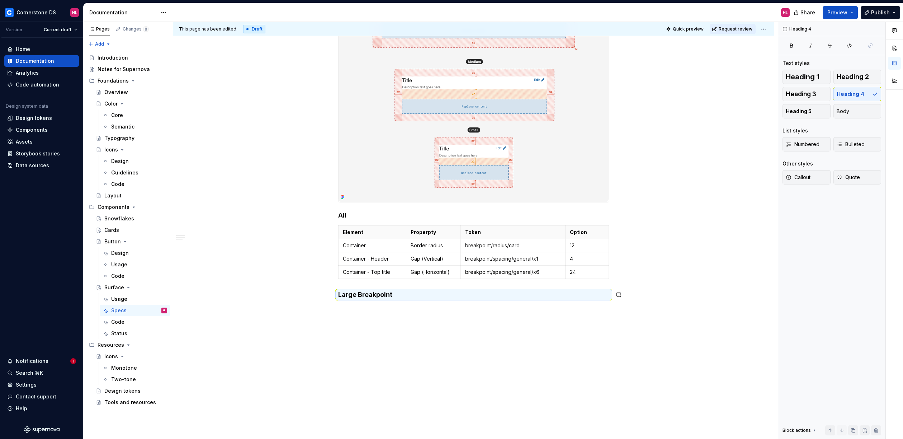
click at [349, 312] on div "Anatomy Name Priority Type Option Description 1 Container Required Container - …" at bounding box center [473, 33] width 601 height 812
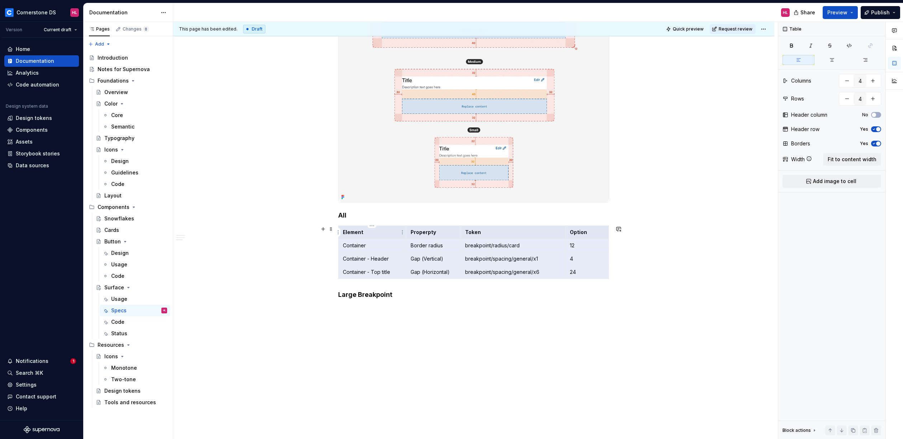
drag, startPoint x: 589, startPoint y: 271, endPoint x: 362, endPoint y: 237, distance: 228.9
click at [362, 237] on tbody "Element Properpty Token Option Container Border radius breakpoint/radius/card 1…" at bounding box center [474, 252] width 270 height 53
click at [371, 308] on p at bounding box center [473, 309] width 271 height 9
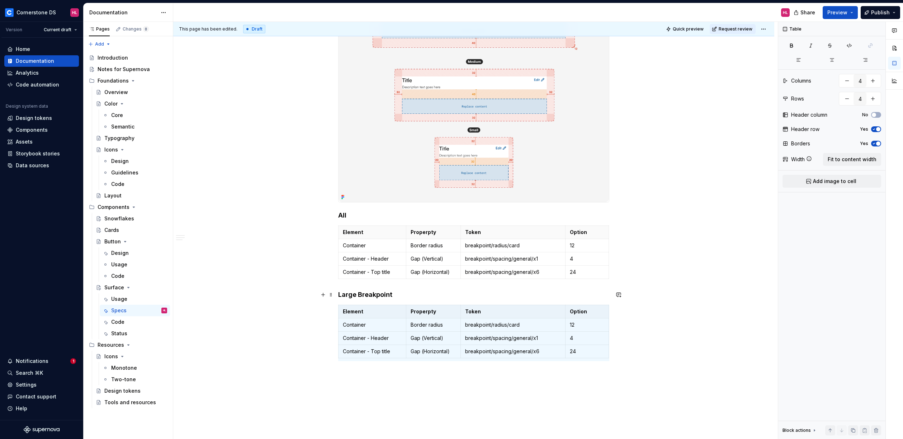
click at [661, 291] on div "Anatomy Name Priority Type Option Description 1 Container Required Container - …" at bounding box center [473, 64] width 601 height 874
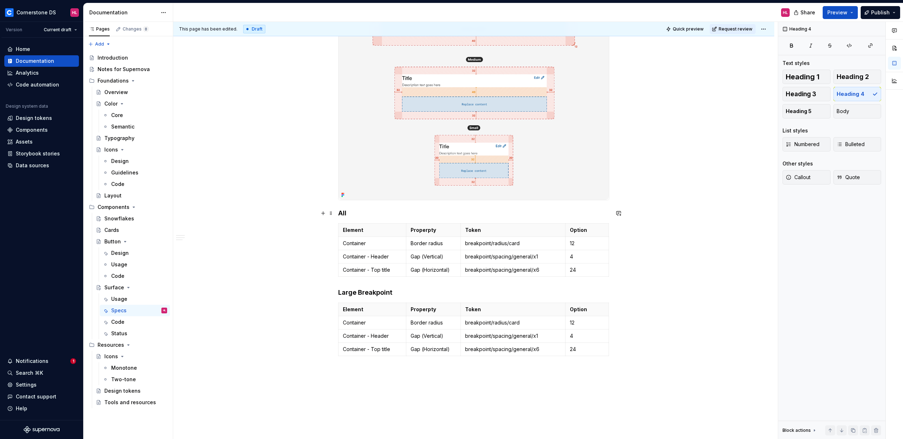
scroll to position [511, 0]
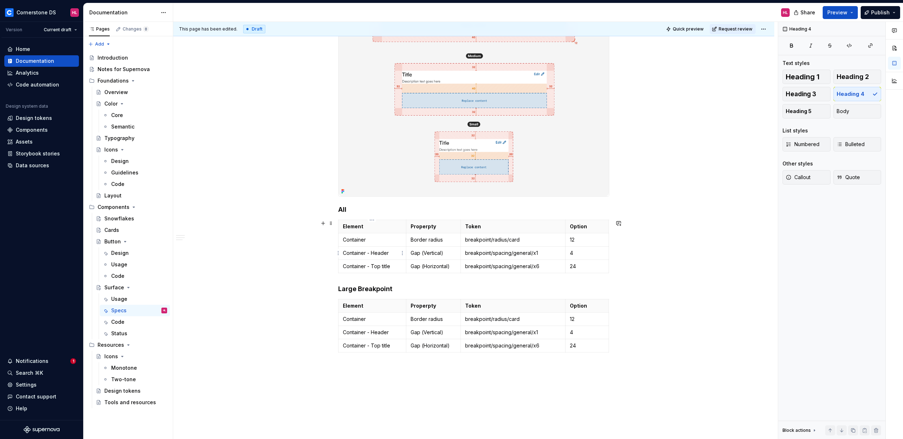
click at [387, 252] on p "Container - Header" at bounding box center [372, 252] width 59 height 7
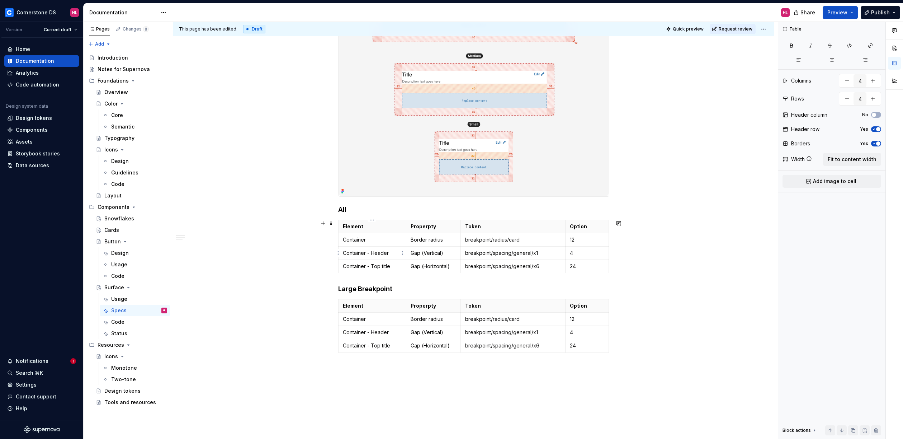
click at [391, 253] on p "Container - Header" at bounding box center [372, 252] width 59 height 7
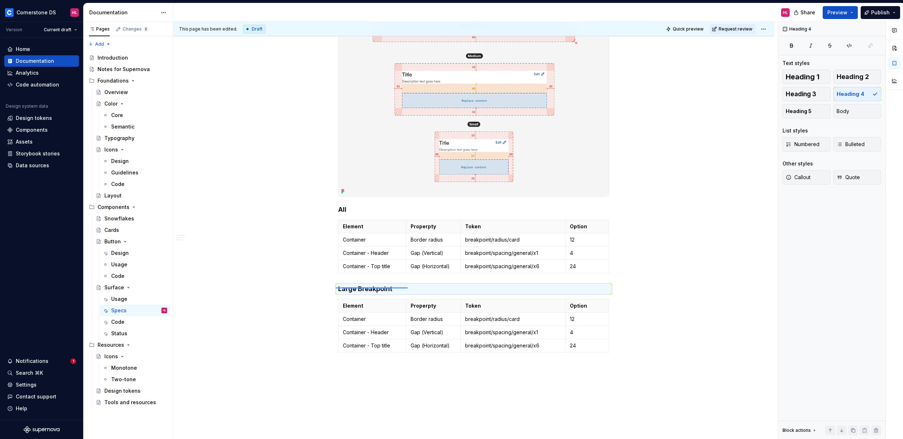
drag, startPoint x: 336, startPoint y: 288, endPoint x: 408, endPoint y: 287, distance: 72.1
click at [408, 287] on div "This page has been edited. Draft Quick preview Request review Surface A surface…" at bounding box center [475, 230] width 605 height 417
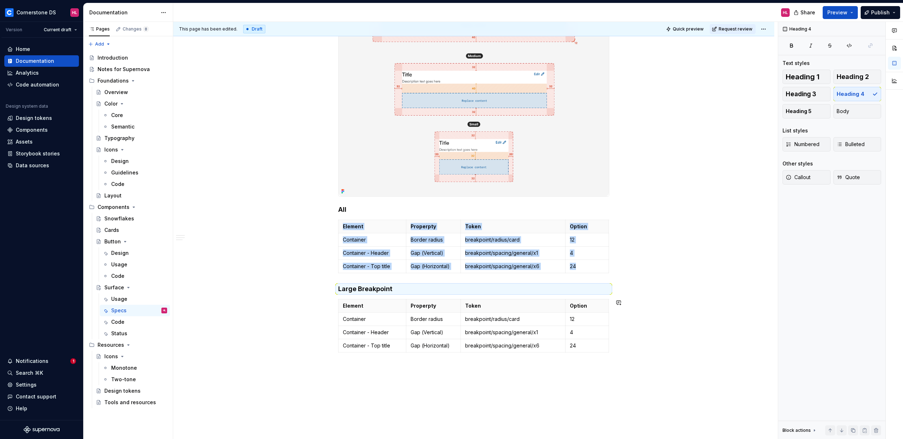
click at [347, 364] on div "Anatomy Name Priority Type Option Description 1 Container Required Container - …" at bounding box center [473, 1] width 271 height 725
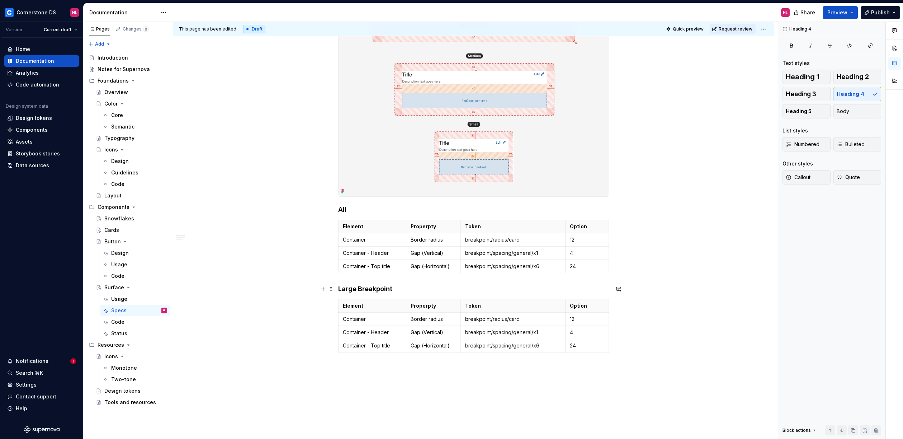
click at [402, 287] on h4 "Large Breakpoint" at bounding box center [473, 288] width 271 height 9
copy h4 "Large Breakpoint"
click at [356, 364] on div "Anatomy Name Priority Type Option Description 1 Container Required Container - …" at bounding box center [473, 59] width 601 height 874
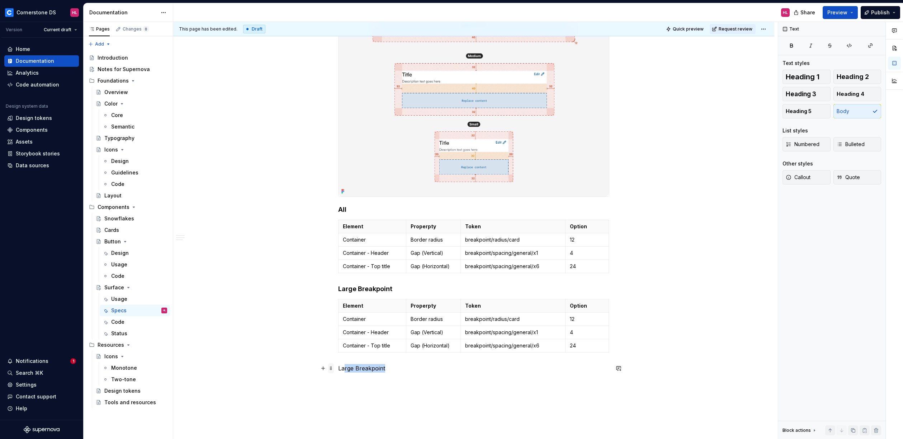
drag, startPoint x: 392, startPoint y: 365, endPoint x: 327, endPoint y: 366, distance: 64.2
click at [338, 366] on div "Anatomy Name Priority Type Option Description 1 Container Required Container - …" at bounding box center [473, 10] width 271 height 742
click at [376, 370] on p "Large Breakpoint" at bounding box center [473, 368] width 271 height 9
click at [384, 368] on p "Large Breakpoint" at bounding box center [473, 368] width 271 height 9
drag, startPoint x: 384, startPoint y: 369, endPoint x: 358, endPoint y: 368, distance: 25.5
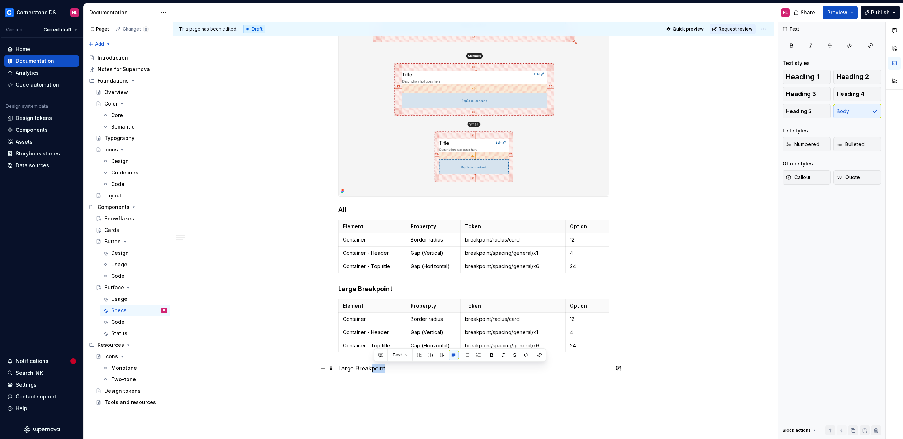
click at [358, 368] on p "Large Breakpoint" at bounding box center [473, 368] width 271 height 9
click at [424, 354] on button "button" at bounding box center [427, 355] width 10 height 10
click at [350, 368] on h4 "Large Breakpoint" at bounding box center [473, 368] width 271 height 9
click at [354, 368] on h4 "Large Breakpoint" at bounding box center [473, 368] width 271 height 9
drag, startPoint x: 355, startPoint y: 367, endPoint x: 339, endPoint y: 367, distance: 16.9
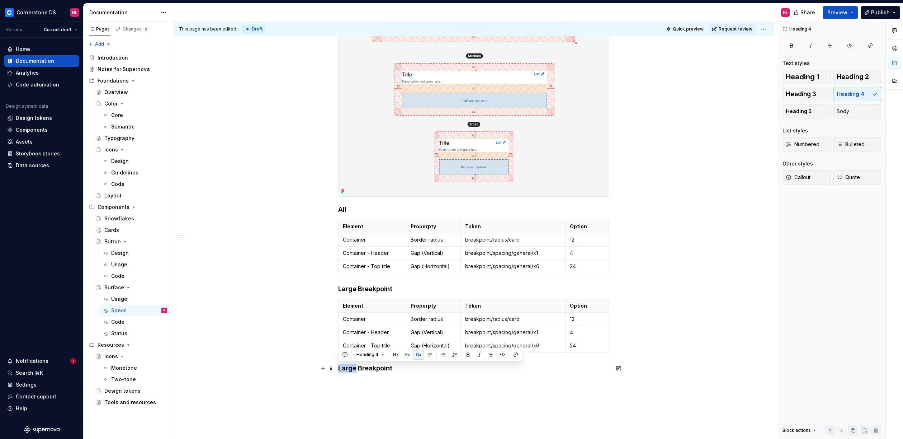
click at [339, 367] on h4 "Large Breakpoint" at bounding box center [473, 368] width 271 height 9
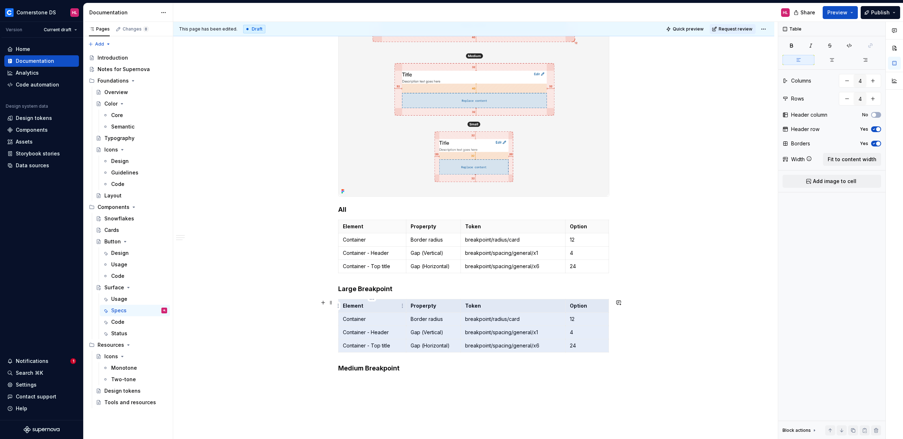
drag, startPoint x: 601, startPoint y: 345, endPoint x: 372, endPoint y: 309, distance: 232.3
click at [372, 309] on tbody "Element Properpty Token Option Container Border radius breakpoint/radius/card 1…" at bounding box center [474, 325] width 270 height 53
click at [365, 380] on div "Anatomy Name Priority Type Option Description 1 Container Required Container - …" at bounding box center [473, 10] width 271 height 742
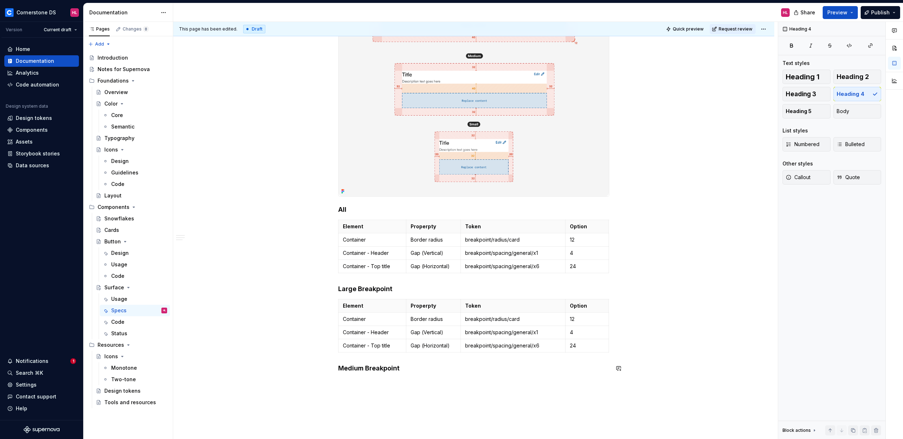
click at [353, 385] on div "Anatomy Name Priority Type Option Description 1 Container Required Container - …" at bounding box center [473, 67] width 601 height 891
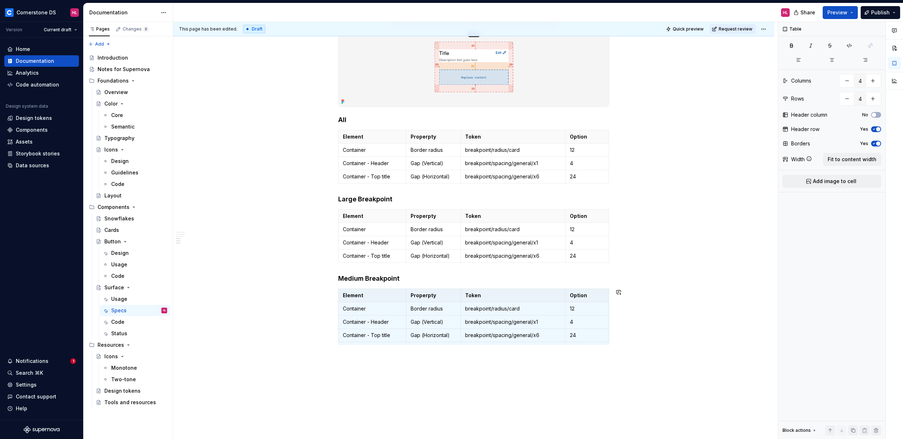
scroll to position [583, 0]
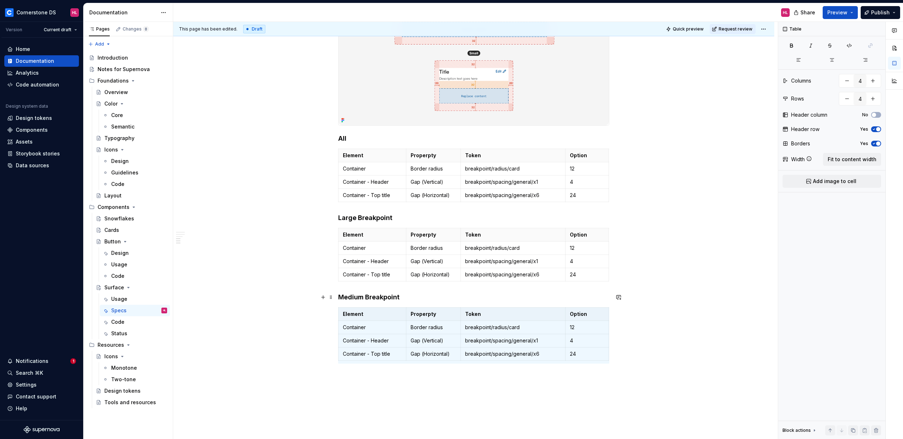
click at [399, 299] on h4 "Medium Breakpoint" at bounding box center [473, 297] width 271 height 9
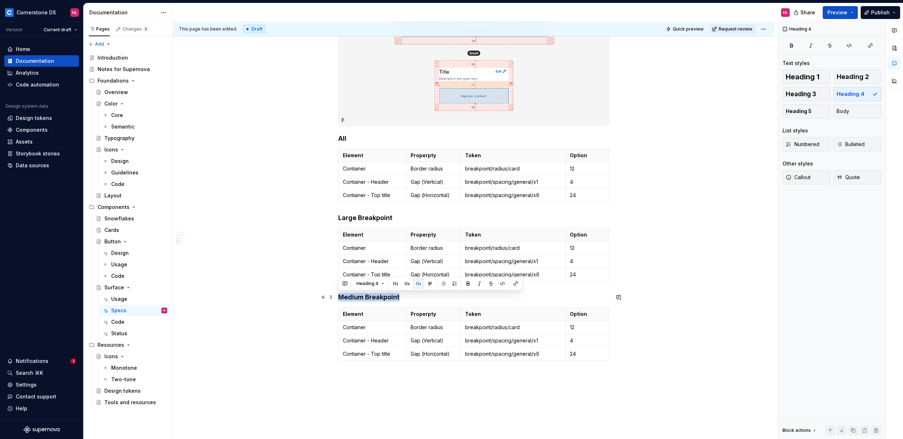
drag, startPoint x: 379, startPoint y: 296, endPoint x: 339, endPoint y: 296, distance: 40.2
click at [339, 296] on h4 "Medium Breakpoint" at bounding box center [473, 297] width 271 height 9
copy h4 "Medium Breakpoint"
click at [362, 373] on div "This page has been edited. Draft Quick preview Request review Surface A surface…" at bounding box center [475, 230] width 605 height 417
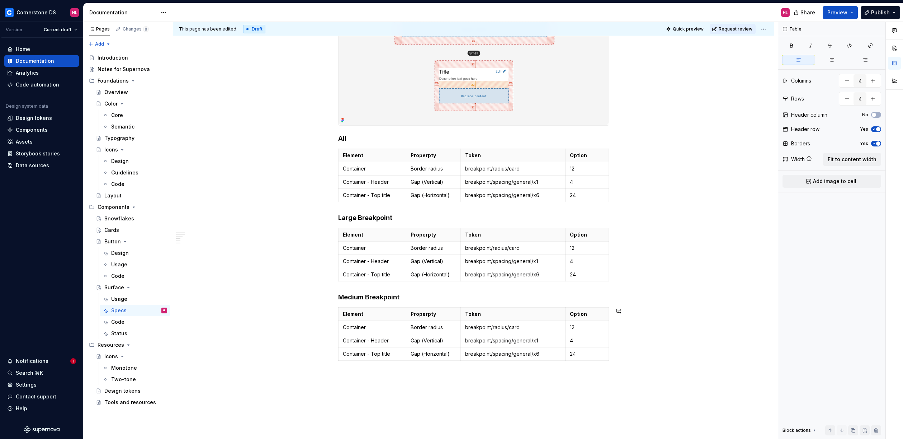
click at [353, 373] on div "This page has been edited. Draft Quick preview Request review Surface A surface…" at bounding box center [475, 230] width 605 height 417
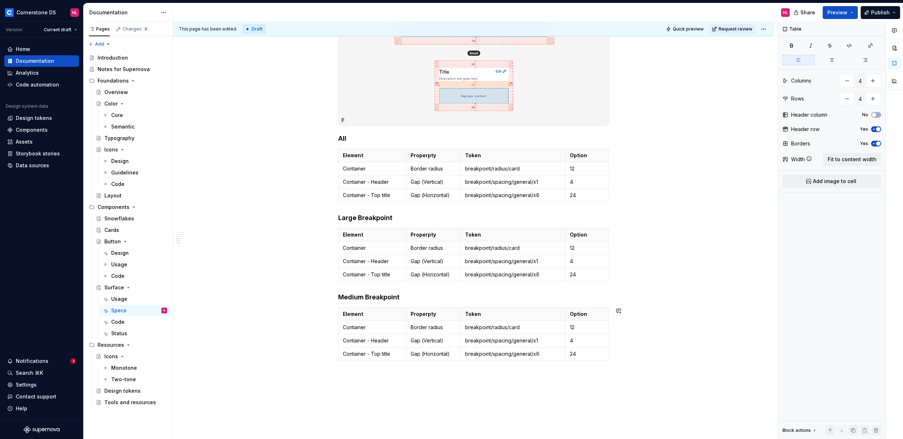
click at [358, 373] on div "Anatomy Name Priority Type Option Description 1 Container Required Container - …" at bounding box center [473, 27] width 601 height 953
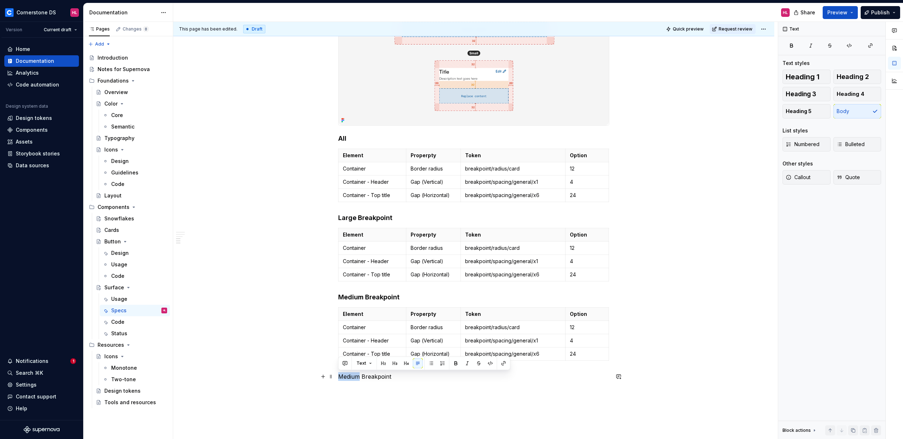
drag, startPoint x: 360, startPoint y: 374, endPoint x: 334, endPoint y: 374, distance: 26.2
click at [334, 374] on div "Anatomy Name Priority Type Option Description 1 Container Required Container - …" at bounding box center [473, 36] width 601 height 970
drag, startPoint x: 387, startPoint y: 379, endPoint x: 351, endPoint y: 378, distance: 36.2
click at [351, 378] on p "Small Breakpoint" at bounding box center [473, 376] width 271 height 9
click at [416, 367] on button "button" at bounding box center [420, 363] width 10 height 10
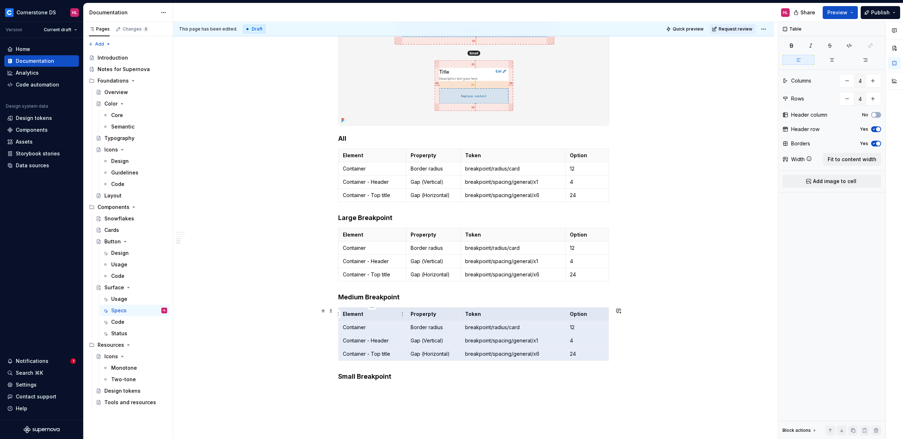
drag, startPoint x: 591, startPoint y: 355, endPoint x: 368, endPoint y: 315, distance: 227.0
click at [368, 315] on tbody "Element Properpty Token Option Container Border radius breakpoint/radius/card 1…" at bounding box center [474, 333] width 270 height 53
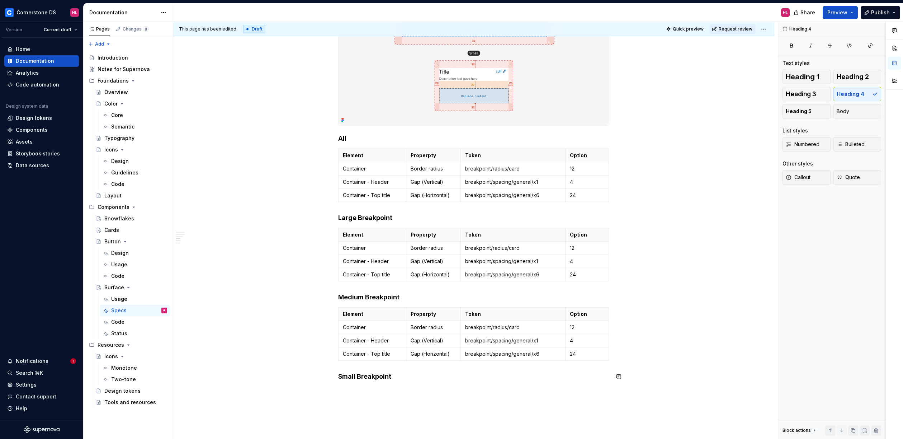
click at [345, 391] on div "Anatomy Name Priority Type Option Description 1 Container Required Container - …" at bounding box center [473, 36] width 601 height 970
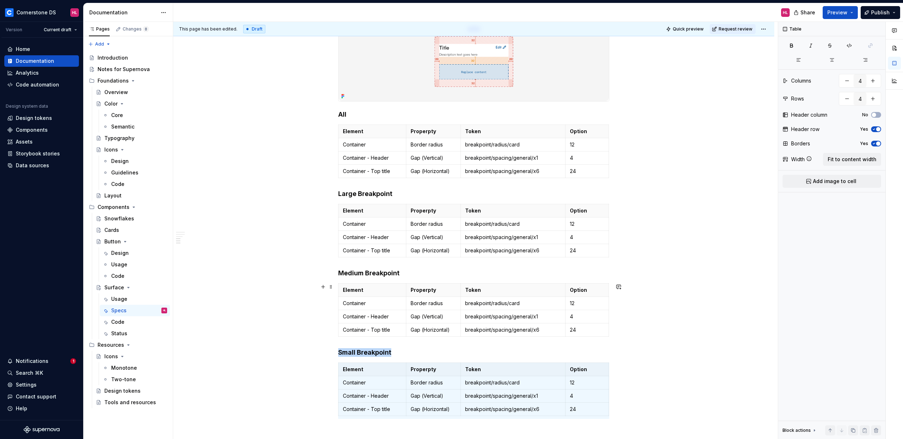
scroll to position [637, 0]
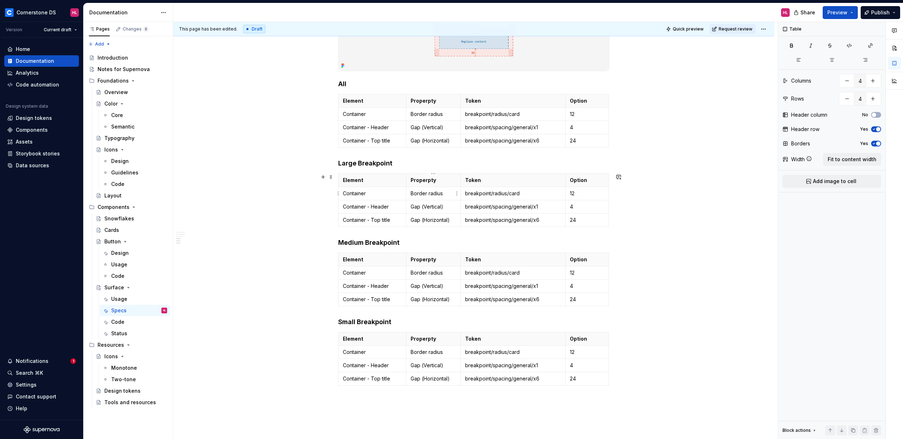
click at [425, 195] on p "Border radius" at bounding box center [434, 193] width 46 height 7
click at [354, 218] on p "Container - Top title" at bounding box center [372, 219] width 59 height 7
click at [385, 299] on p "Container - Top title" at bounding box center [372, 299] width 59 height 7
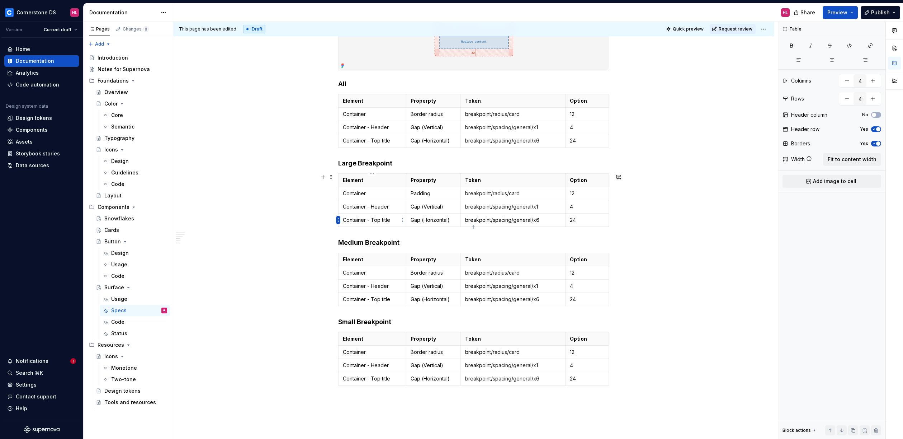
click at [336, 220] on html "Cornerstone DS HL Version Current draft Home Documentation Analytics Code autom…" at bounding box center [451, 219] width 903 height 439
click at [369, 279] on div "Delete row" at bounding box center [372, 282] width 47 height 7
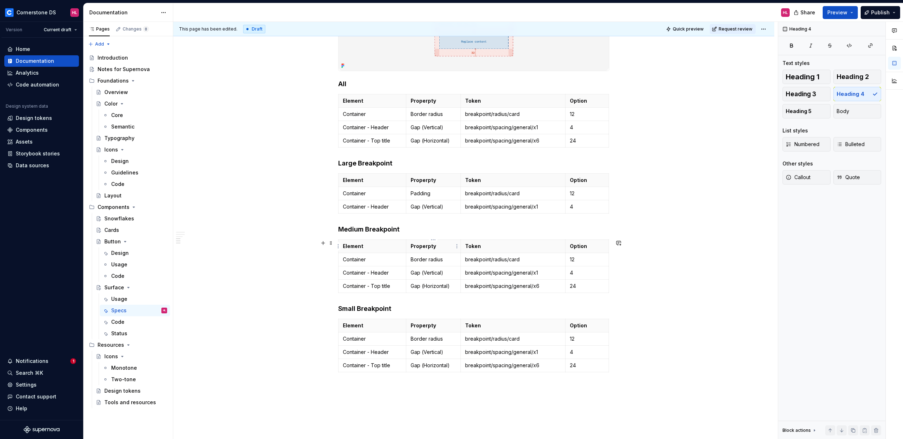
type textarea "*"
click at [339, 287] on html "Cornerstone DS HL Version Current draft Home Documentation Analytics Code autom…" at bounding box center [451, 219] width 903 height 439
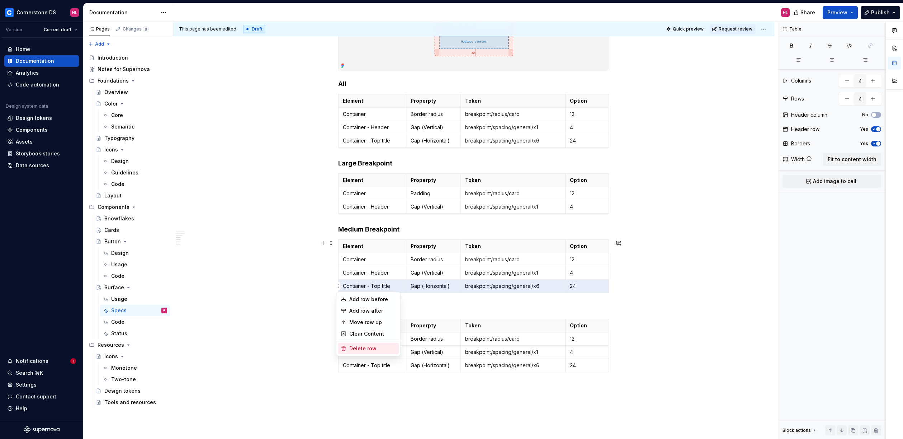
click at [372, 347] on div "Delete row" at bounding box center [372, 348] width 47 height 7
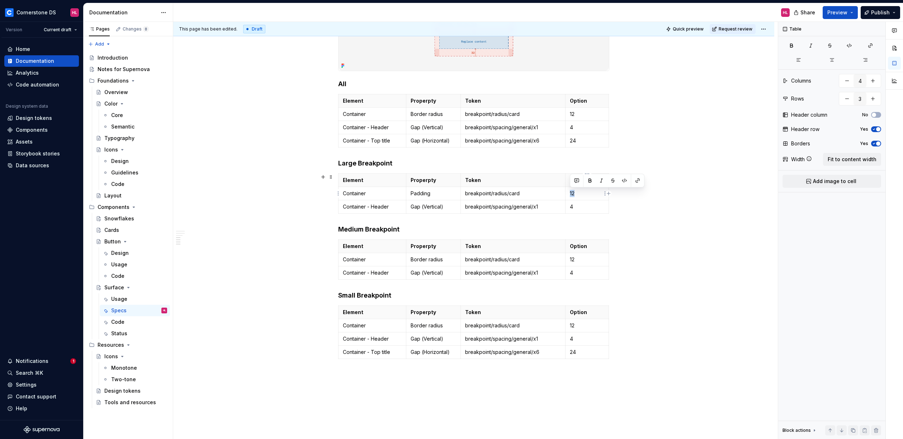
drag, startPoint x: 577, startPoint y: 195, endPoint x: 570, endPoint y: 195, distance: 7.5
click at [570, 195] on p "12" at bounding box center [587, 193] width 34 height 7
drag, startPoint x: 581, startPoint y: 207, endPoint x: 569, endPoint y: 207, distance: 11.8
click at [570, 207] on p "4" at bounding box center [587, 206] width 34 height 7
click at [494, 193] on p "breakpoint/radius/card" at bounding box center [513, 193] width 96 height 7
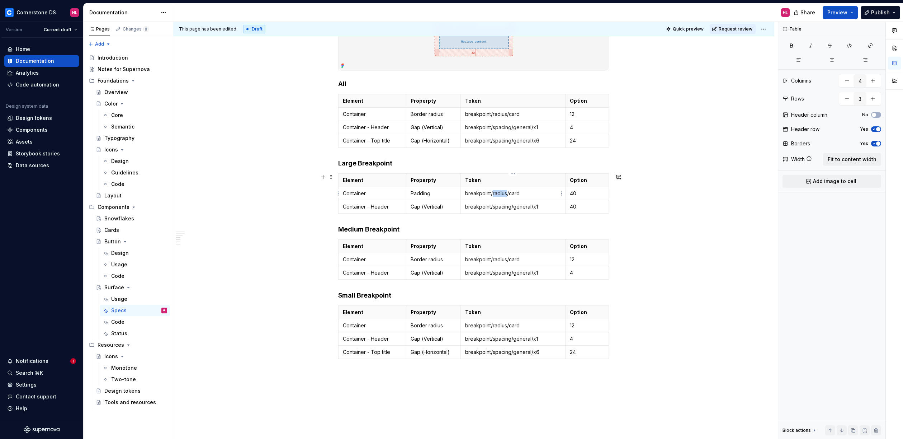
click at [494, 193] on p "breakpoint/radius/card" at bounding box center [513, 193] width 96 height 7
click at [499, 206] on p "breakpoint/spacing/general/x1" at bounding box center [513, 206] width 96 height 7
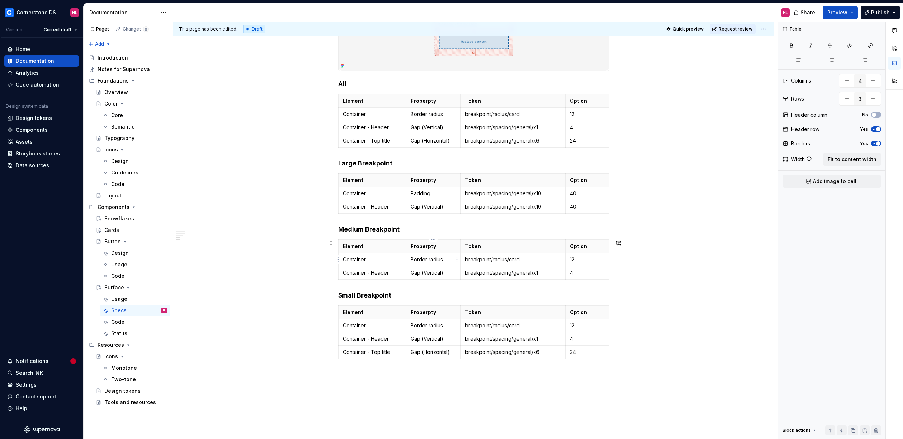
click at [442, 261] on p "Border radius" at bounding box center [434, 259] width 46 height 7
click at [441, 261] on p "Border radius" at bounding box center [434, 259] width 46 height 7
click at [577, 259] on p "12" at bounding box center [587, 259] width 34 height 7
click at [491, 272] on p "breakpoint/spacing/general/x1" at bounding box center [513, 272] width 96 height 7
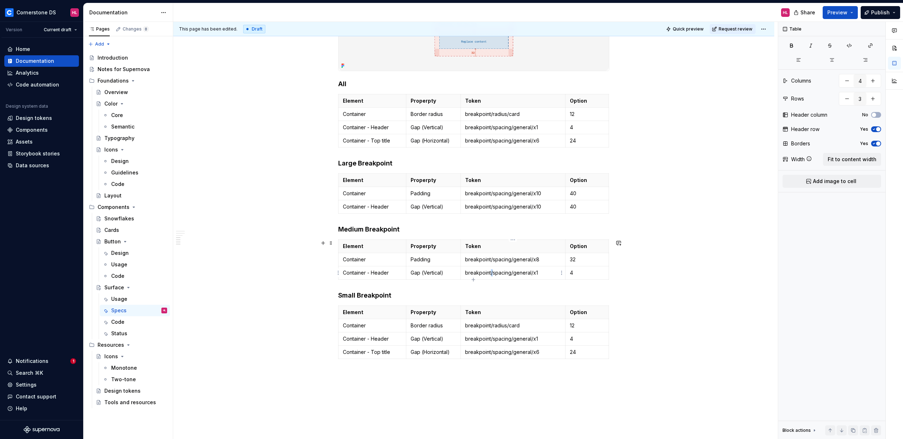
click at [491, 272] on p "breakpoint/spacing/general/x1" at bounding box center [513, 272] width 96 height 7
click at [579, 272] on p "4" at bounding box center [587, 272] width 34 height 7
click at [423, 326] on p "Border radius" at bounding box center [434, 325] width 46 height 7
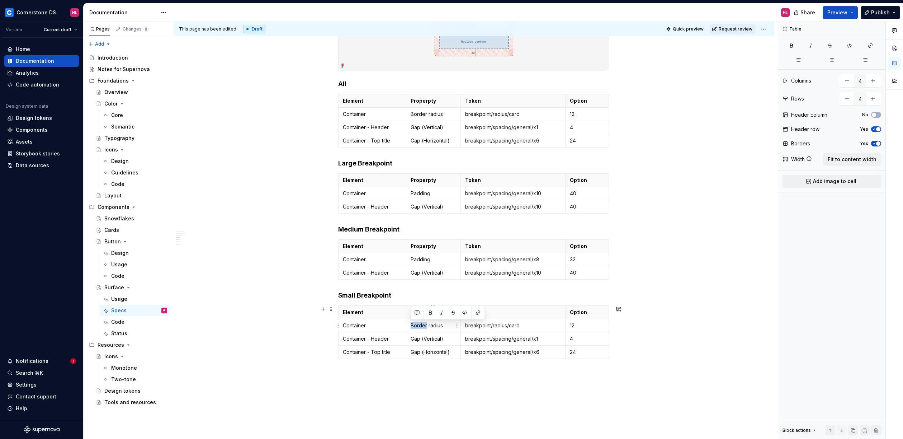
click at [423, 326] on p "Border radius" at bounding box center [434, 325] width 46 height 7
click at [437, 330] on p "Padding (Horizontal)" at bounding box center [434, 329] width 46 height 14
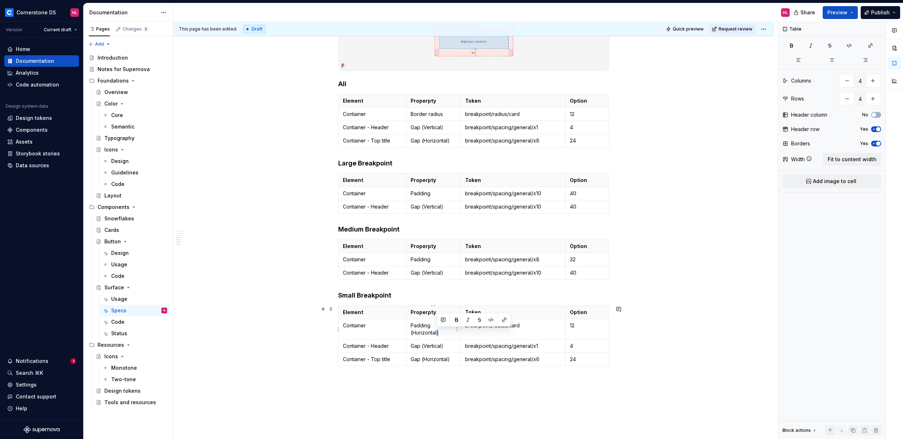
click at [437, 330] on p "Padding (Horizontal)" at bounding box center [434, 329] width 46 height 14
click at [429, 348] on p "Gap (Vertical)" at bounding box center [434, 345] width 46 height 7
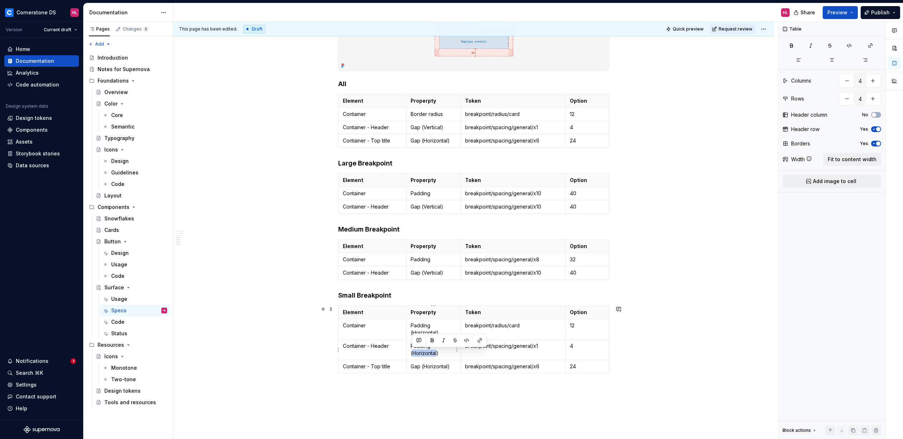
drag, startPoint x: 437, startPoint y: 351, endPoint x: 413, endPoint y: 353, distance: 23.7
click at [413, 353] on p "Padding (Horizontal)" at bounding box center [434, 349] width 46 height 14
click at [351, 327] on p "Container" at bounding box center [372, 325] width 59 height 7
copy p "Container"
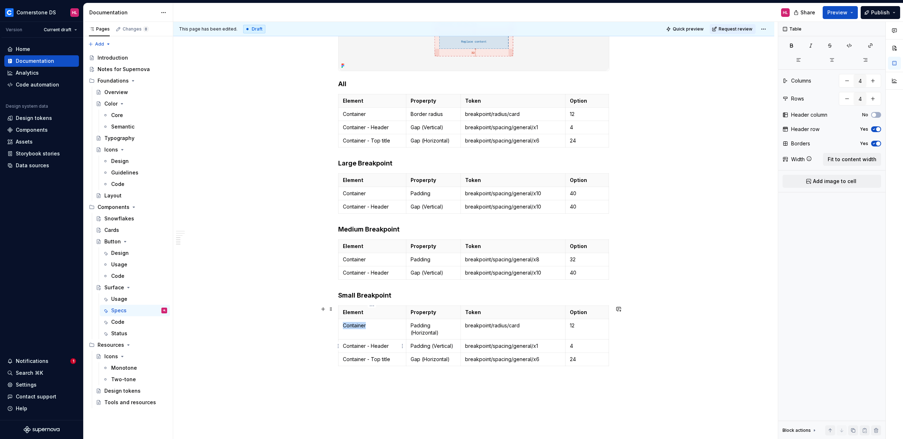
click at [372, 348] on p "Container - Header" at bounding box center [372, 345] width 59 height 7
click at [370, 357] on p "Container - Top title" at bounding box center [372, 358] width 59 height 7
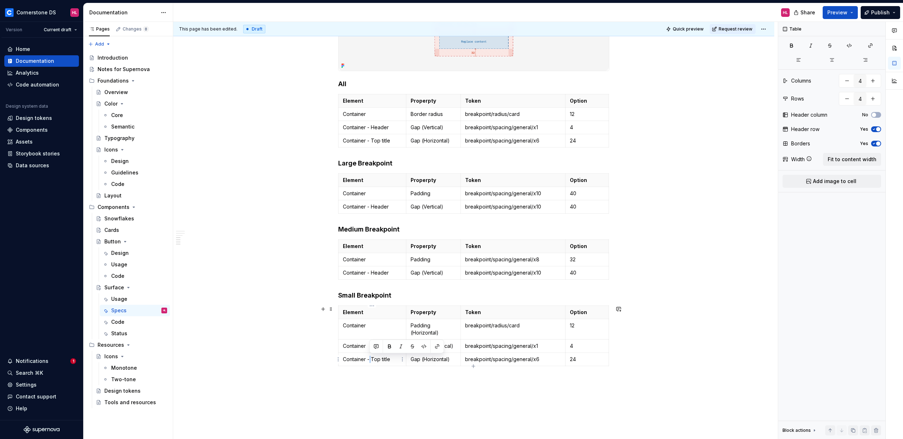
click at [370, 357] on p "Container - Top title" at bounding box center [372, 358] width 59 height 7
click at [376, 271] on p "Container - Header" at bounding box center [372, 272] width 59 height 7
click at [374, 209] on p "Container - Header" at bounding box center [372, 206] width 59 height 7
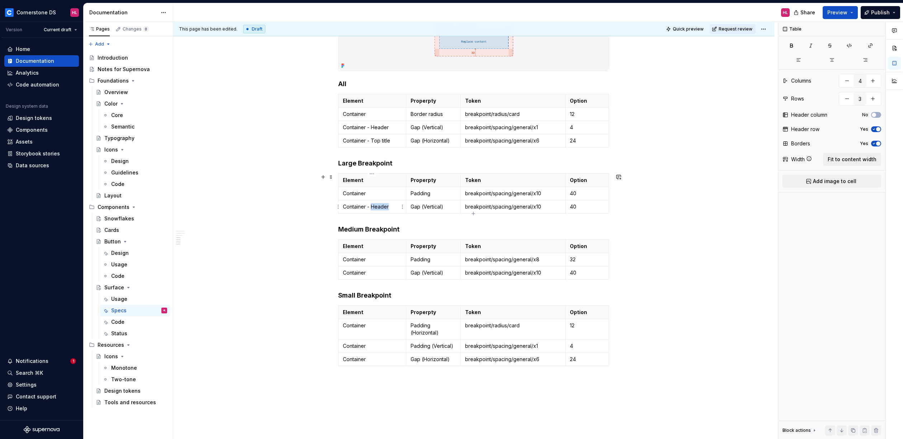
click at [374, 209] on p "Container - Header" at bounding box center [372, 206] width 59 height 7
type input "4"
drag, startPoint x: 424, startPoint y: 359, endPoint x: 448, endPoint y: 359, distance: 24.0
click at [448, 359] on p "Gap (Horizontal)" at bounding box center [434, 358] width 46 height 7
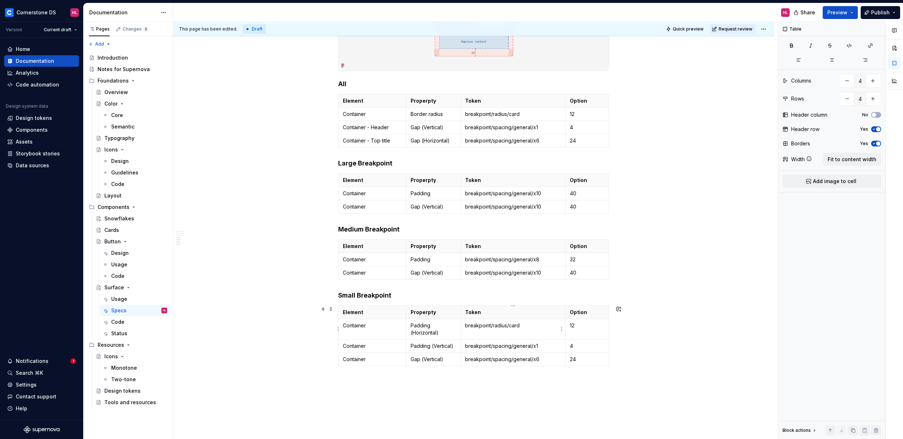
click at [497, 328] on p "breakpoint/radius/card" at bounding box center [513, 325] width 96 height 7
click at [503, 345] on p "breakpoint/spacing/general/x1" at bounding box center [513, 345] width 96 height 7
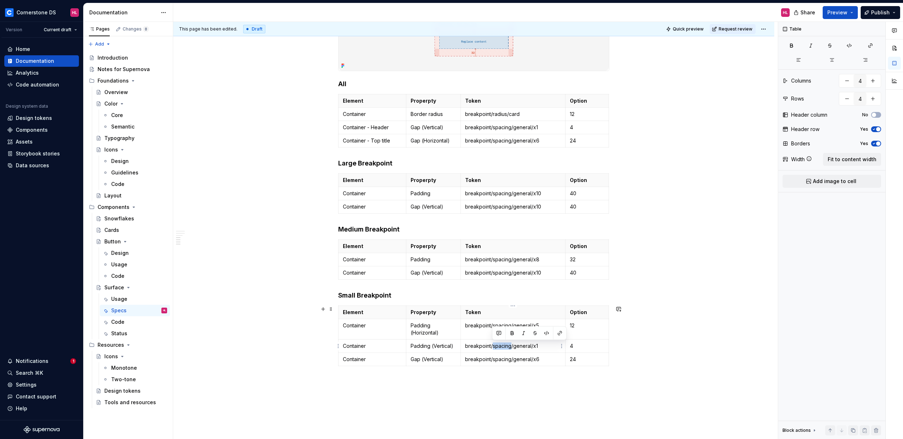
click at [503, 345] on p "breakpoint/spacing/general/x1" at bounding box center [513, 345] width 96 height 7
click at [502, 359] on p "breakpoint/spacing/general/x6" at bounding box center [513, 358] width 96 height 7
click at [539, 326] on p "breakpoint/spacing/general/x5" at bounding box center [513, 325] width 96 height 7
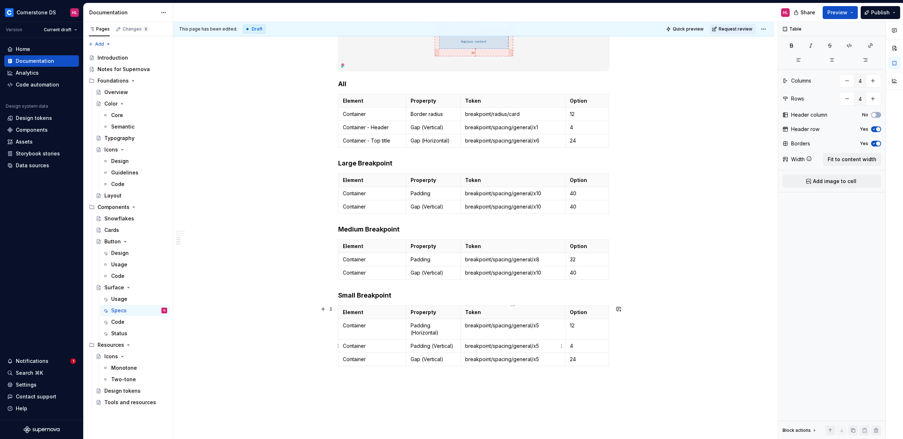
click at [543, 348] on p "breakpoint/spacing/general/x5" at bounding box center [513, 345] width 96 height 7
click at [543, 359] on p "breakpoint/spacing/general/x5" at bounding box center [513, 358] width 96 height 7
drag, startPoint x: 574, startPoint y: 347, endPoint x: 570, endPoint y: 348, distance: 4.4
click at [570, 348] on p "4" at bounding box center [587, 345] width 34 height 7
click at [580, 359] on p "24" at bounding box center [587, 358] width 34 height 7
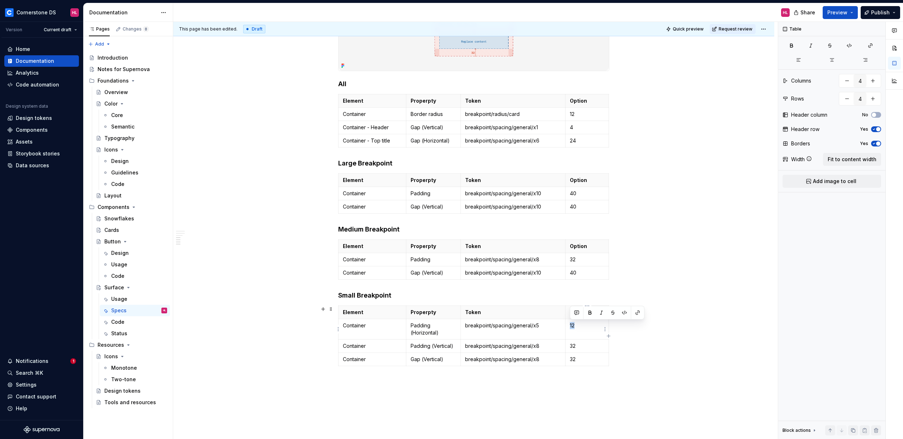
drag, startPoint x: 581, startPoint y: 327, endPoint x: 570, endPoint y: 326, distance: 10.8
click at [570, 326] on p "12" at bounding box center [587, 325] width 34 height 7
click at [664, 323] on div "Anatomy Name Priority Type Option Description 1 Container Required Container - …" at bounding box center [473, 2] width 601 height 1013
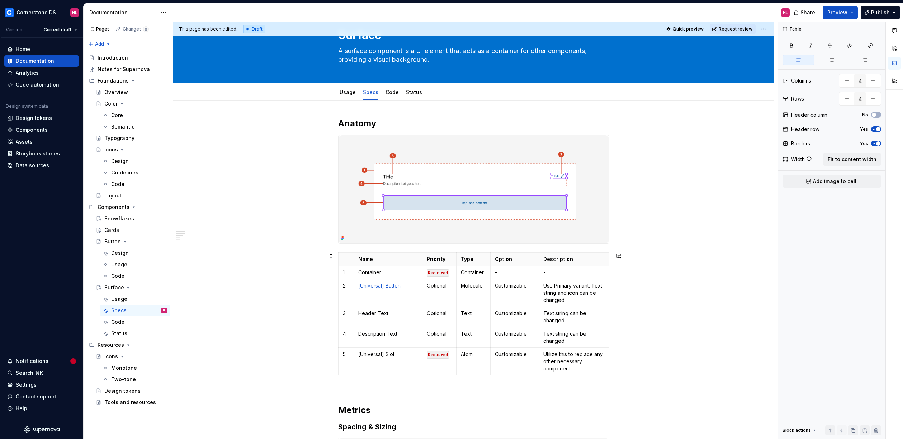
scroll to position [34, 0]
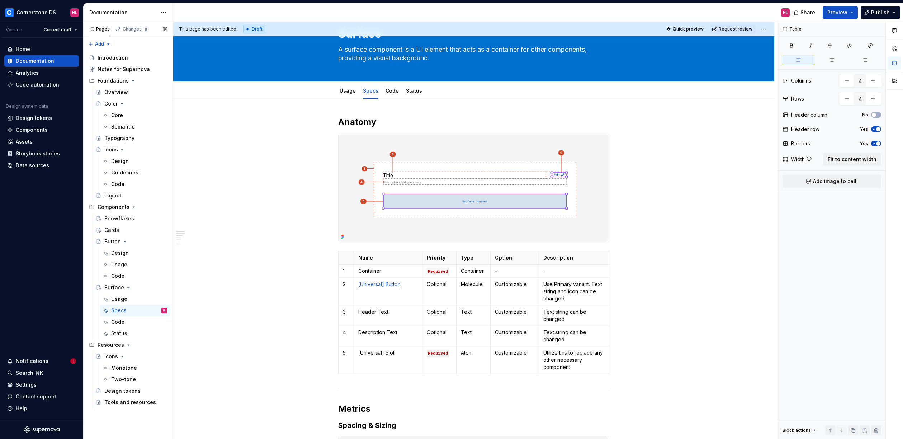
type textarea "*"
